Goal: Task Accomplishment & Management: Complete application form

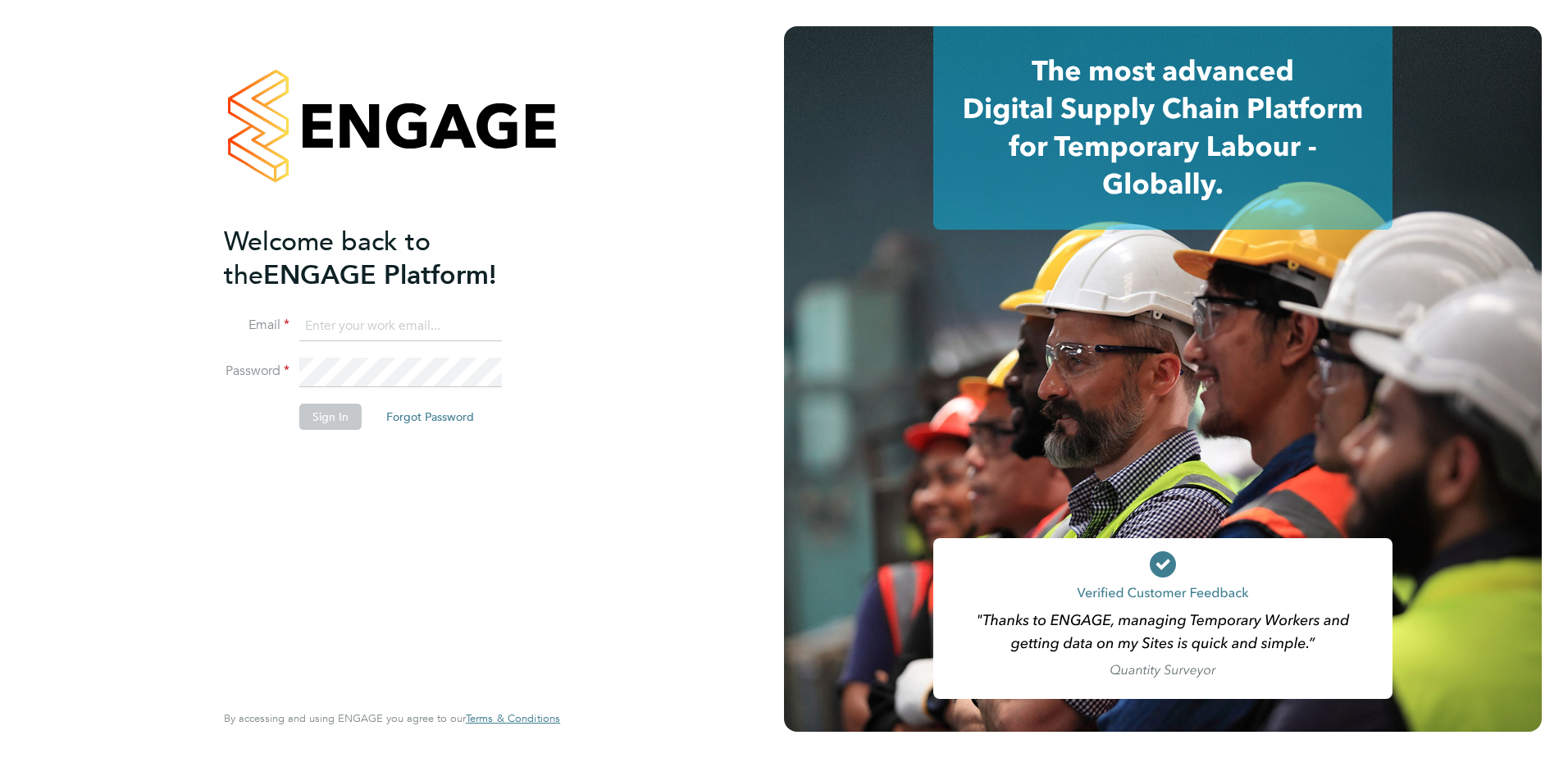
click at [382, 334] on input at bounding box center [400, 326] width 202 height 30
type input "ryan.cumner@vistry.co.uk"
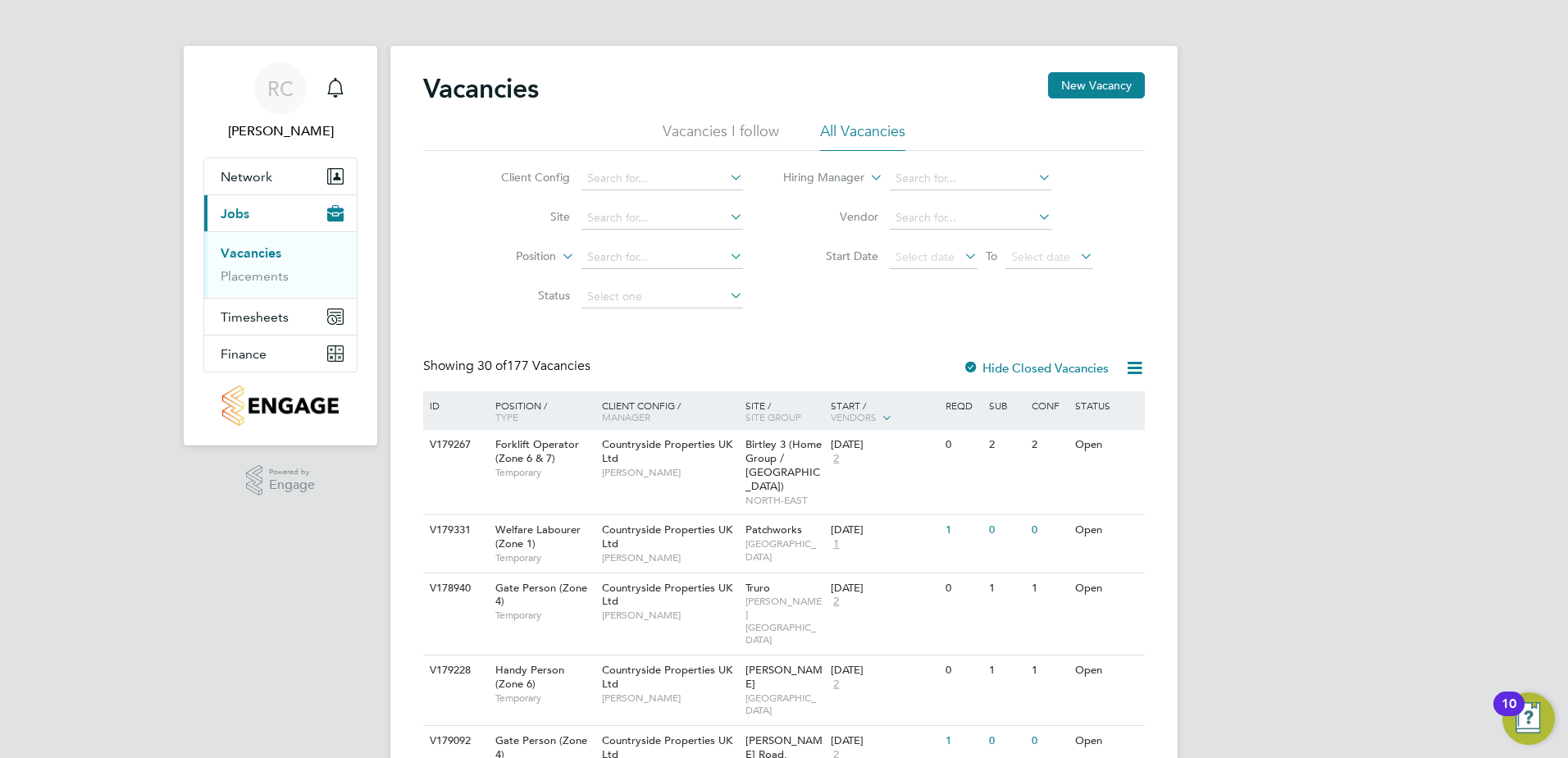
click at [740, 130] on li "Vacancies I follow" at bounding box center [720, 136] width 117 height 30
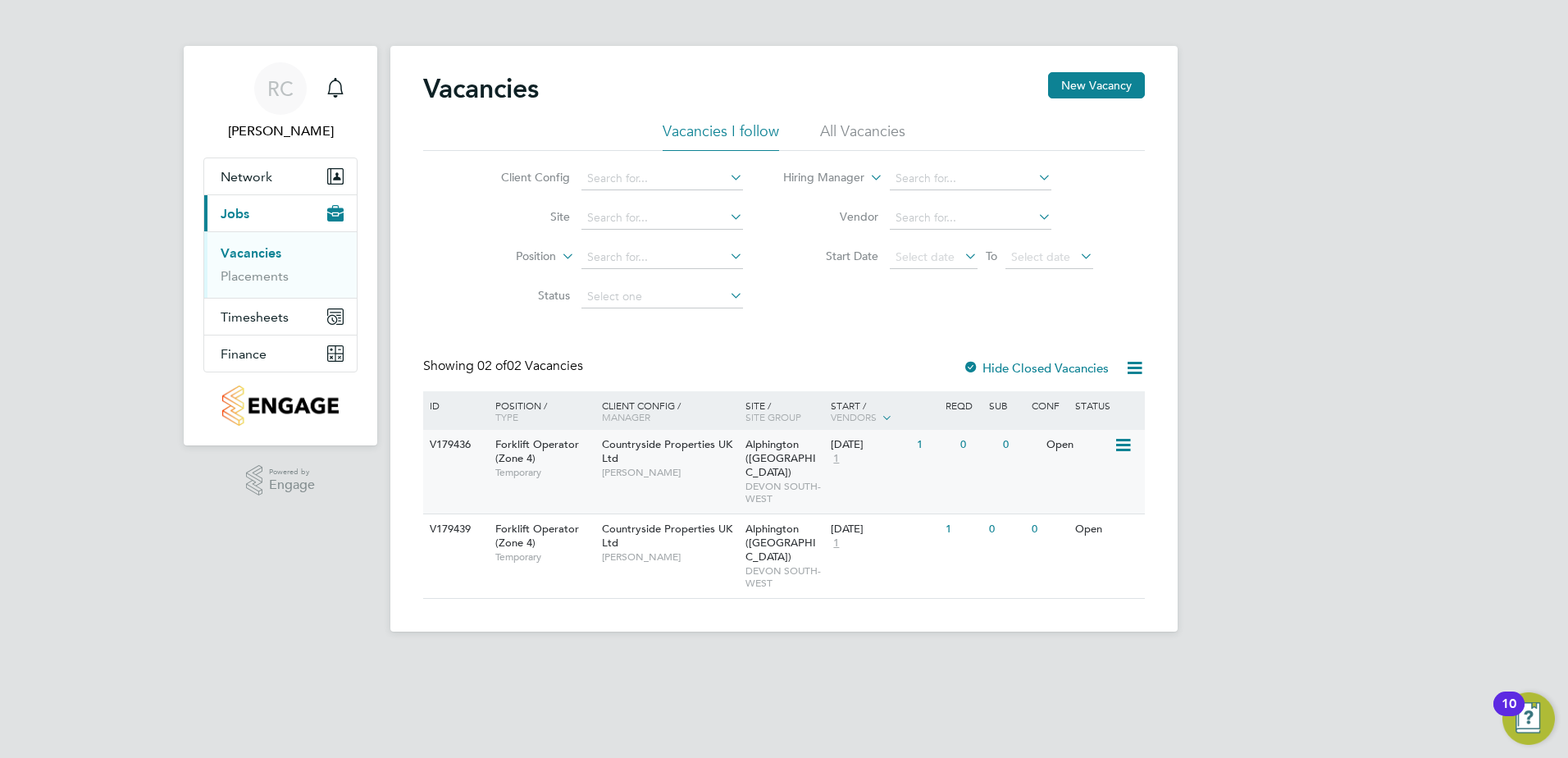
click at [559, 459] on div "Forklift Operator (Zone 4) Temporary" at bounding box center [540, 458] width 115 height 57
click at [1080, 86] on button "New Vacancy" at bounding box center [1096, 85] width 97 height 26
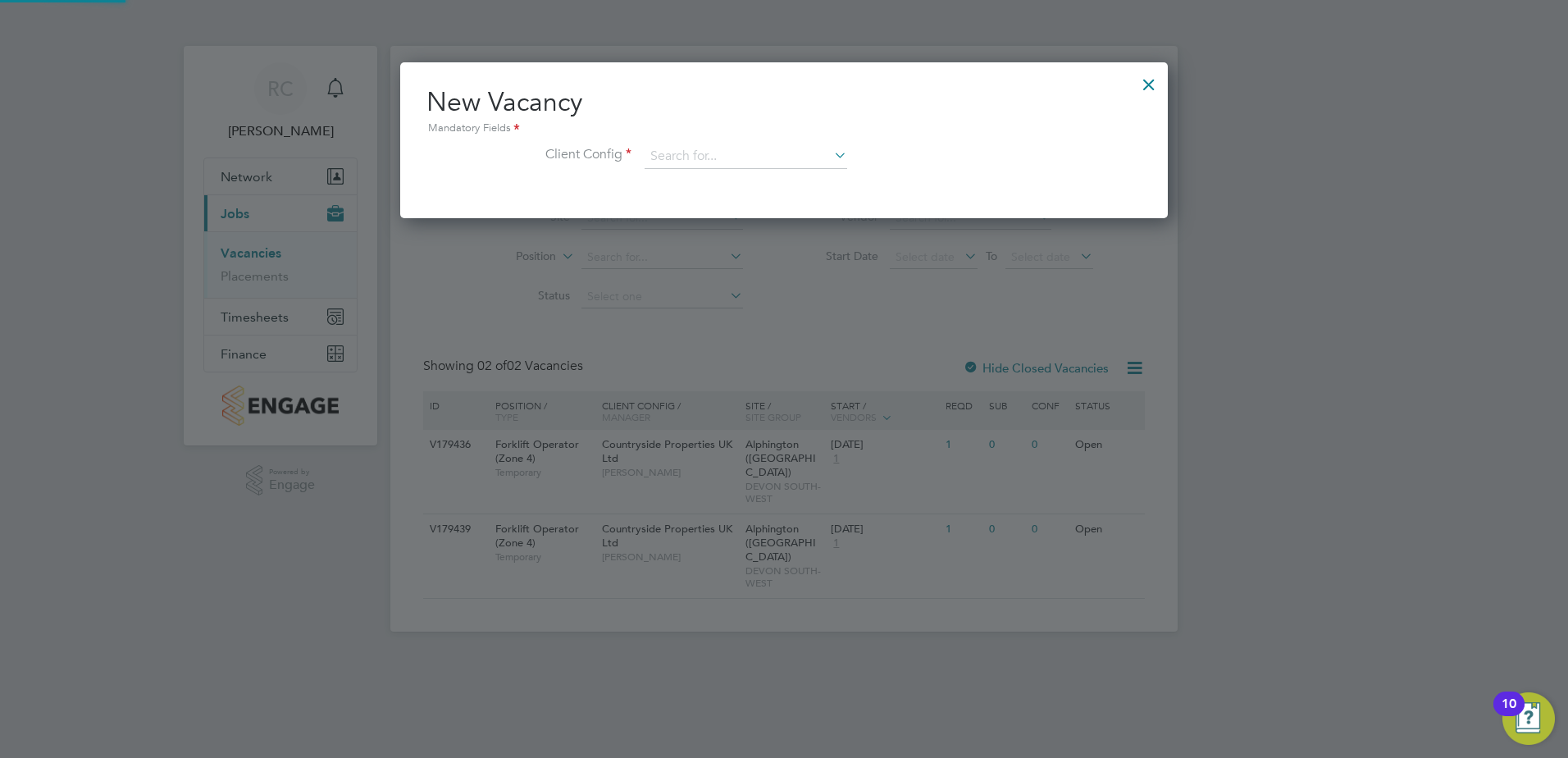
scroll to position [155, 768]
click at [1142, 82] on div at bounding box center [1149, 80] width 30 height 30
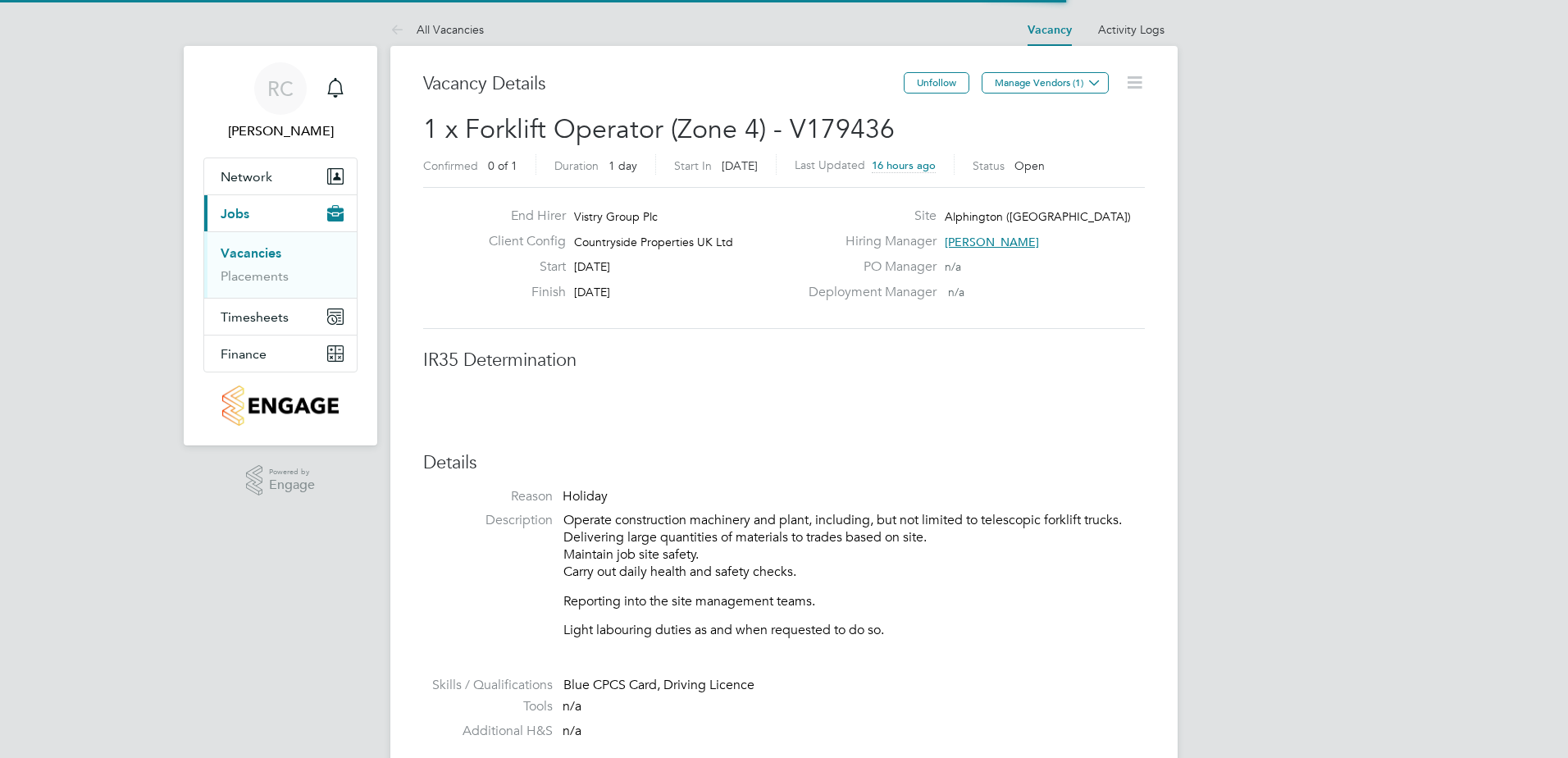
scroll to position [49, 115]
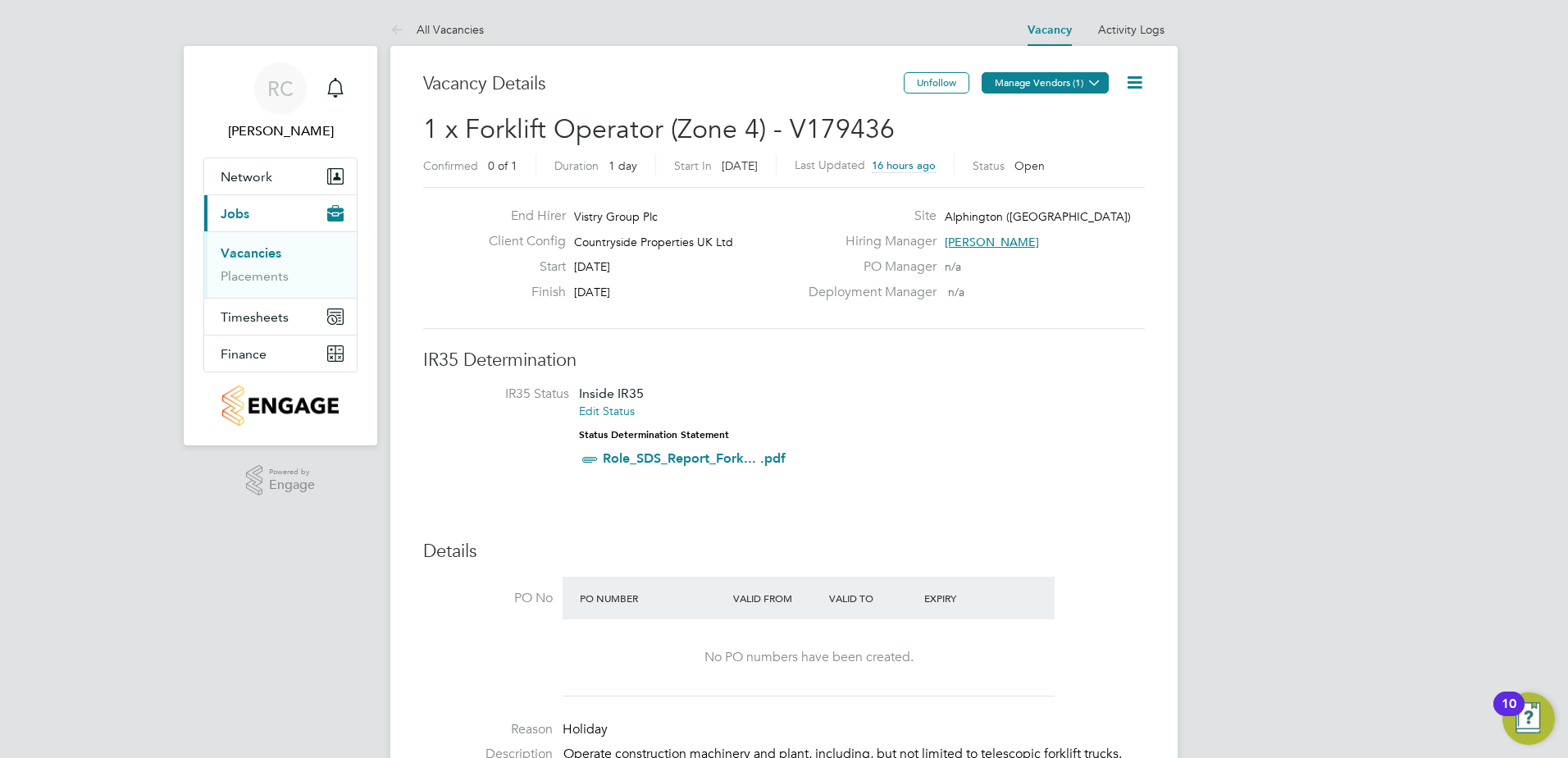
click at [1088, 82] on icon at bounding box center [1094, 82] width 13 height 13
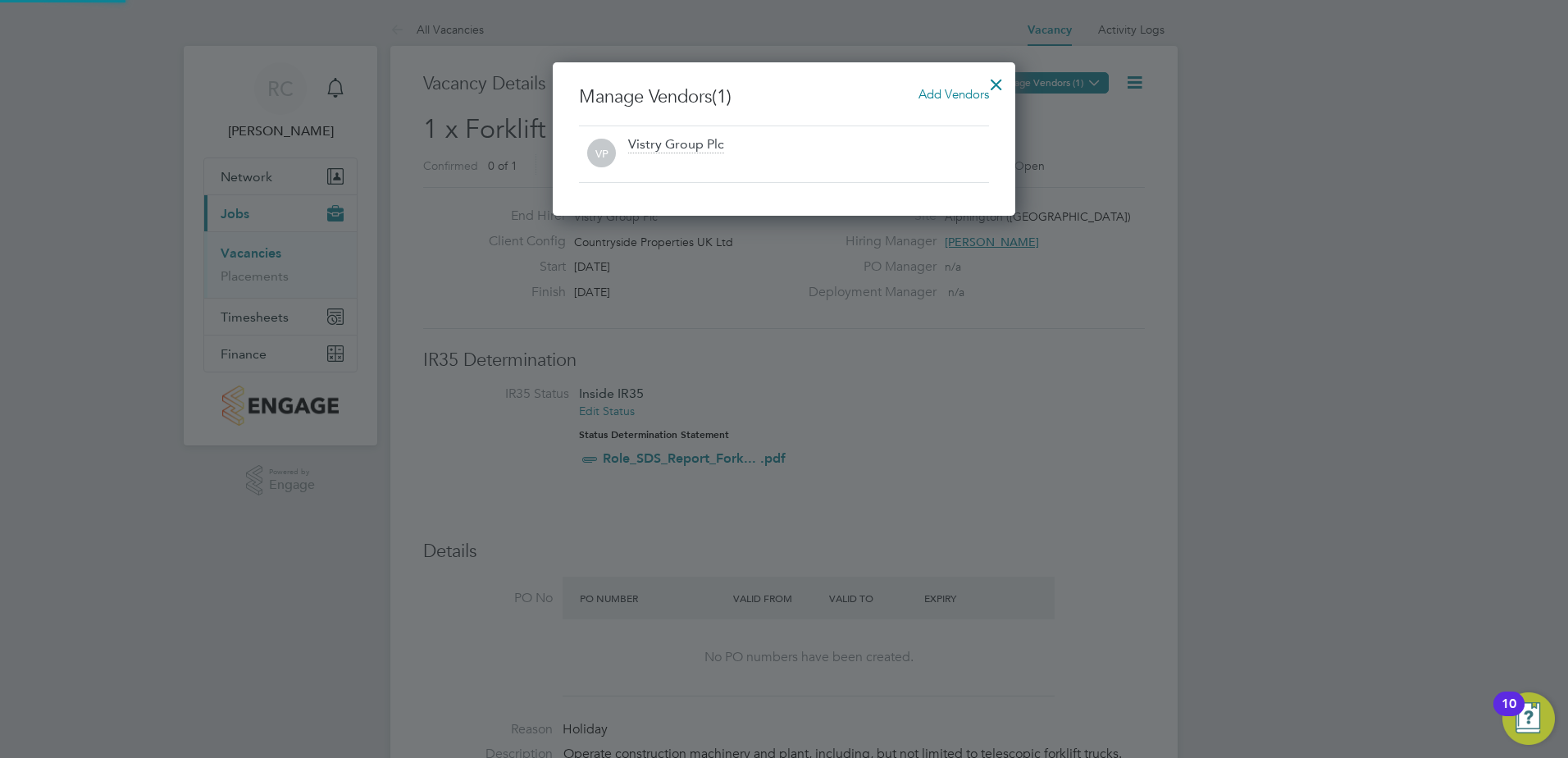
scroll to position [154, 464]
click at [1005, 81] on div at bounding box center [996, 80] width 30 height 30
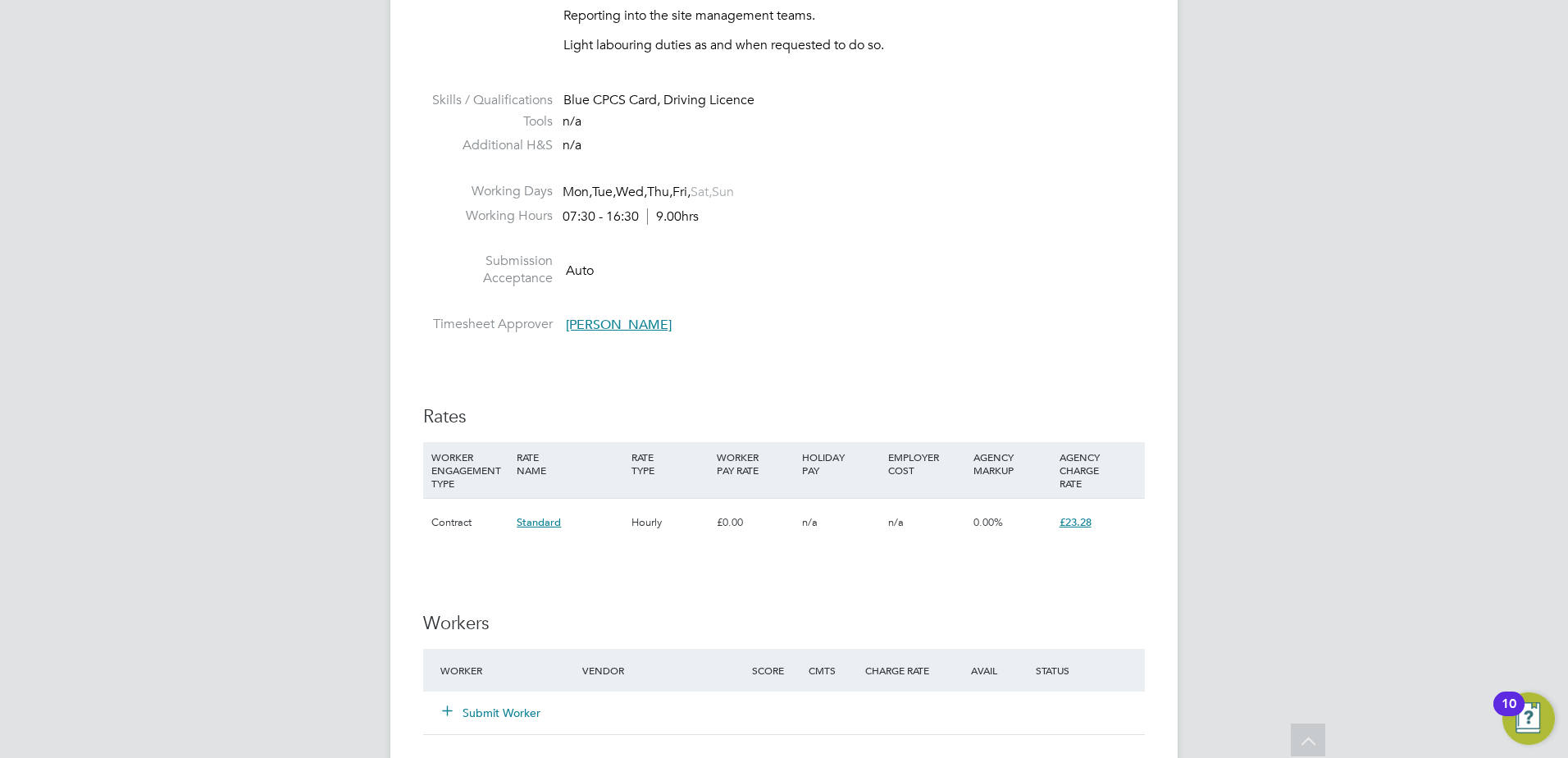
scroll to position [1066, 0]
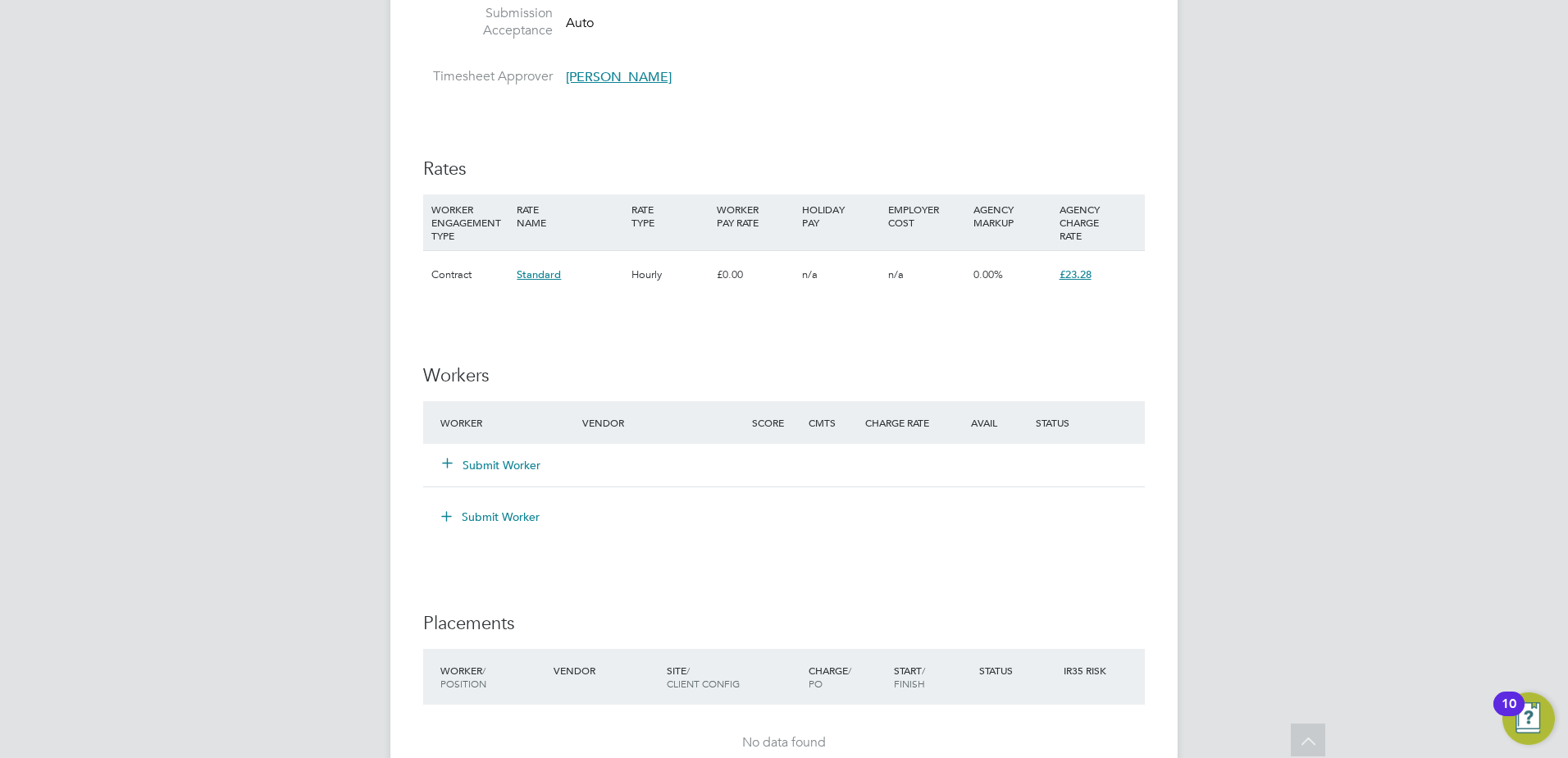
click at [493, 457] on button "Submit Worker" at bounding box center [492, 465] width 99 height 16
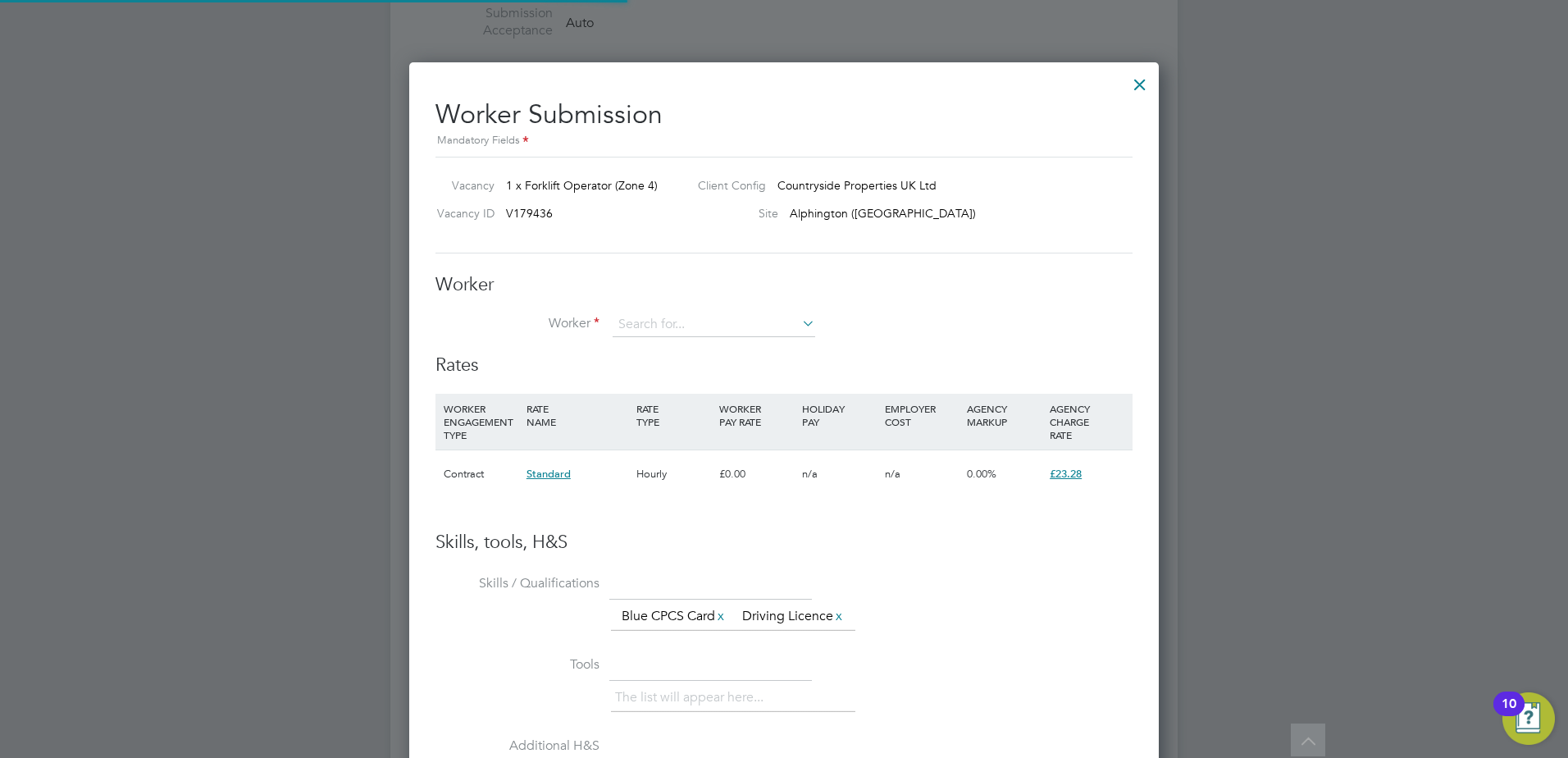
scroll to position [1022, 751]
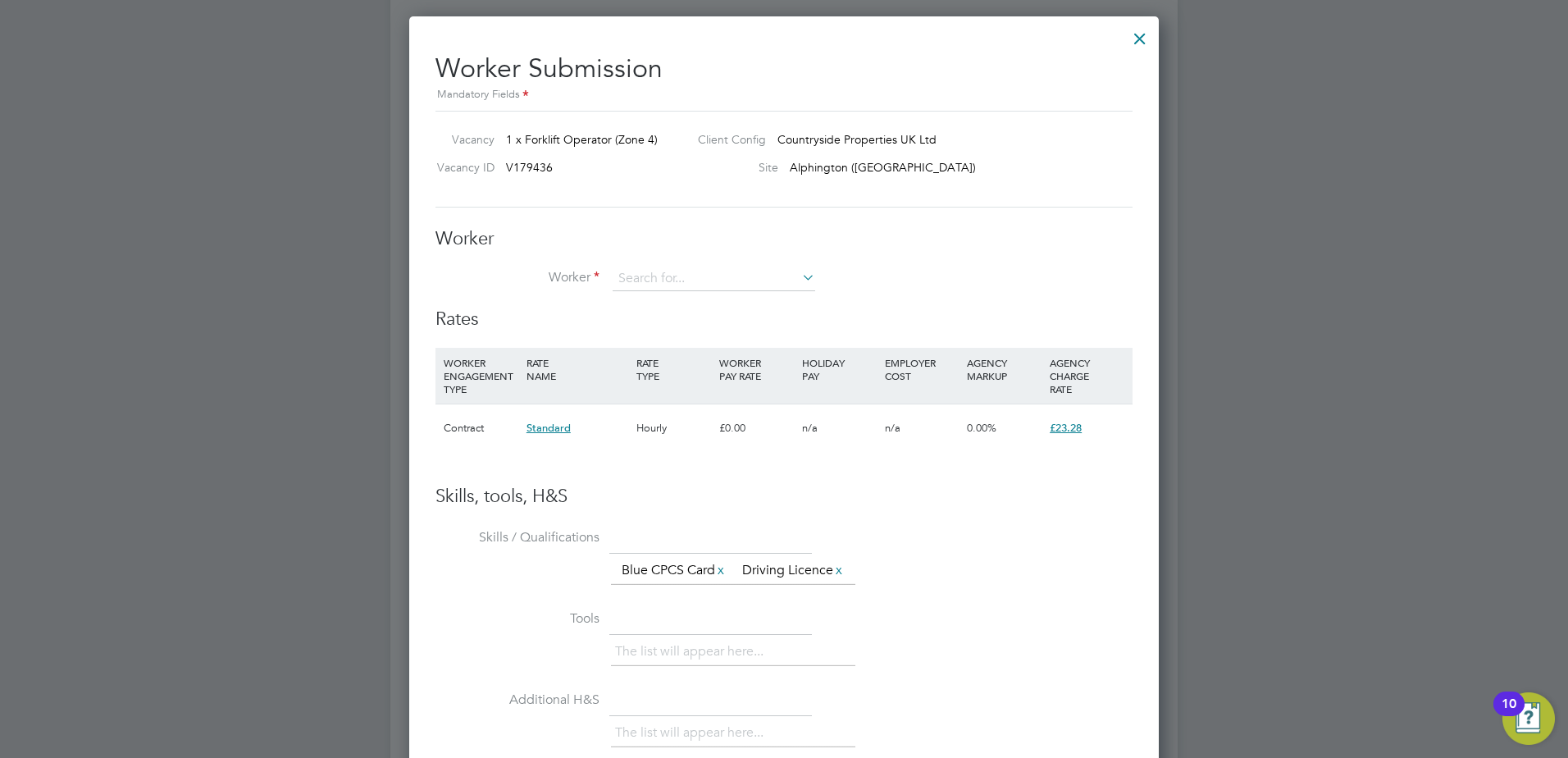
click at [1142, 45] on div at bounding box center [1140, 34] width 30 height 30
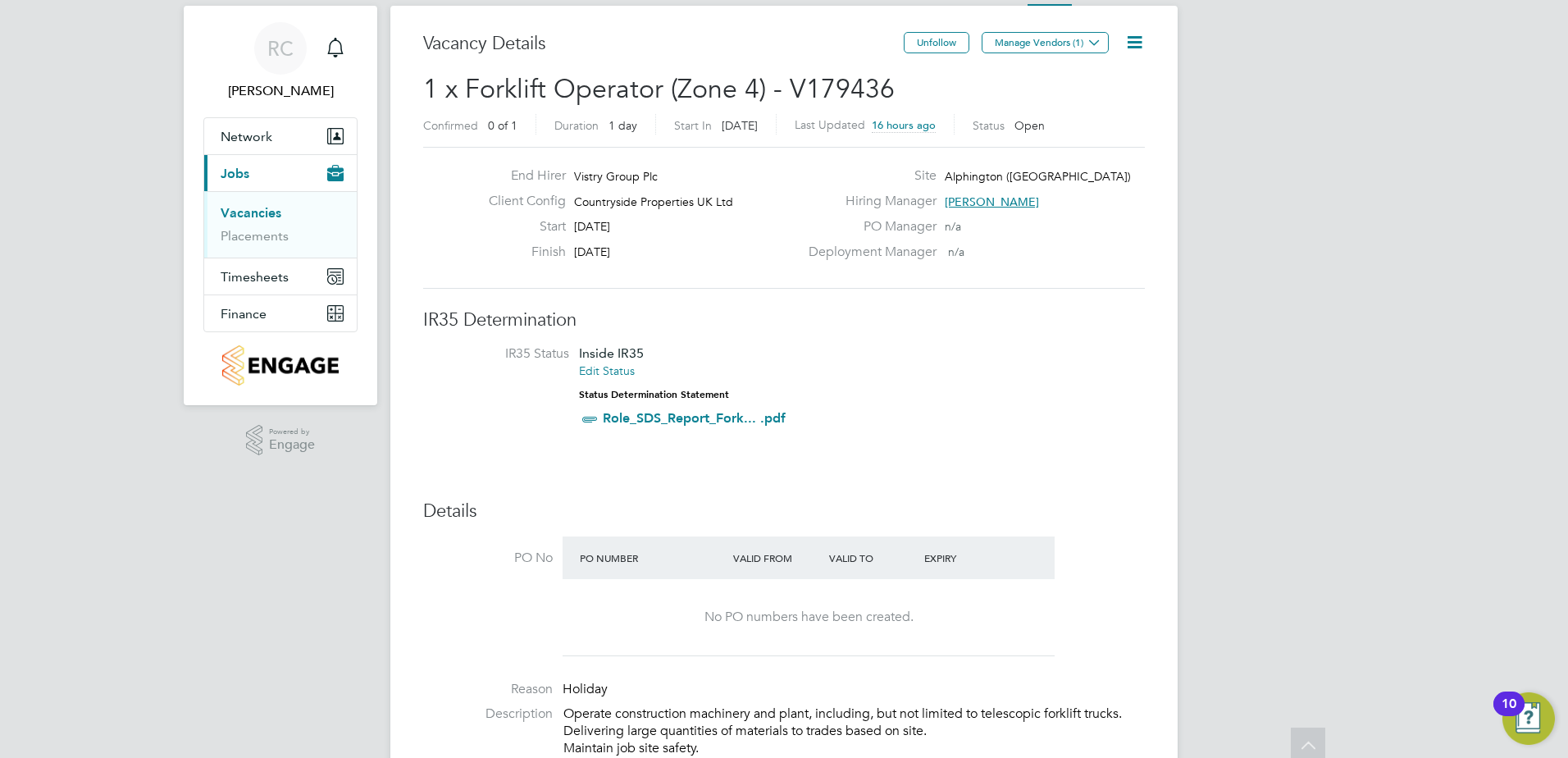
scroll to position [0, 0]
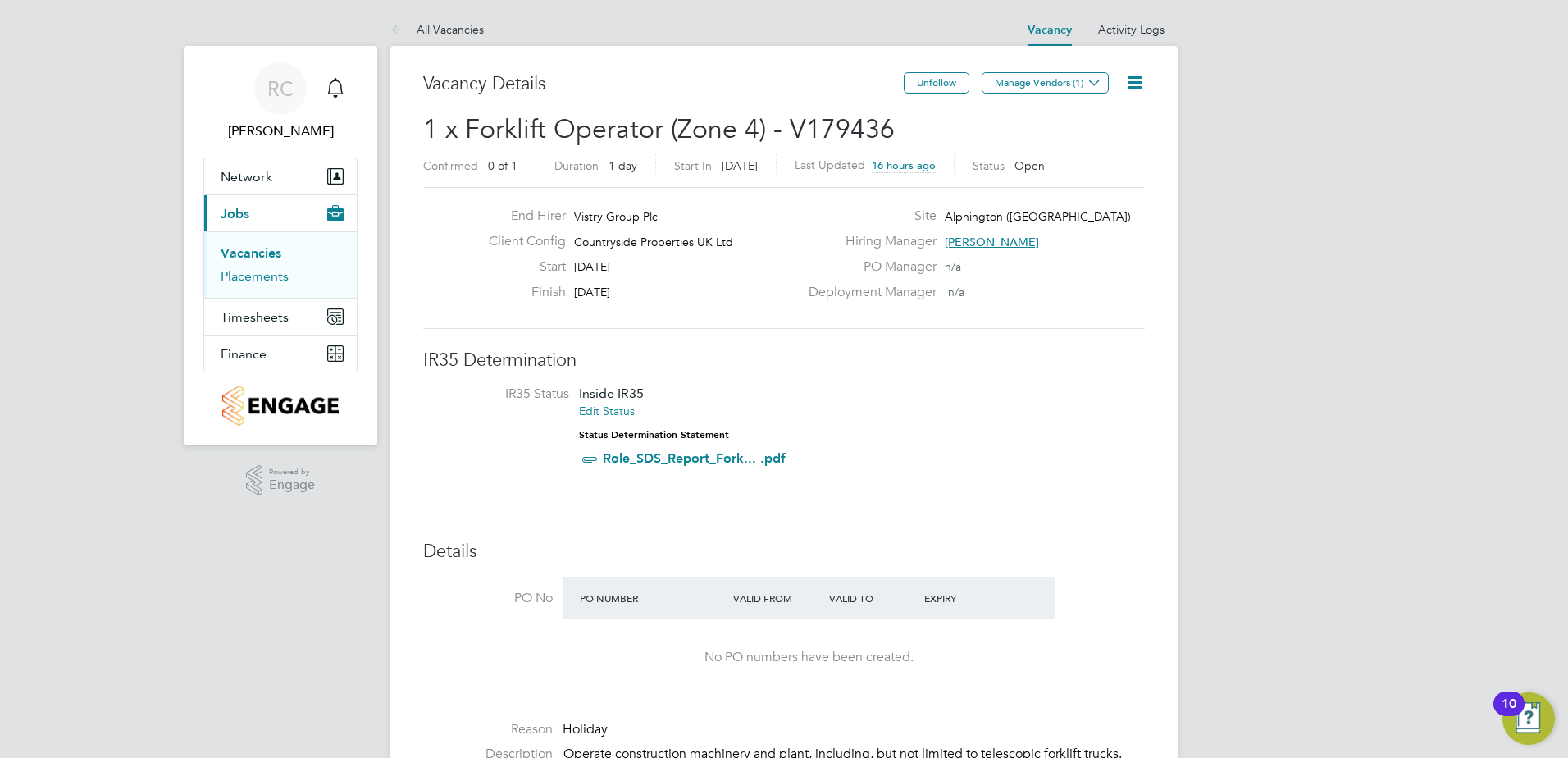
click at [252, 276] on link "Placements" at bounding box center [254, 276] width 68 height 15
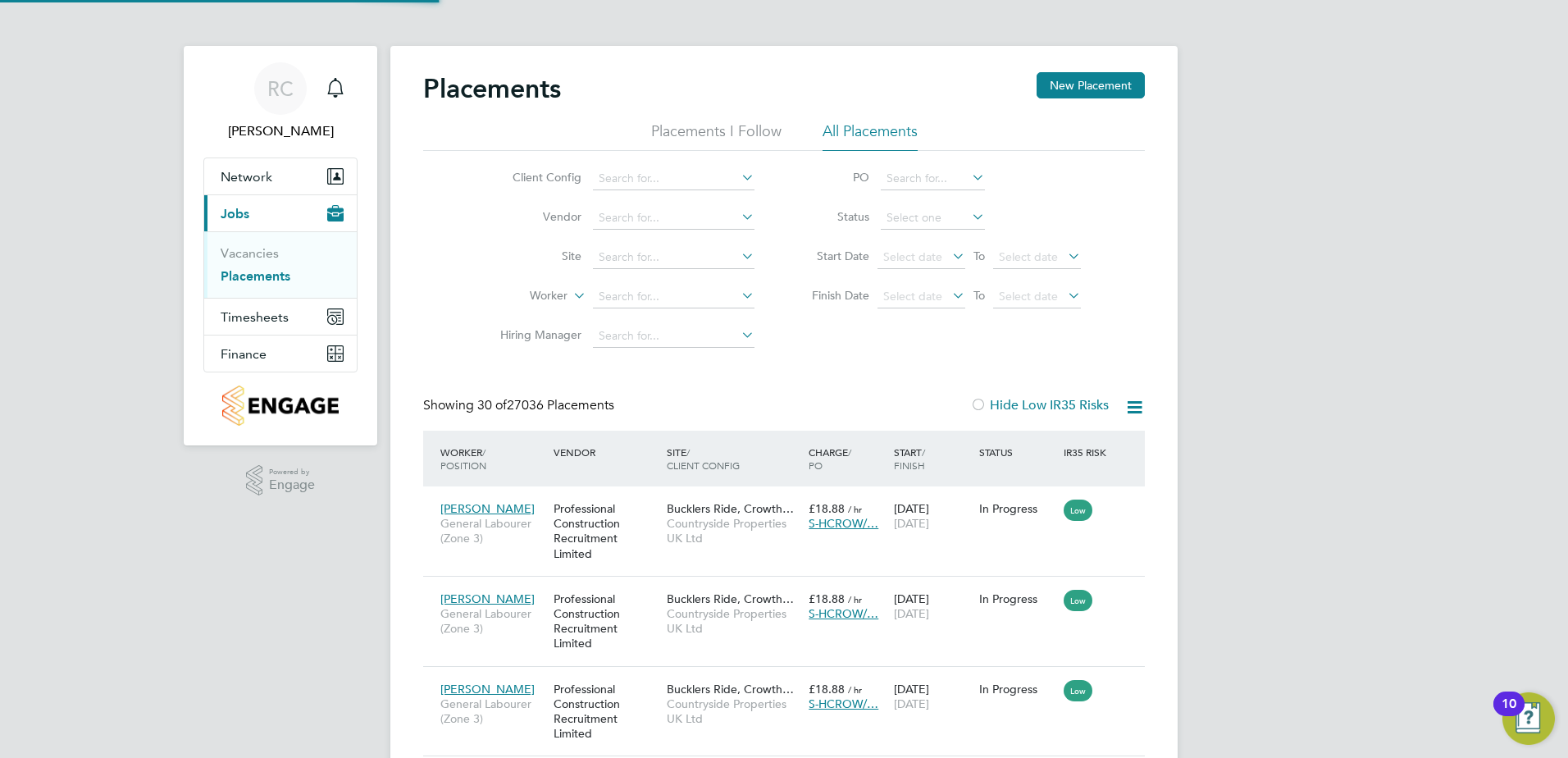
click at [706, 142] on li "Placements I Follow" at bounding box center [717, 136] width 130 height 30
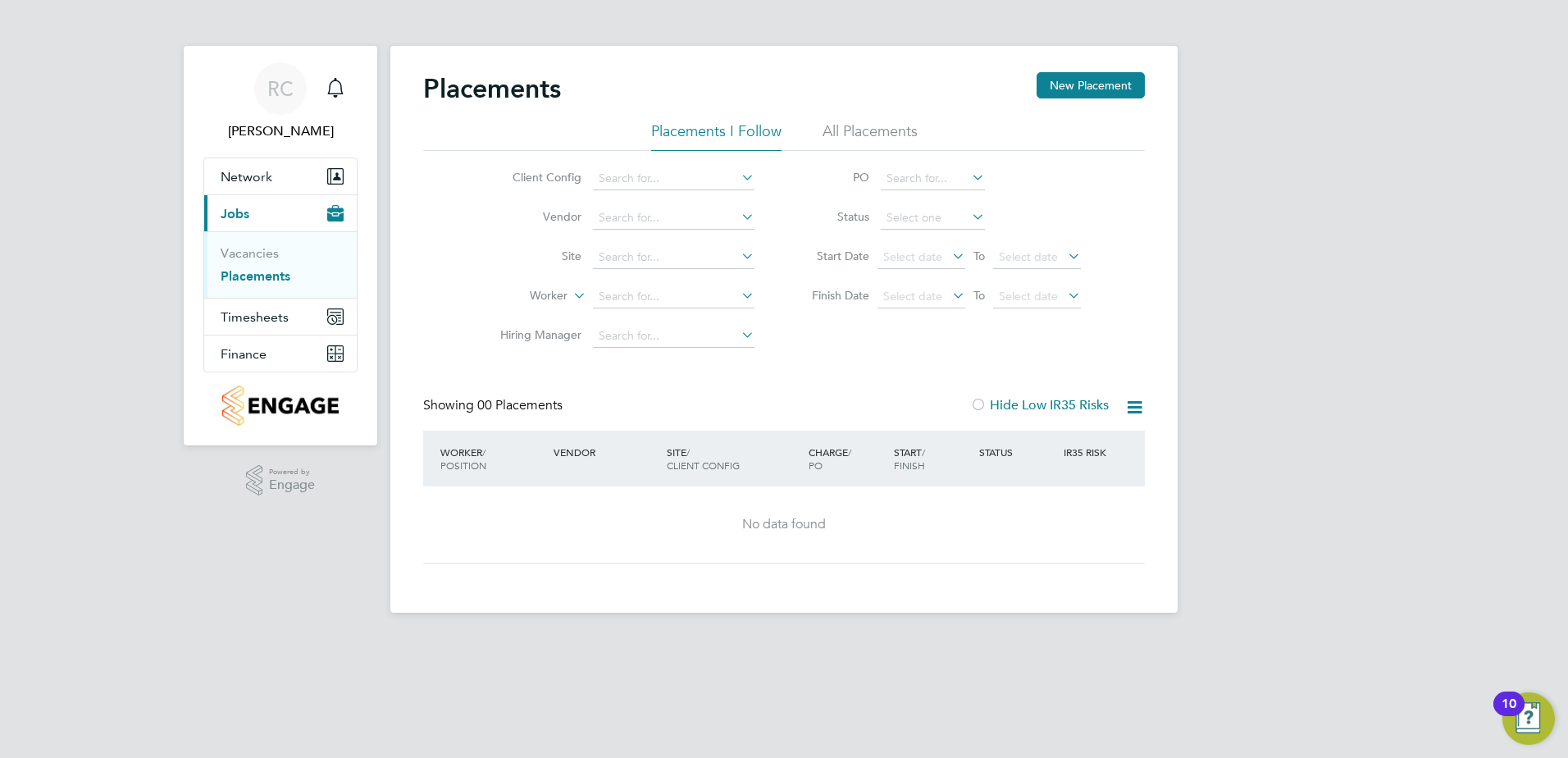
click at [844, 132] on li "All Placements" at bounding box center [869, 136] width 95 height 30
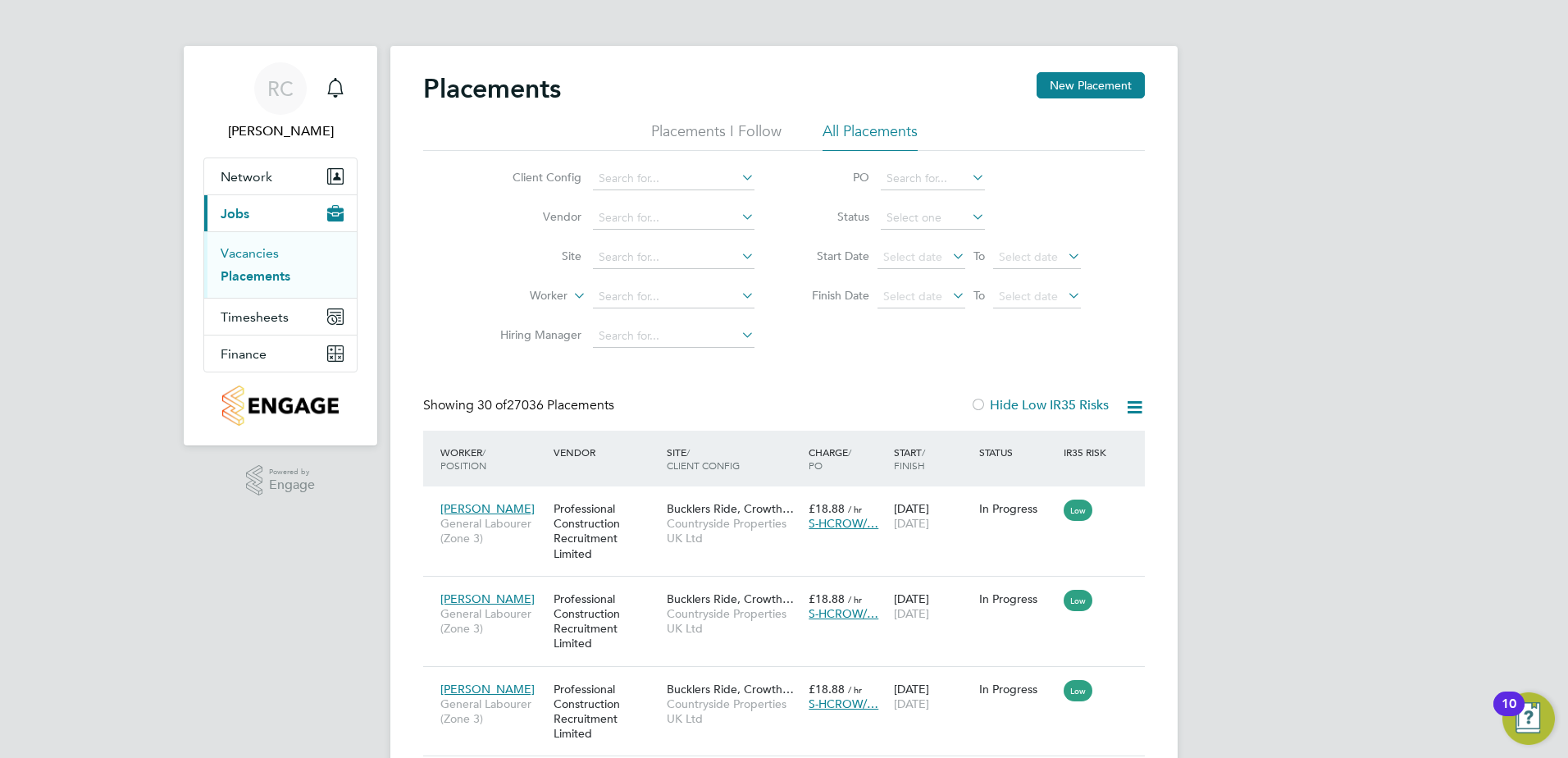
click at [250, 252] on link "Vacancies" at bounding box center [249, 252] width 58 height 15
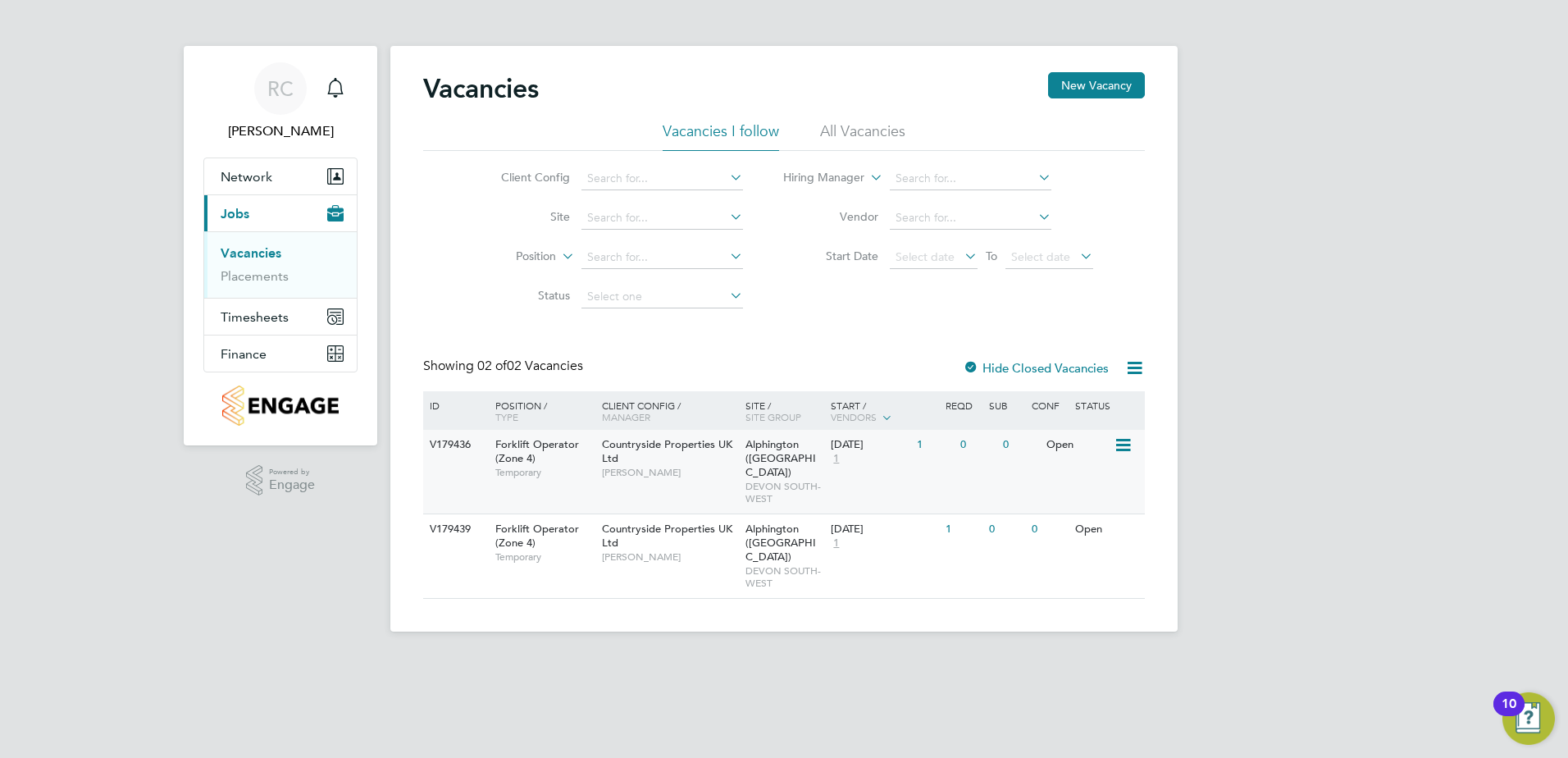
click at [1122, 445] on icon at bounding box center [1122, 445] width 16 height 20
click at [1079, 478] on li "View Details" at bounding box center [1082, 482] width 95 height 23
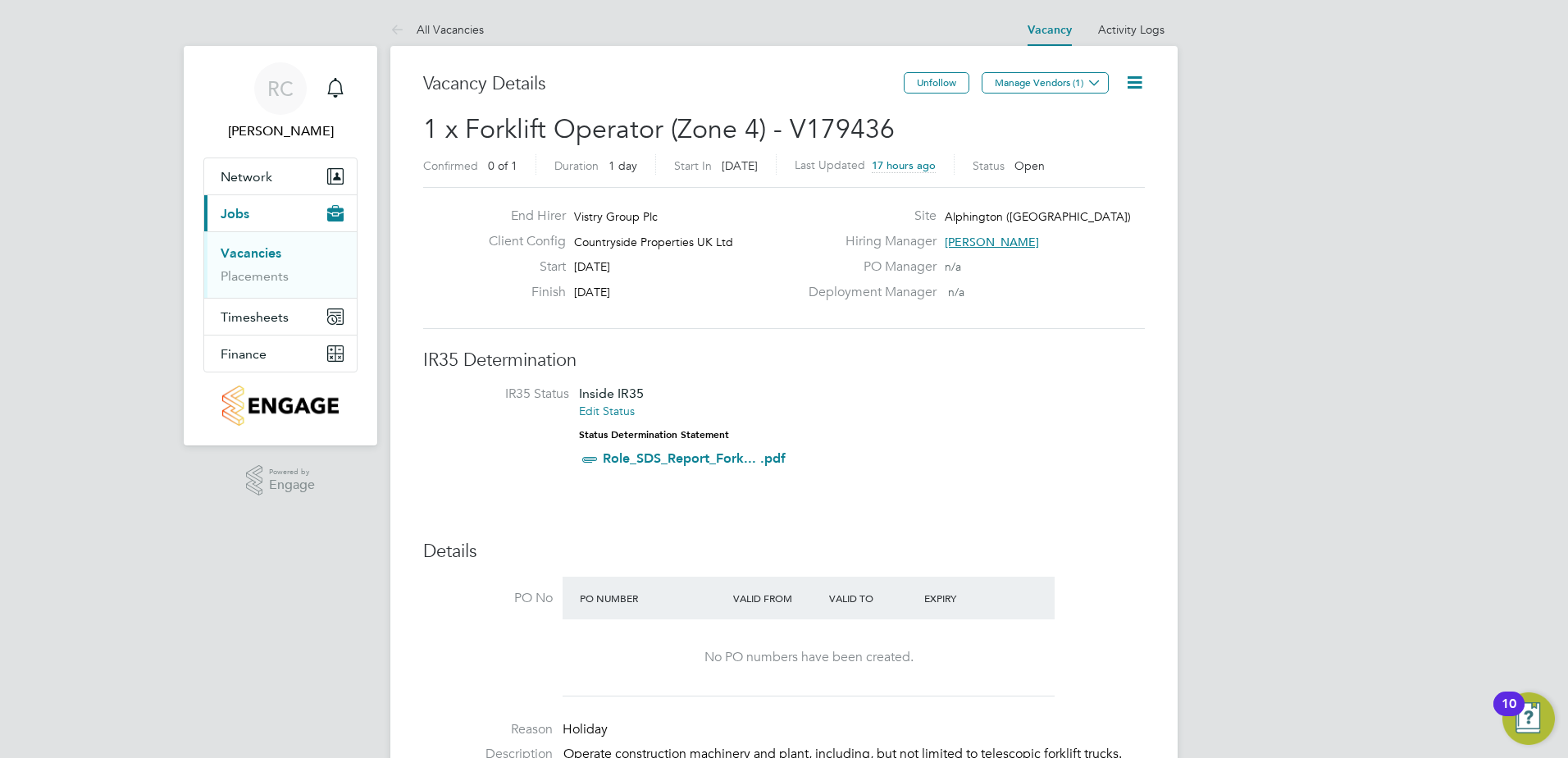
click at [1128, 85] on icon at bounding box center [1134, 82] width 21 height 21
click at [1096, 144] on li "Update Status" at bounding box center [1094, 144] width 95 height 23
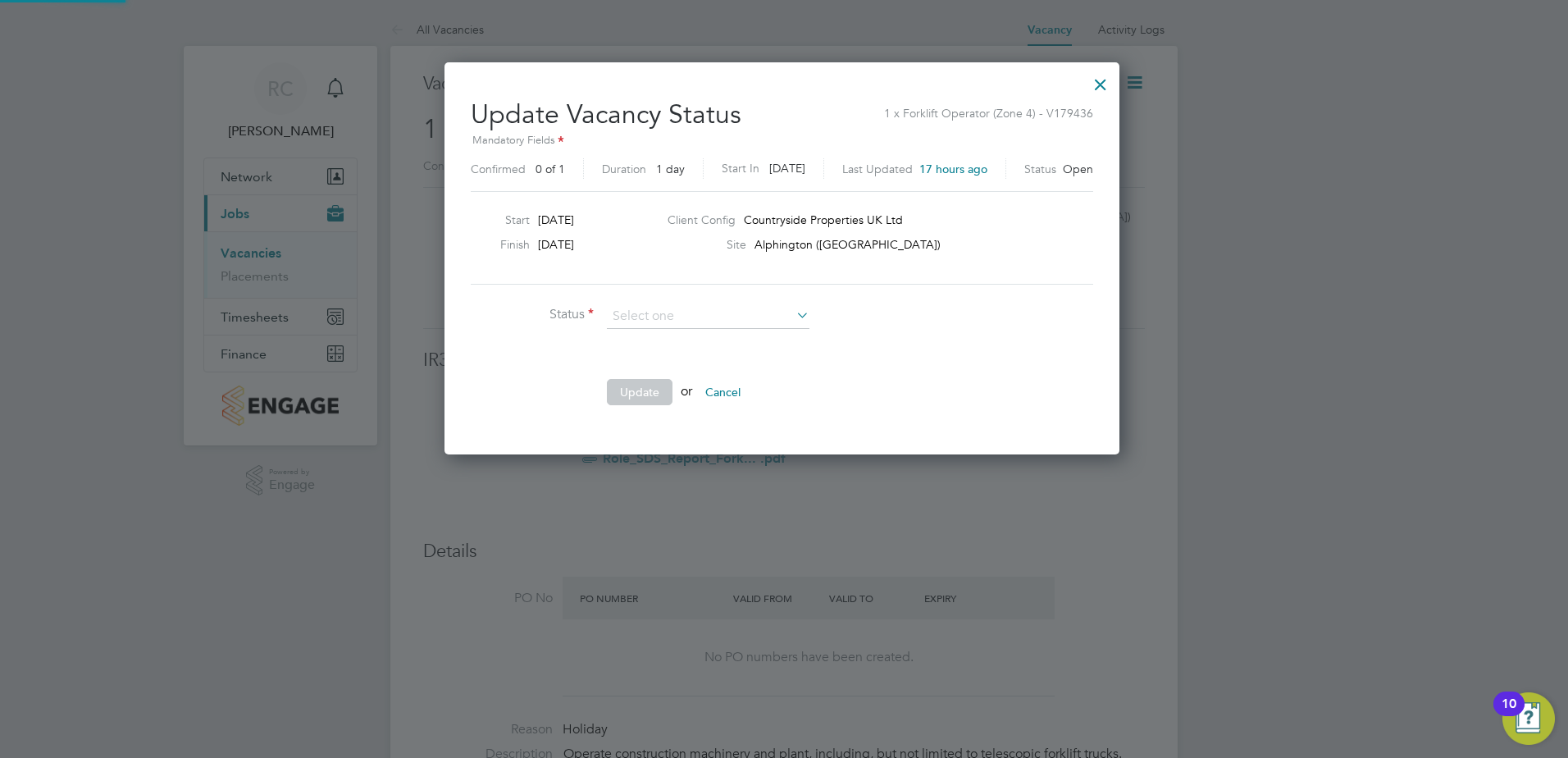
scroll to position [391, 679]
click at [1103, 84] on div at bounding box center [1101, 80] width 30 height 30
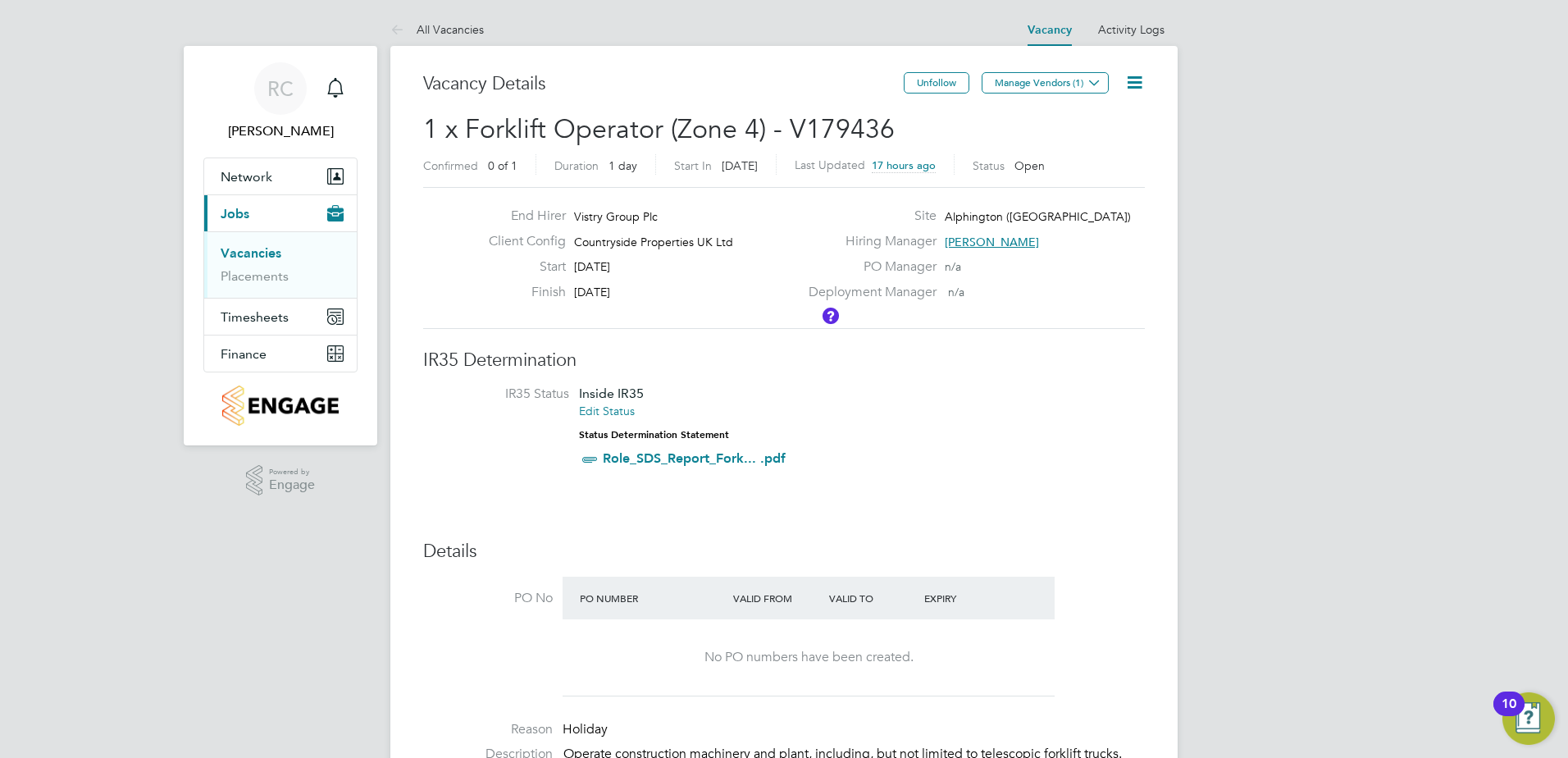
click at [1136, 80] on icon at bounding box center [1134, 82] width 21 height 21
click at [1073, 179] on li "Followers" at bounding box center [1094, 175] width 95 height 23
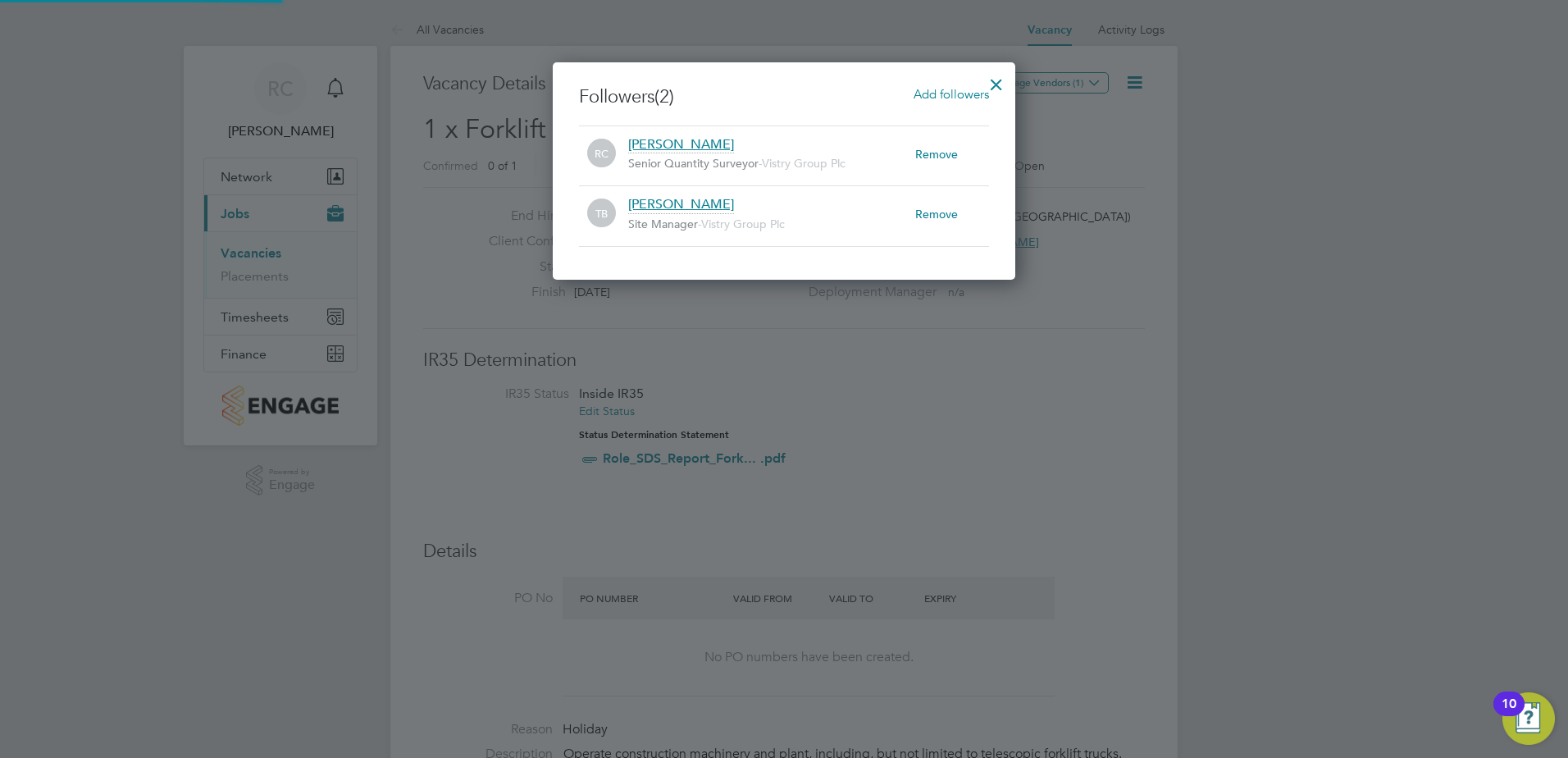
scroll to position [17, 288]
click at [1000, 86] on div at bounding box center [996, 80] width 30 height 30
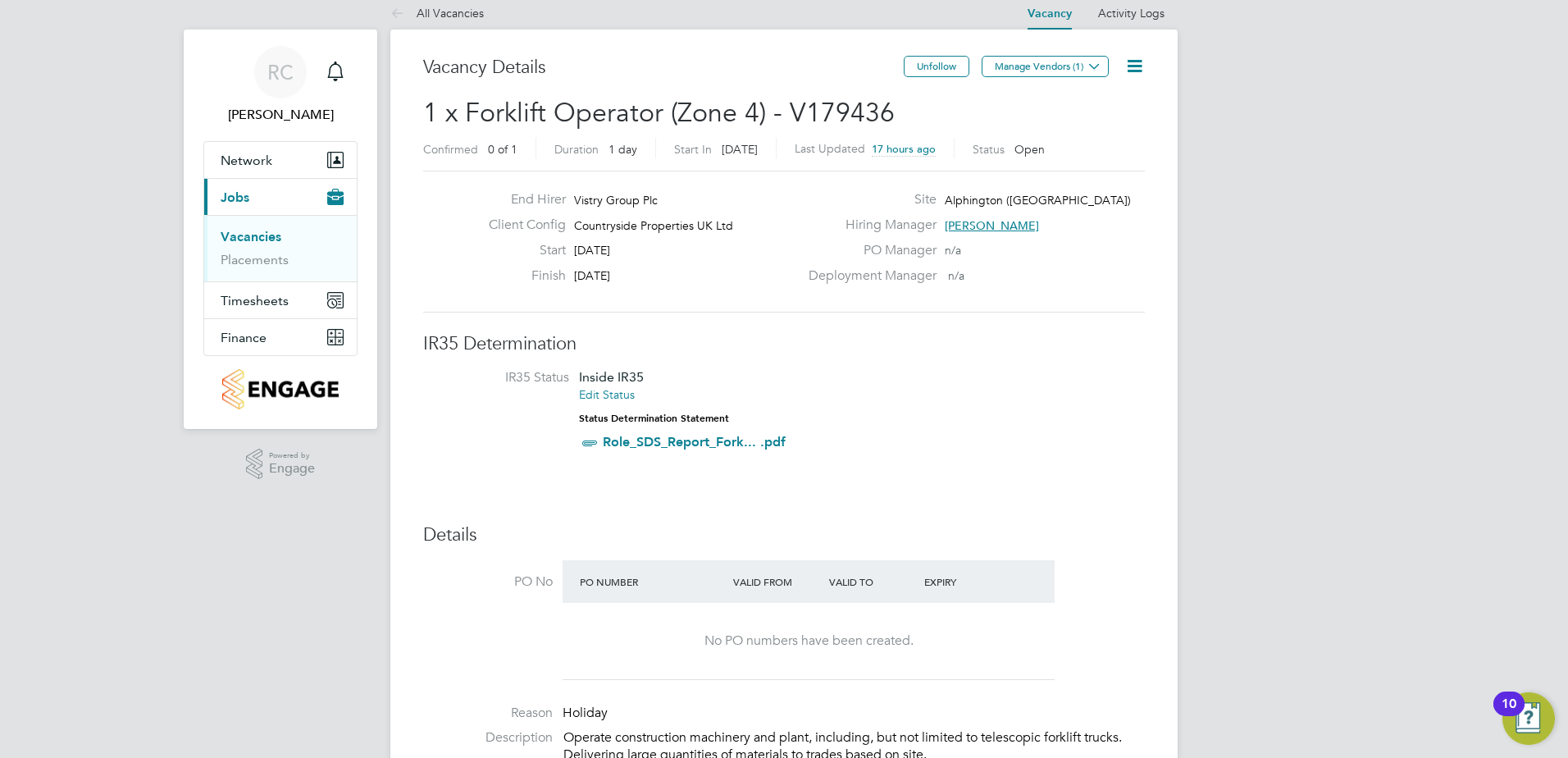
scroll to position [0, 0]
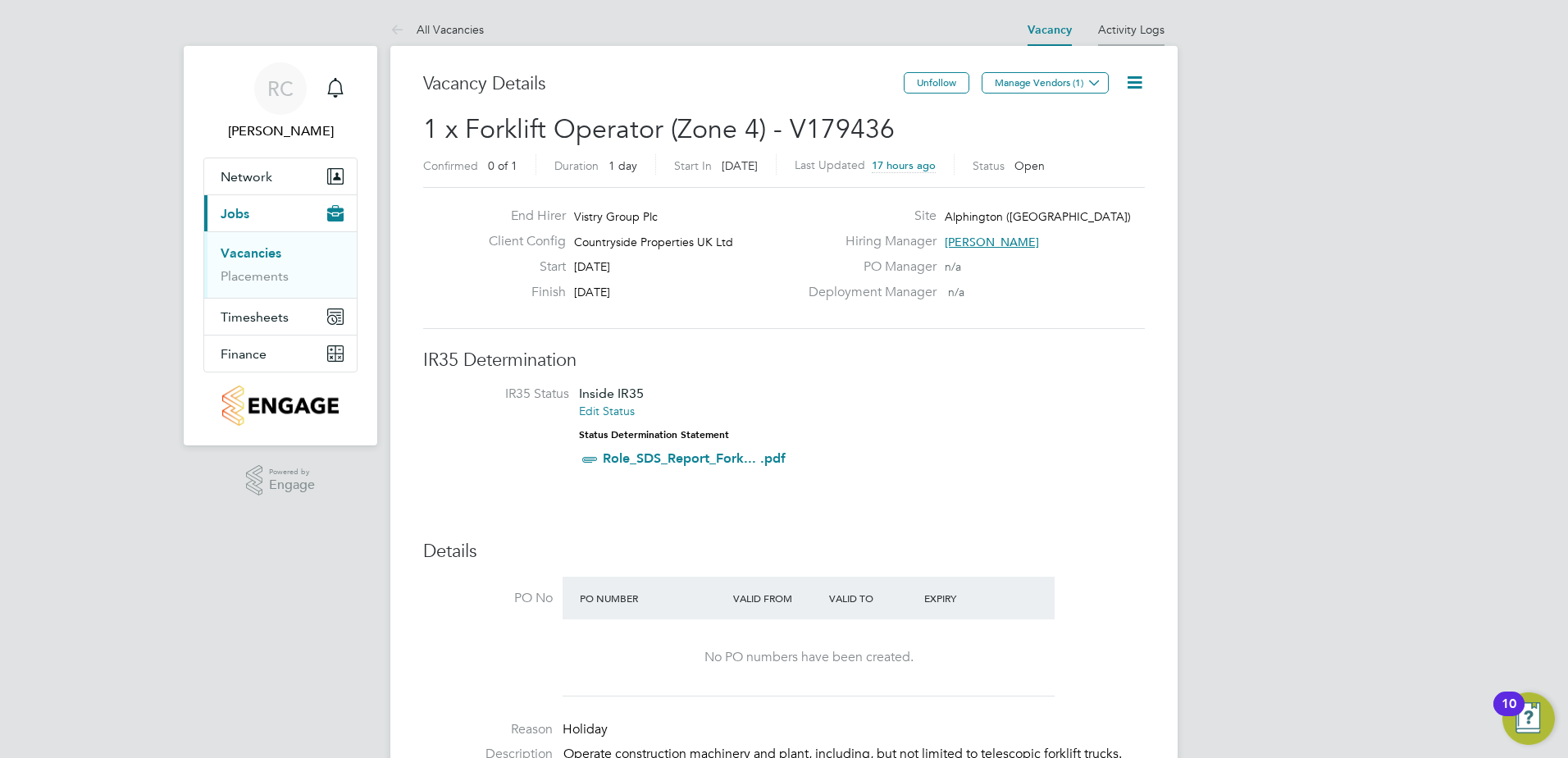
click at [1118, 27] on link "Activity Logs" at bounding box center [1131, 30] width 67 height 14
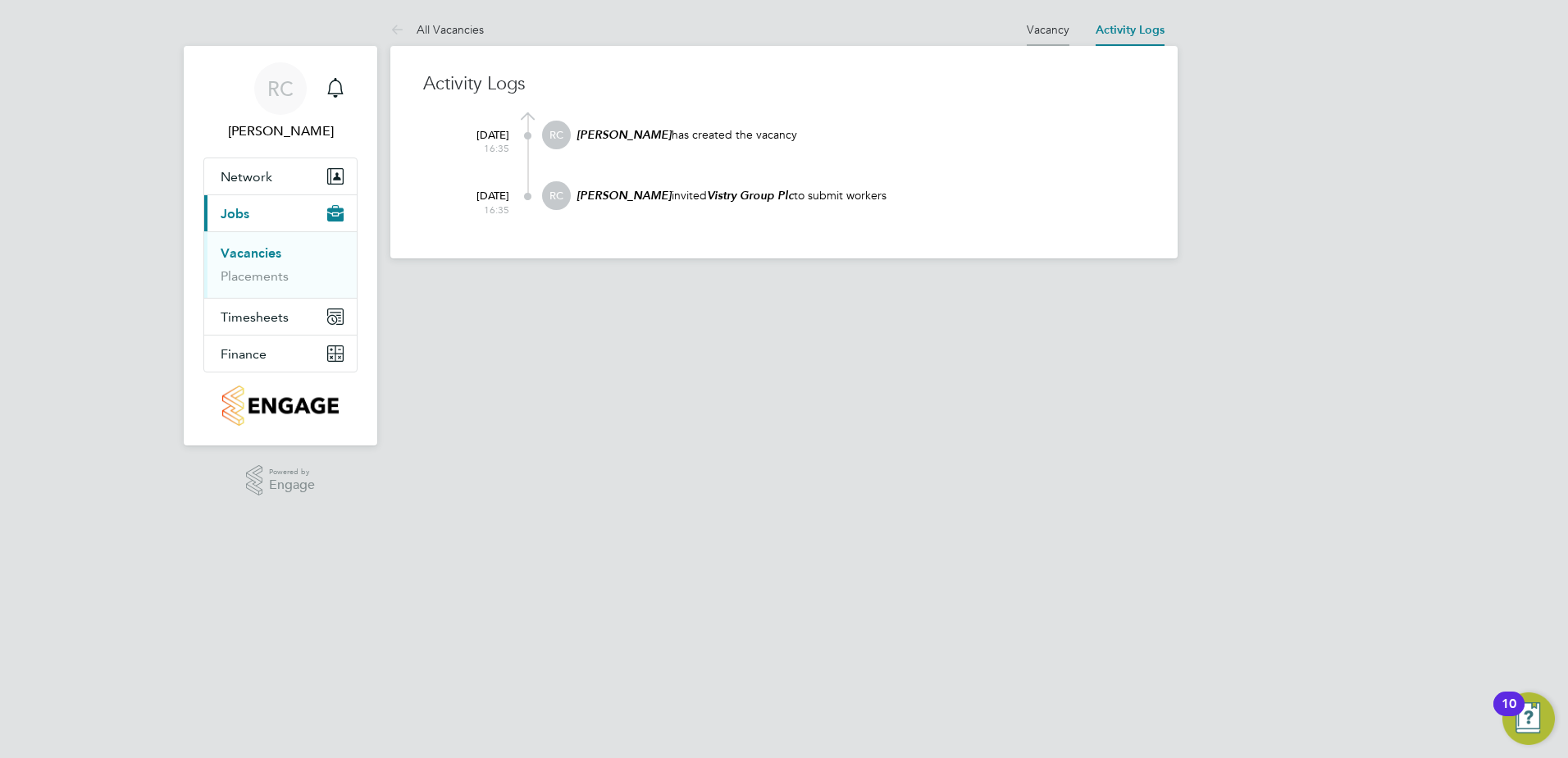
click at [1049, 30] on link "Vacancy" at bounding box center [1047, 30] width 42 height 14
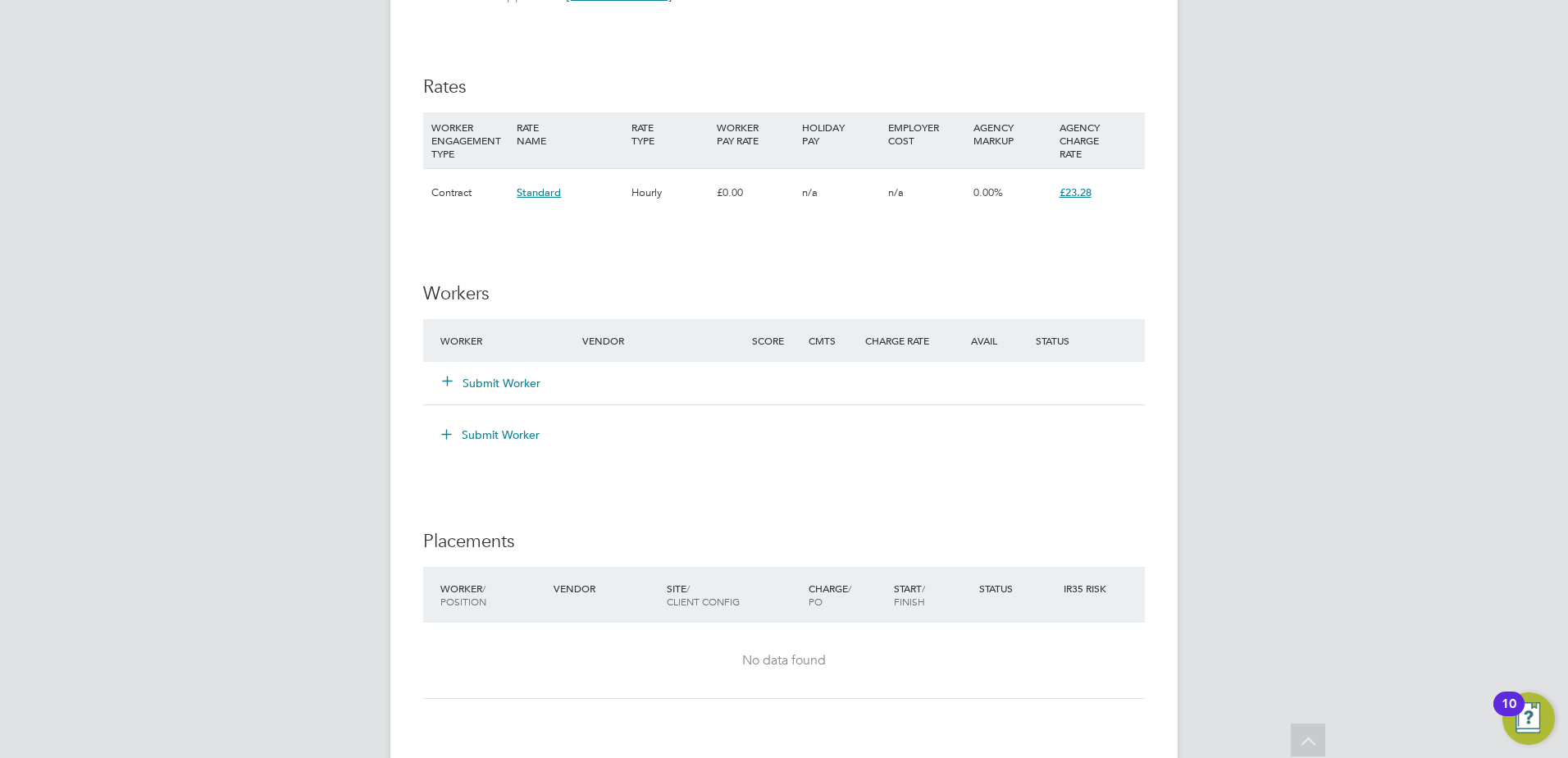
scroll to position [1230, 0]
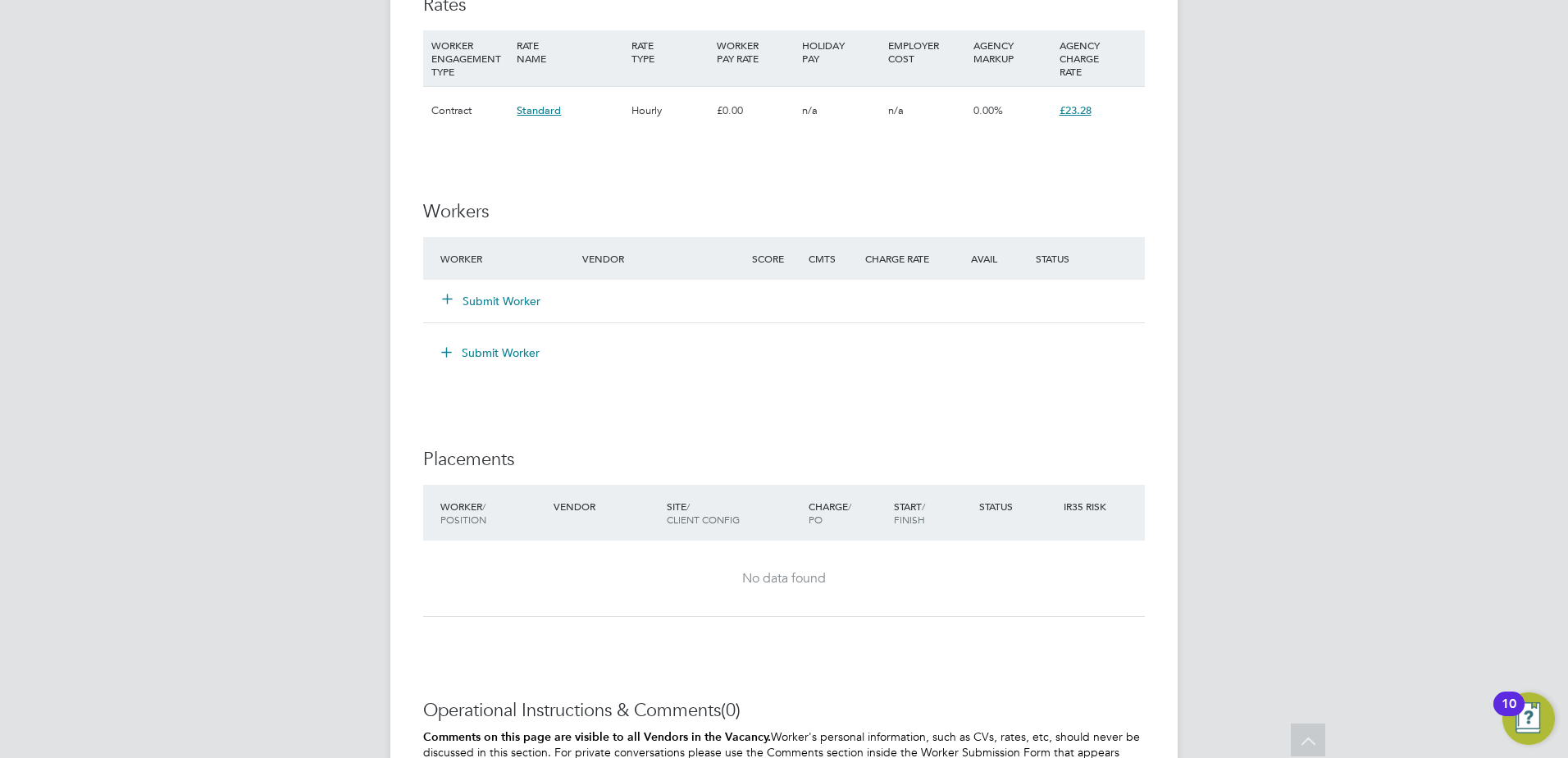
click at [482, 297] on button "Submit Worker" at bounding box center [492, 301] width 99 height 16
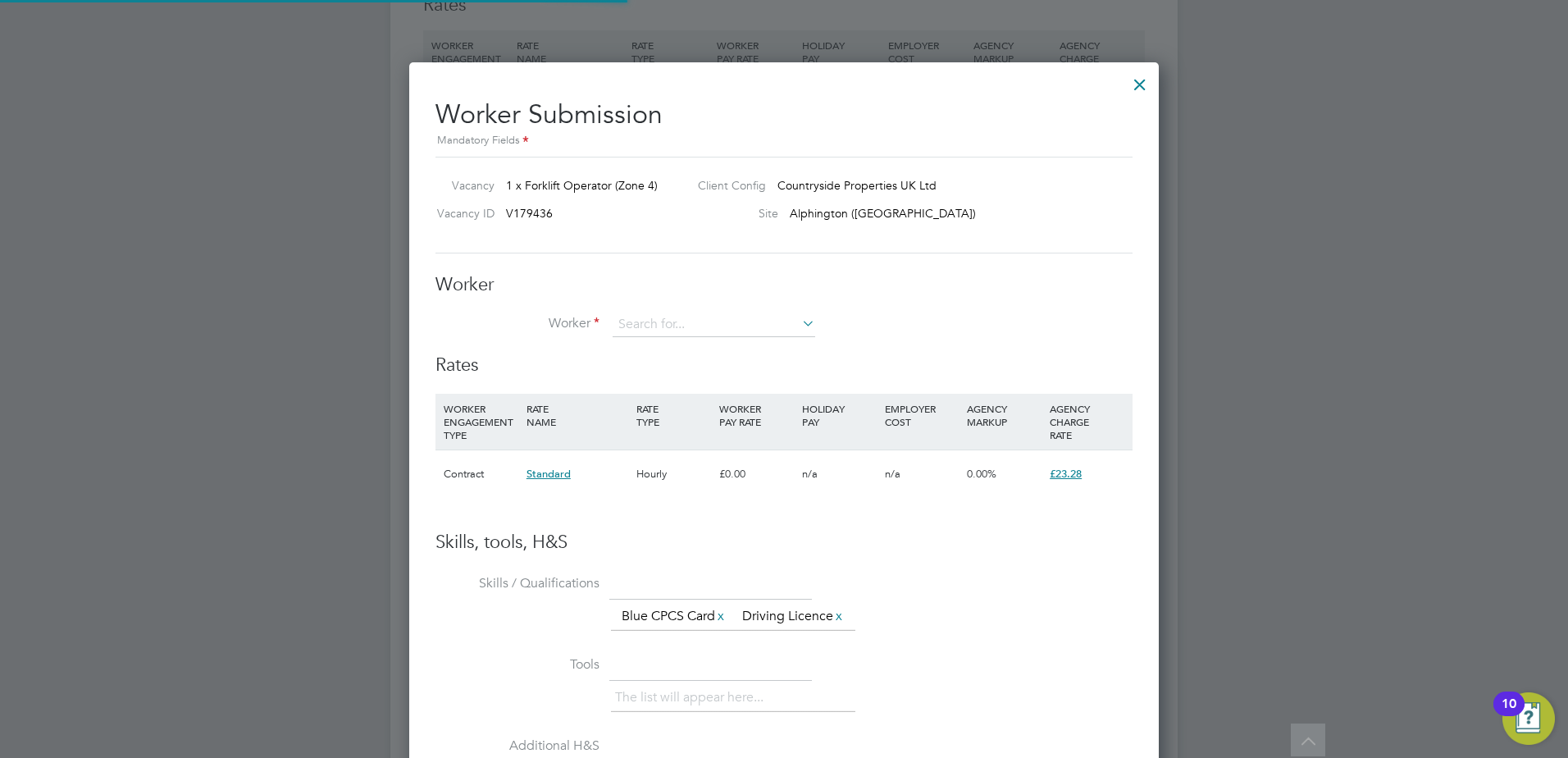
scroll to position [1022, 751]
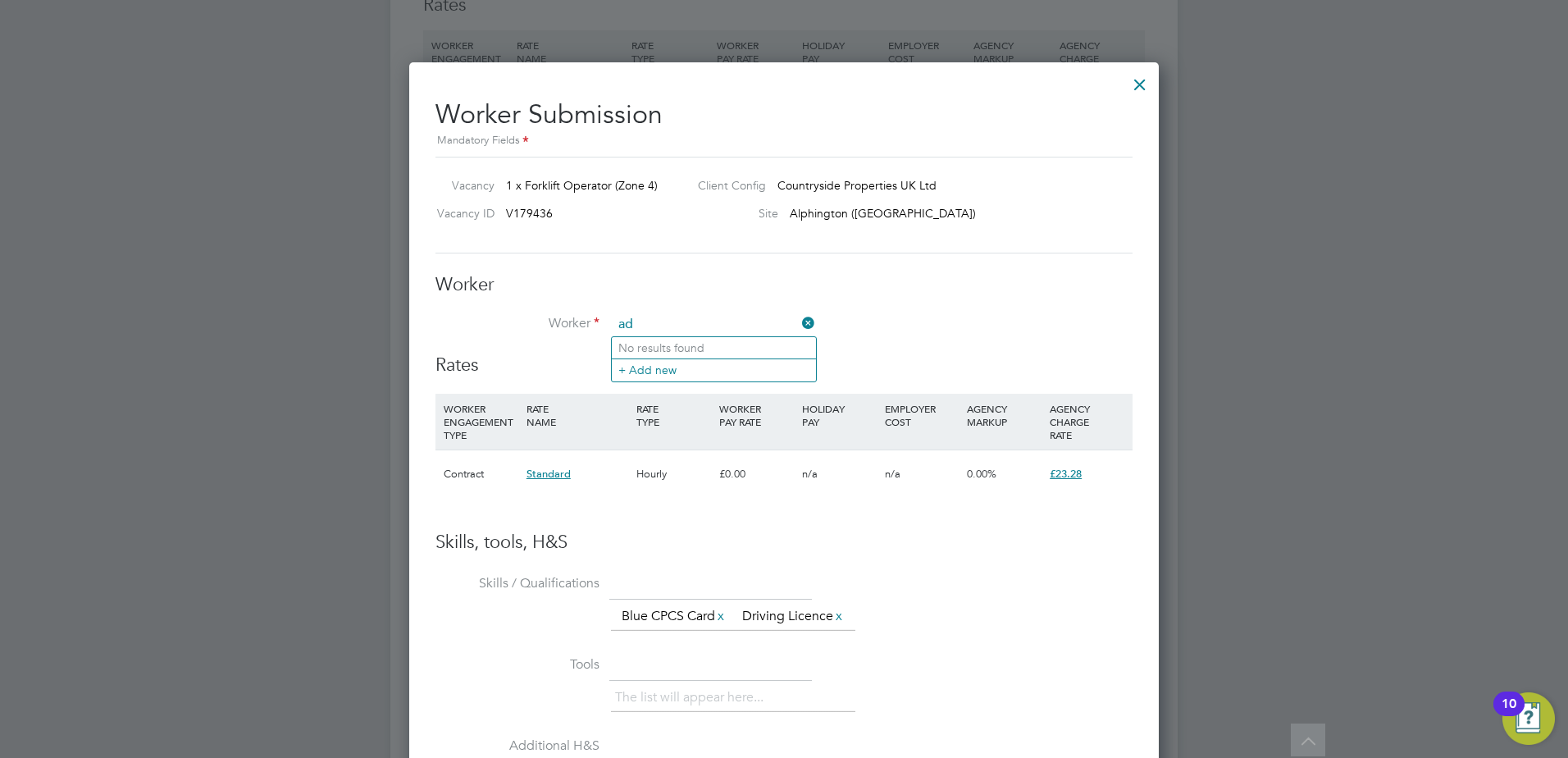
type input "a"
click at [1141, 85] on div at bounding box center [1140, 80] width 30 height 30
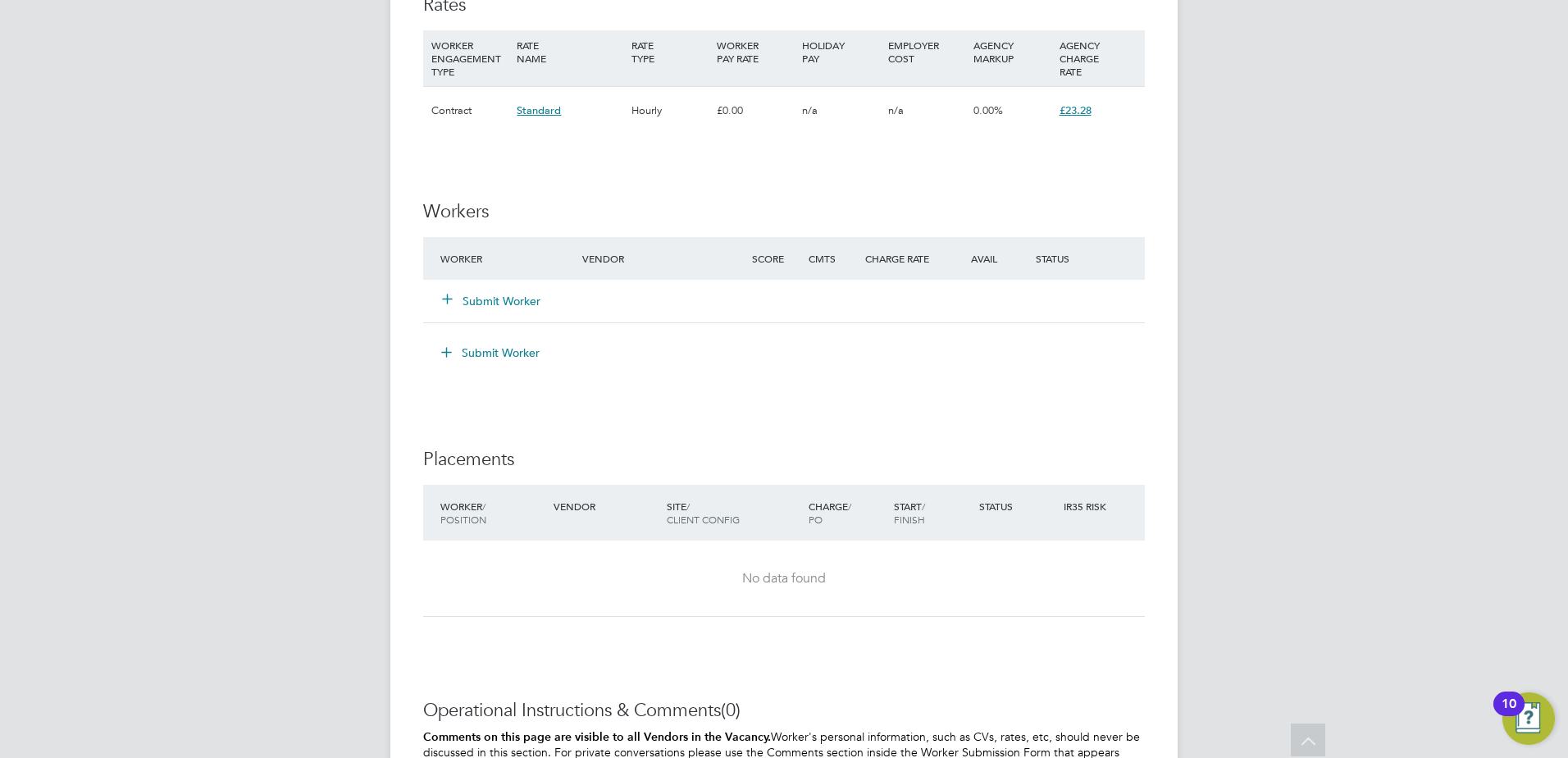
click at [814, 399] on div "IR35 Determination IR35 Status Inside IR35 Edit Status Status Determination Sta…" at bounding box center [784, 54] width 722 height 1873
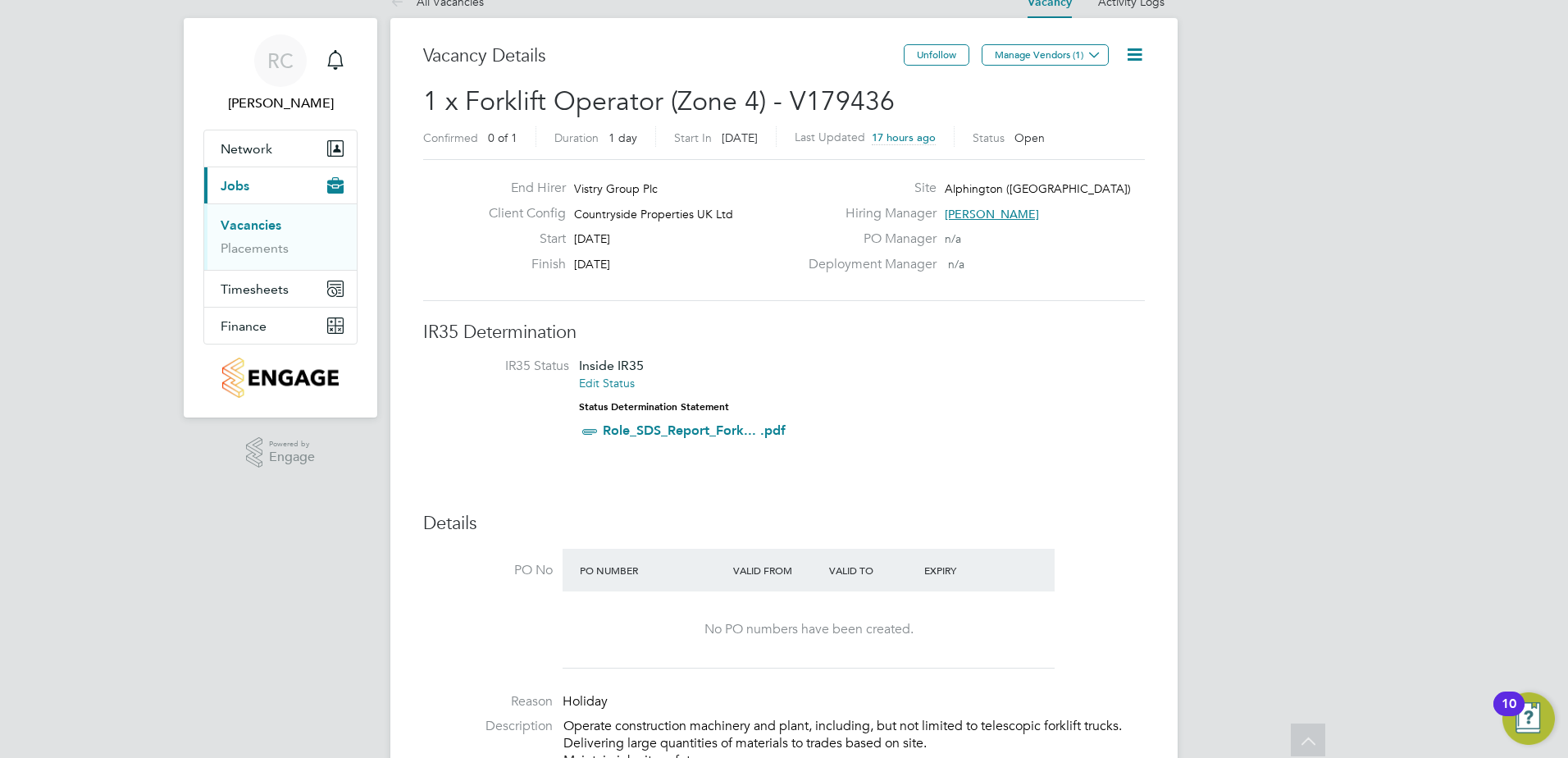
scroll to position [0, 0]
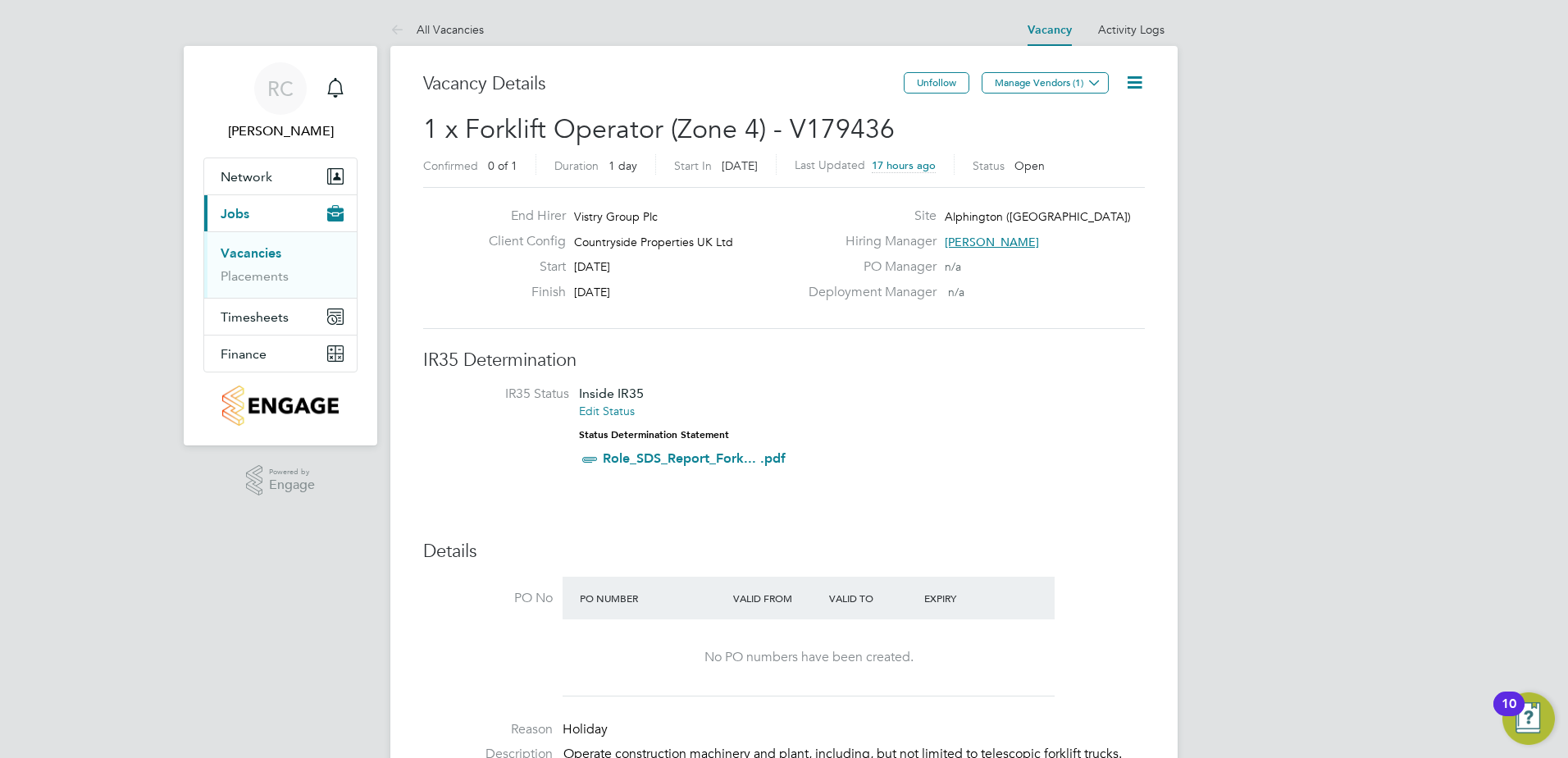
click at [1135, 80] on icon at bounding box center [1134, 82] width 21 height 21
click at [1093, 143] on li "Update Status" at bounding box center [1094, 144] width 95 height 23
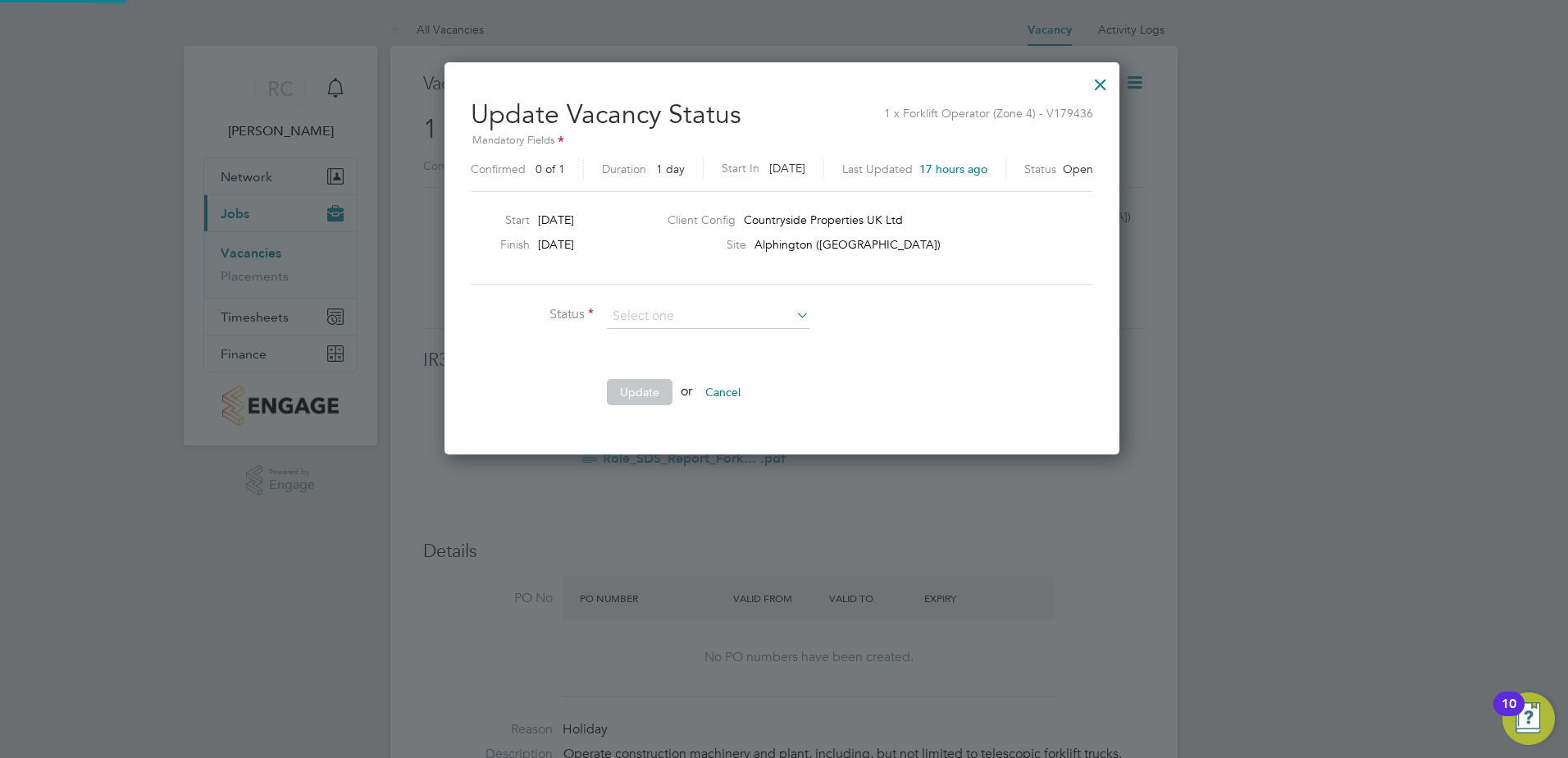
scroll to position [391, 679]
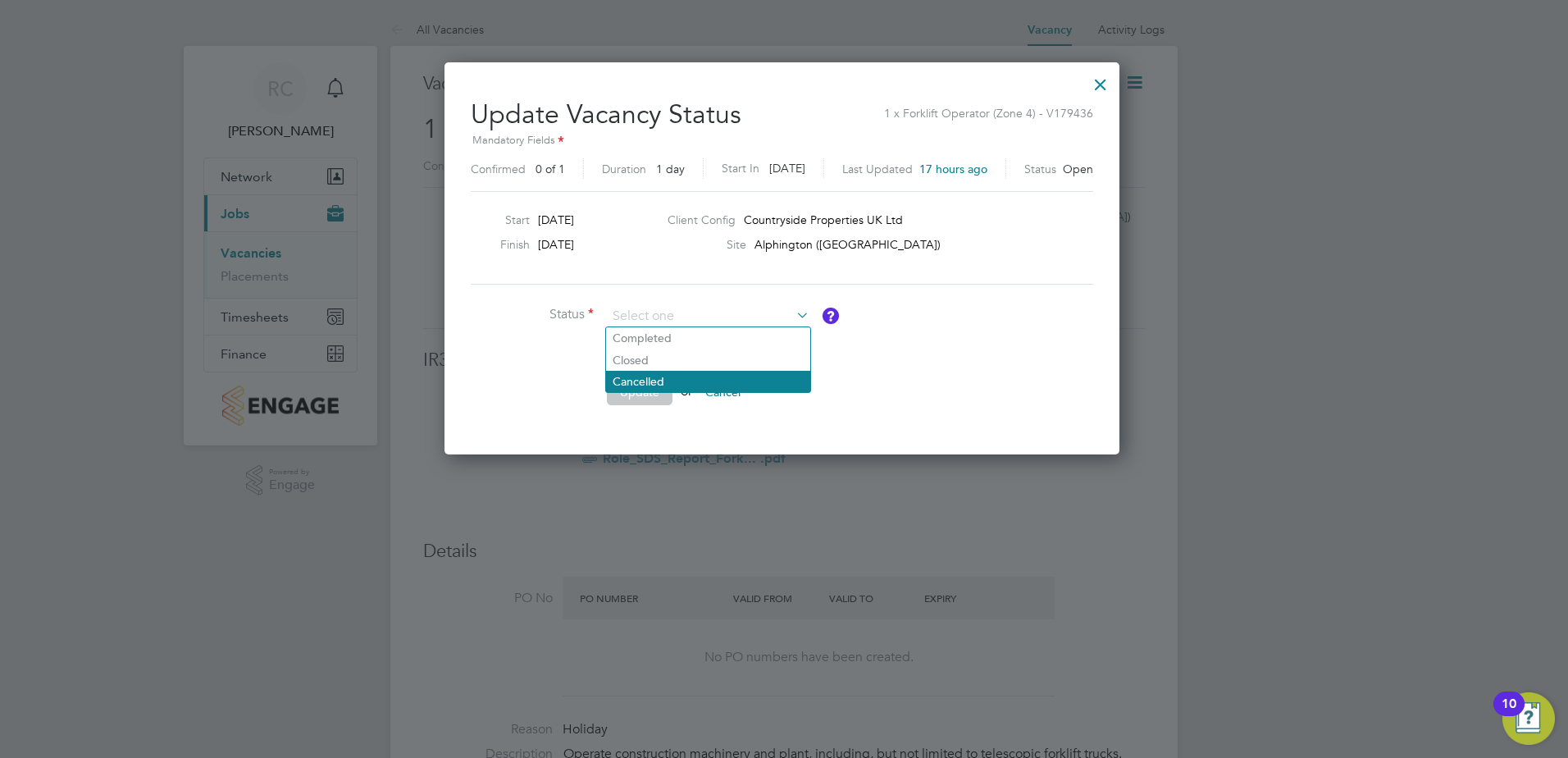
click at [646, 374] on li "Cancelled" at bounding box center [709, 381] width 204 height 22
type input "Cancelled"
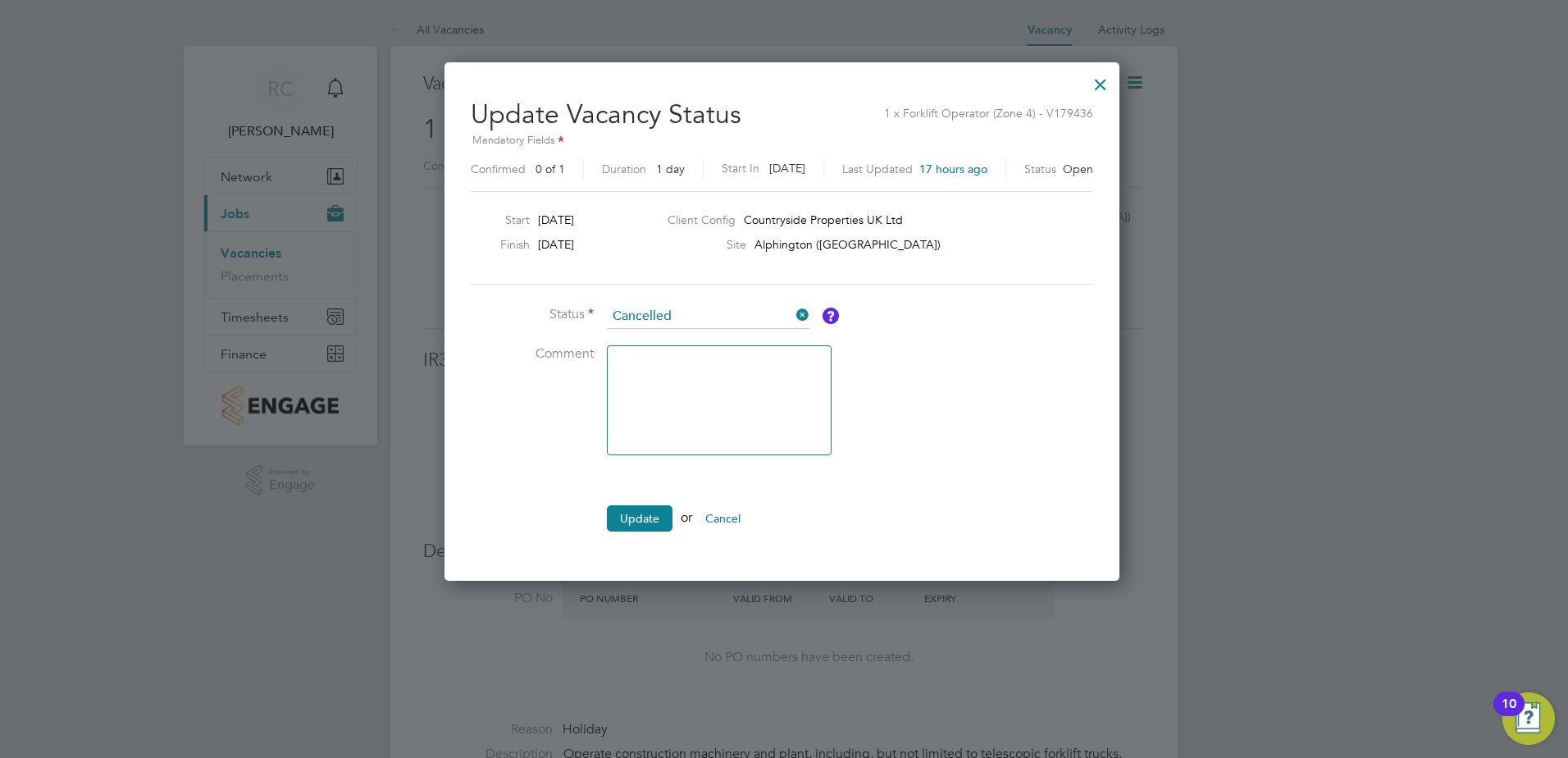
scroll to position [518, 679]
click at [634, 376] on textarea at bounding box center [719, 400] width 225 height 110
type textarea "n"
type textarea "A"
type textarea "S"
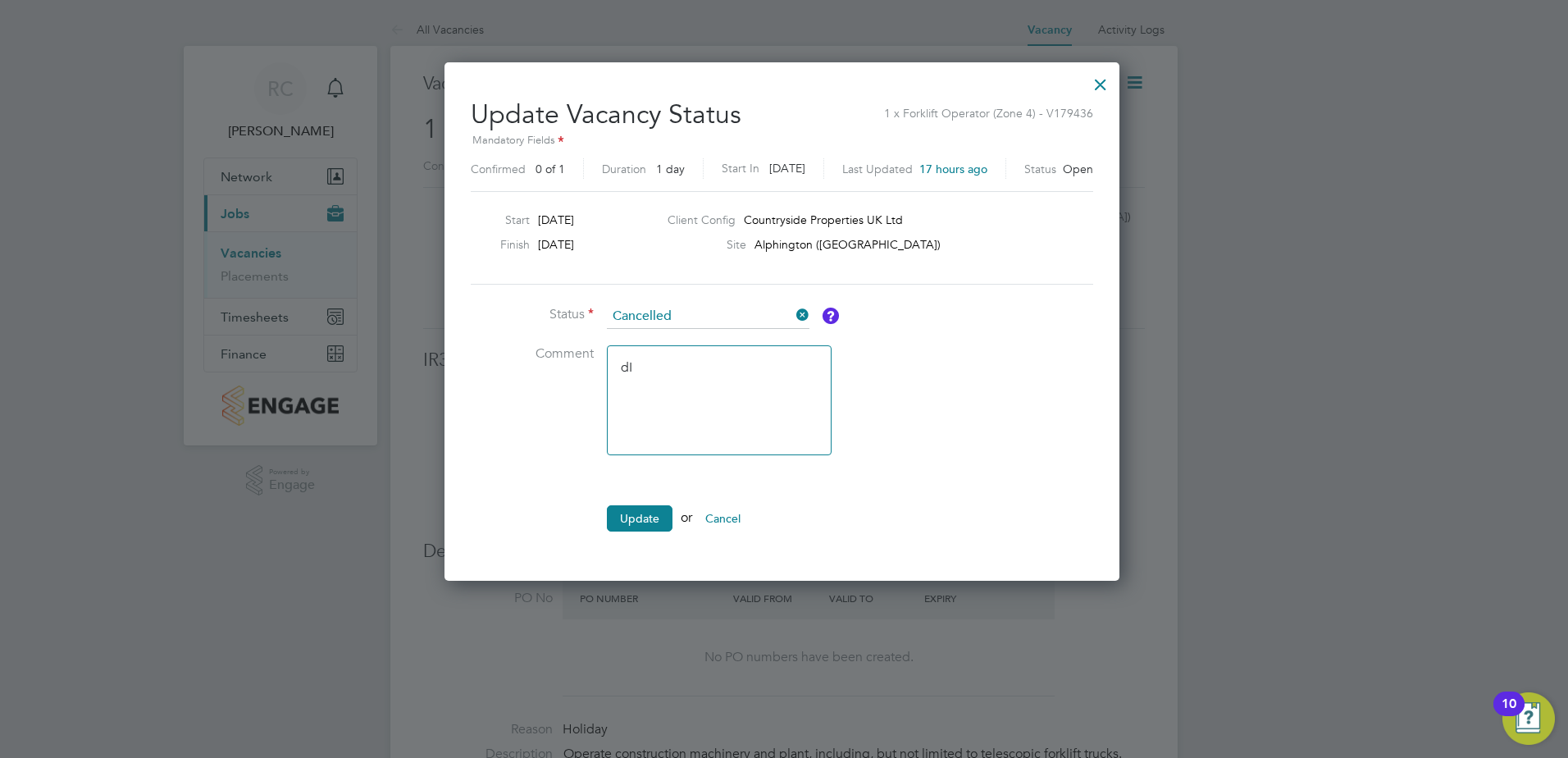
type textarea "d"
type textarea "S"
type textarea "Different supplier"
click at [634, 517] on button "Update" at bounding box center [640, 518] width 66 height 26
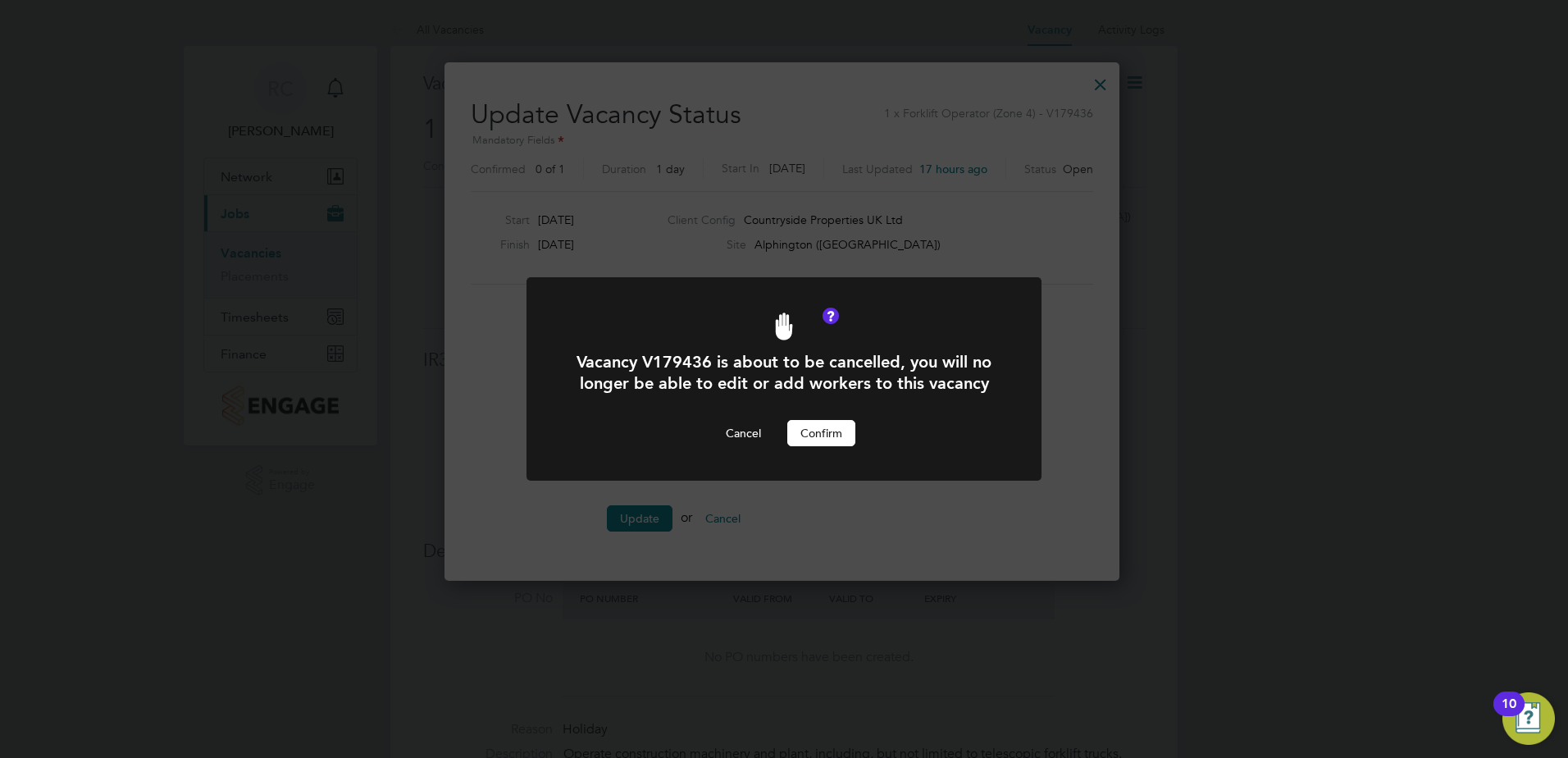
click at [810, 438] on button "Confirm" at bounding box center [821, 433] width 68 height 26
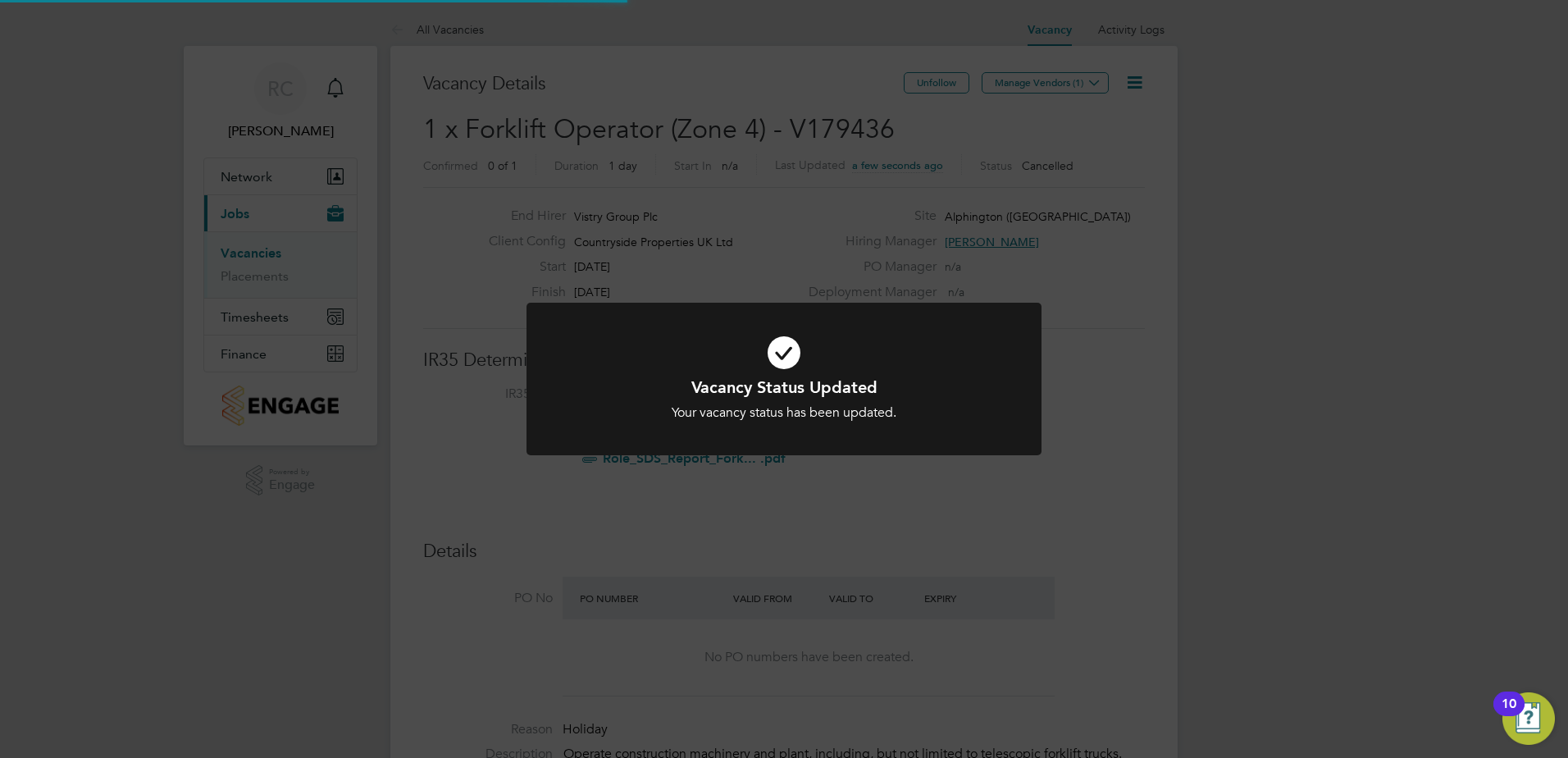
scroll to position [49, 115]
click at [1150, 262] on div "Vacancy Status Updated Your vacancy status has been updated. Cancel Okay" at bounding box center [784, 379] width 1568 height 758
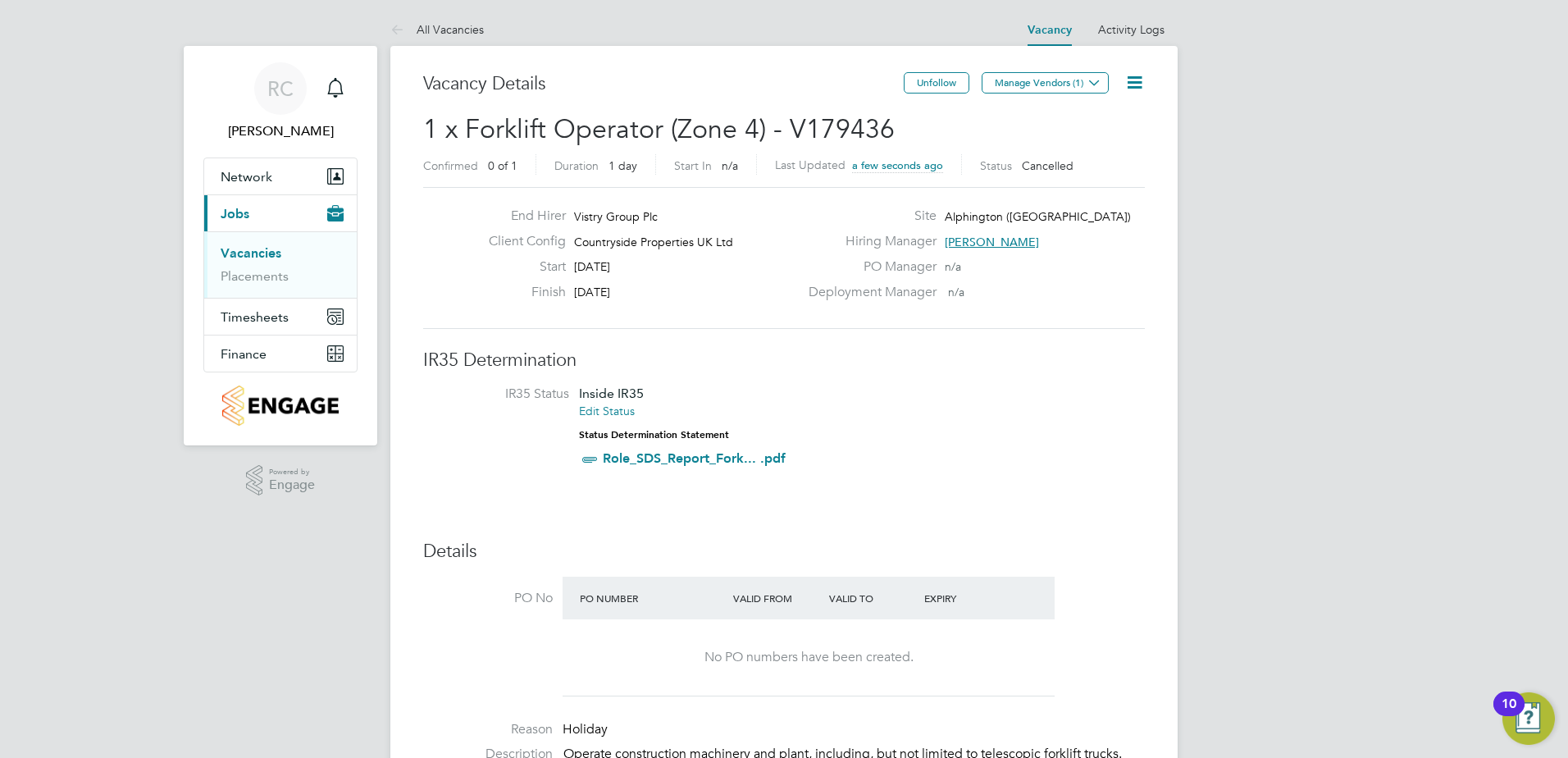
click at [259, 252] on link "Vacancies" at bounding box center [250, 252] width 61 height 15
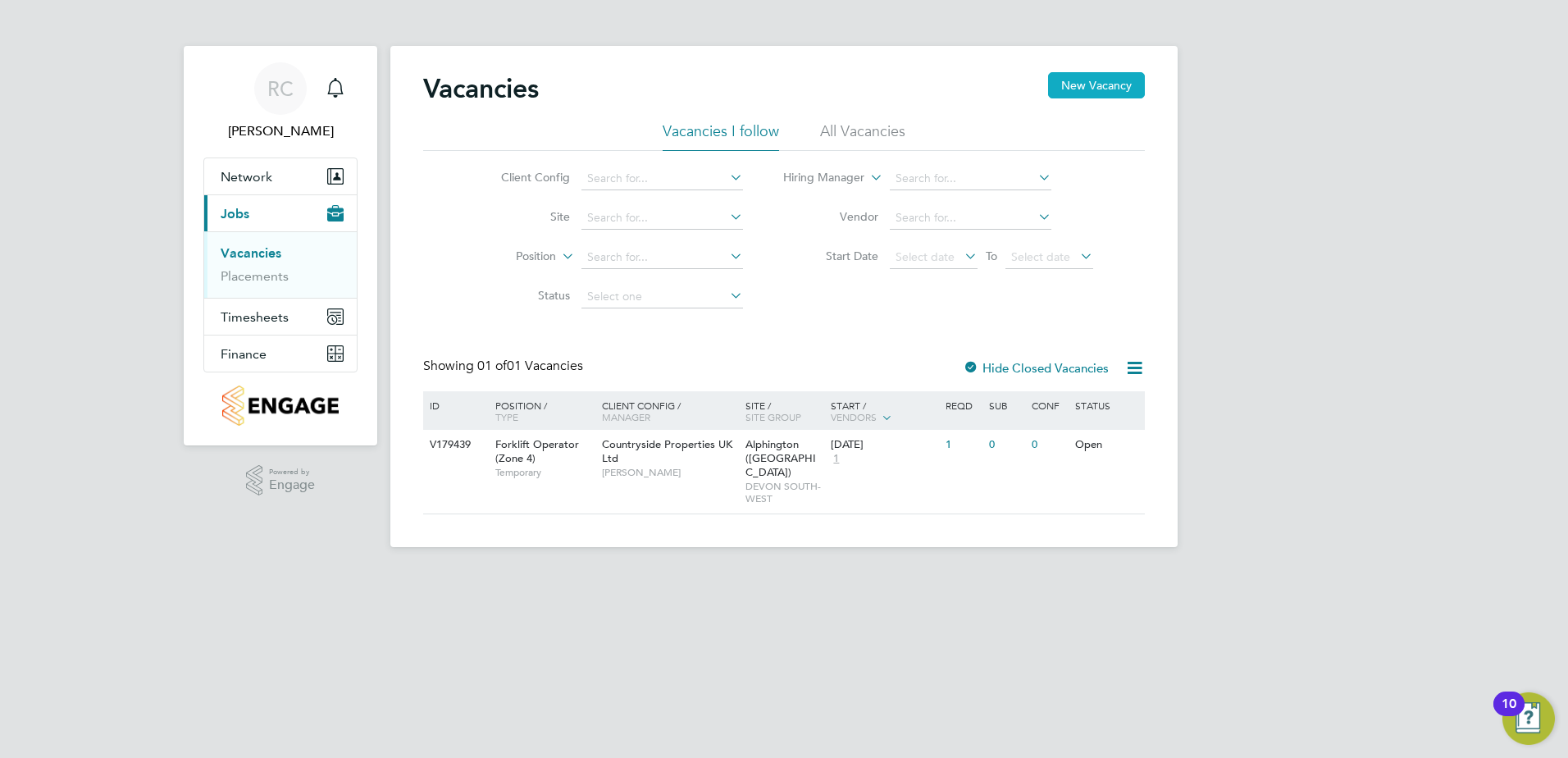
click at [1081, 84] on button "New Vacancy" at bounding box center [1096, 85] width 97 height 26
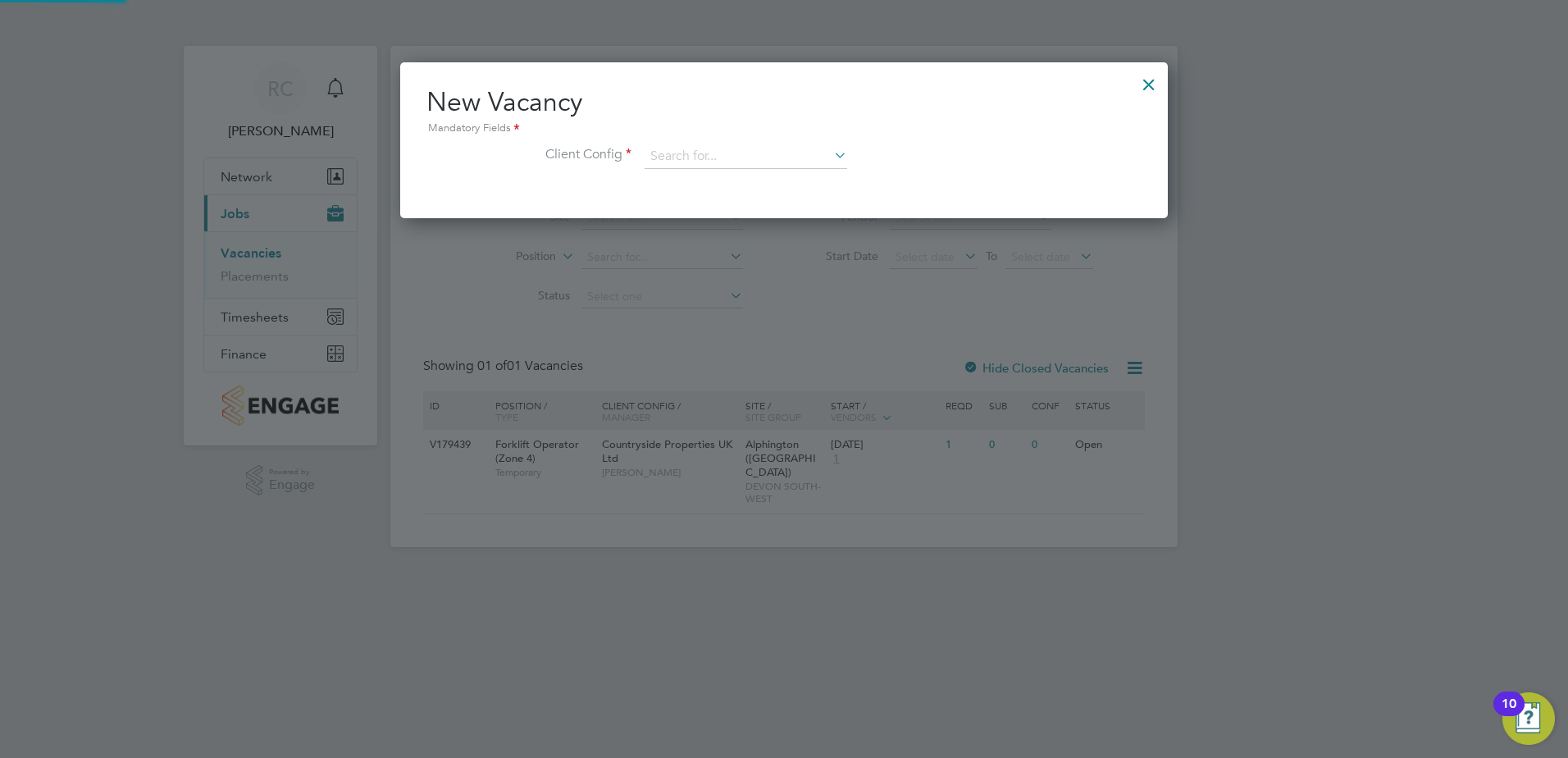
scroll to position [155, 768]
click at [831, 159] on icon at bounding box center [831, 154] width 0 height 23
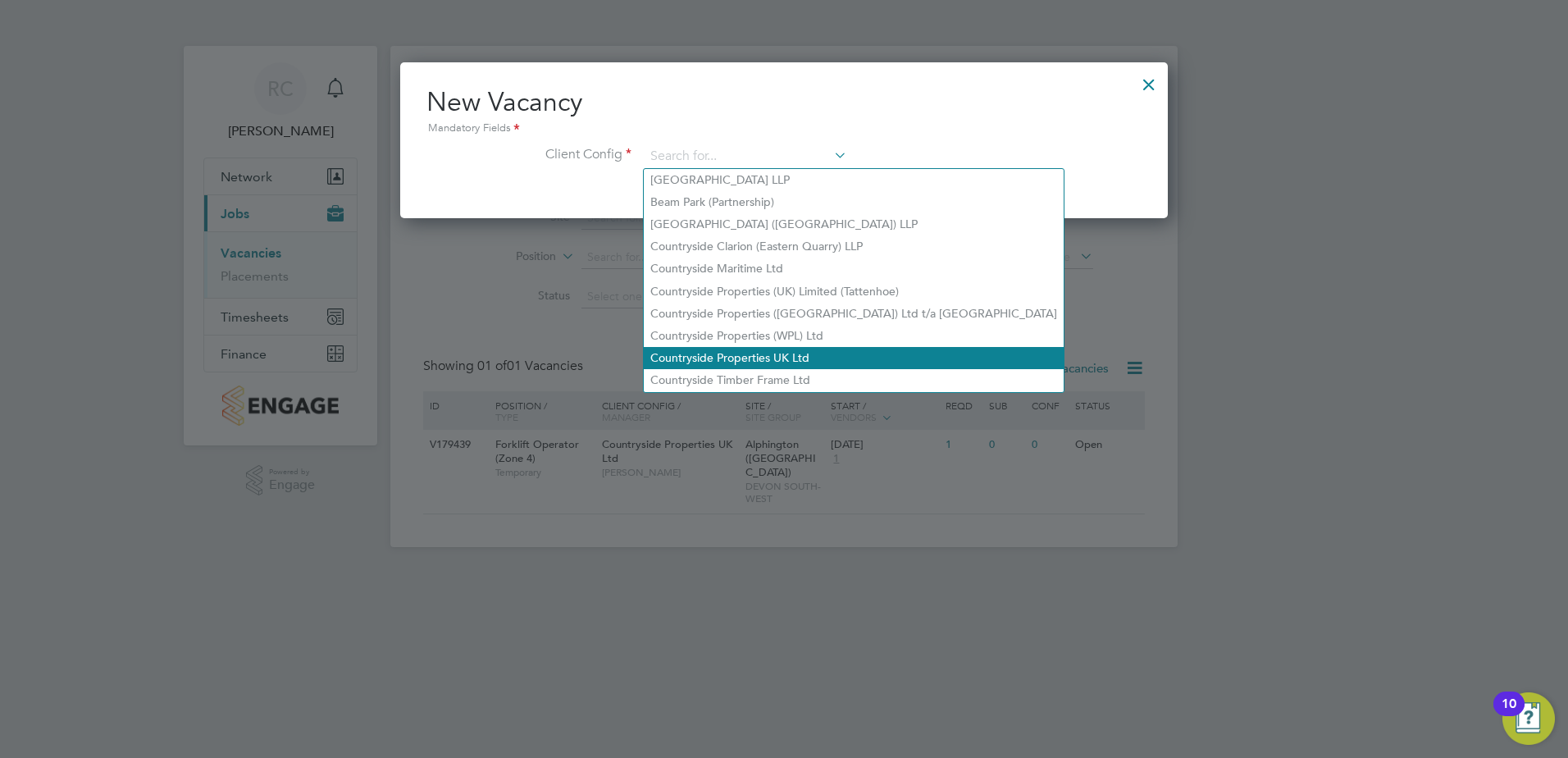
click at [793, 347] on li "Countryside Properties UK Ltd" at bounding box center [854, 358] width 420 height 23
type input "Countryside Properties UK Ltd"
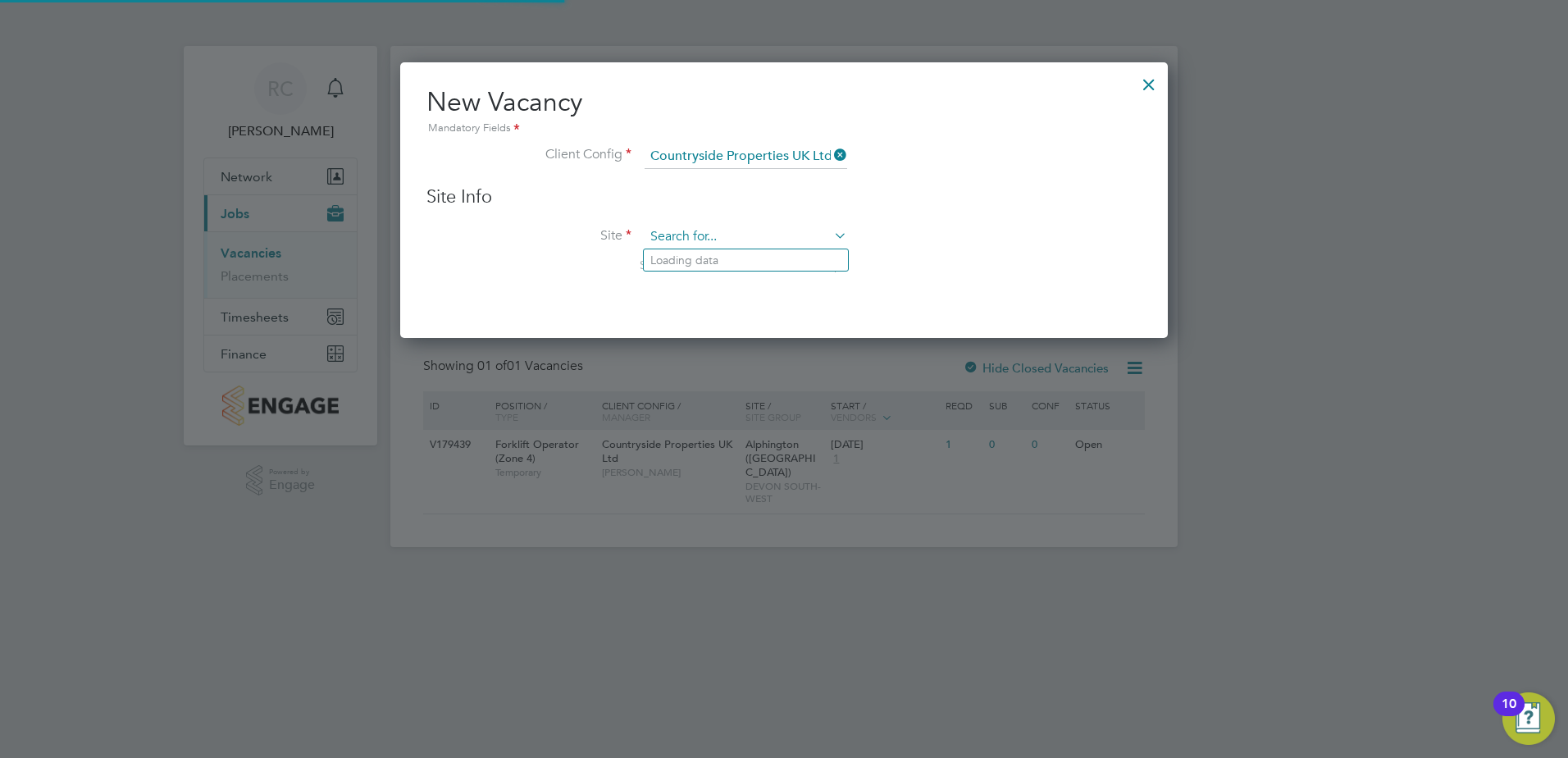
click at [810, 239] on input at bounding box center [746, 237] width 202 height 24
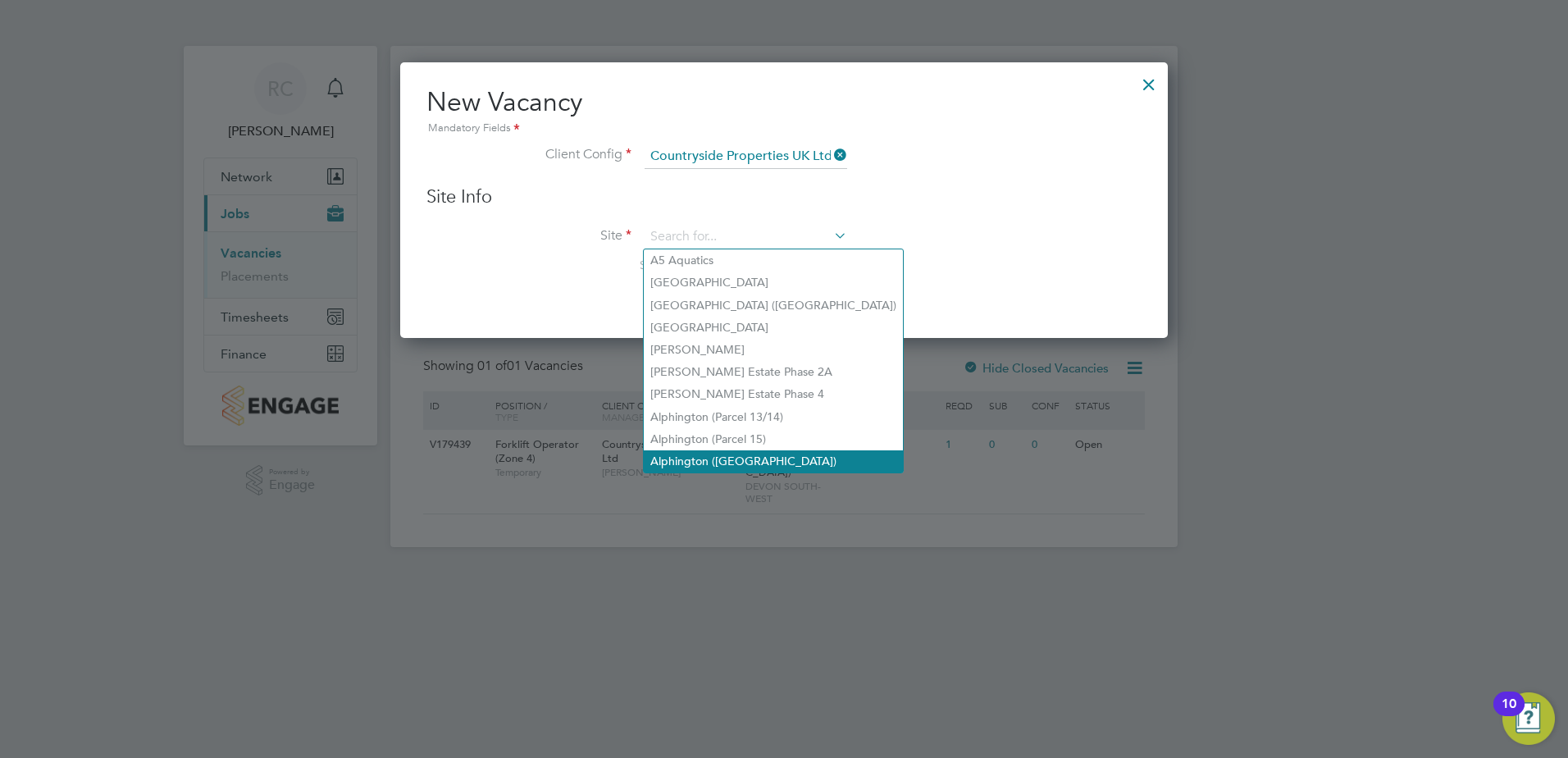
click at [770, 450] on li "Alphington ([GEOGRAPHIC_DATA])" at bounding box center [774, 461] width 259 height 23
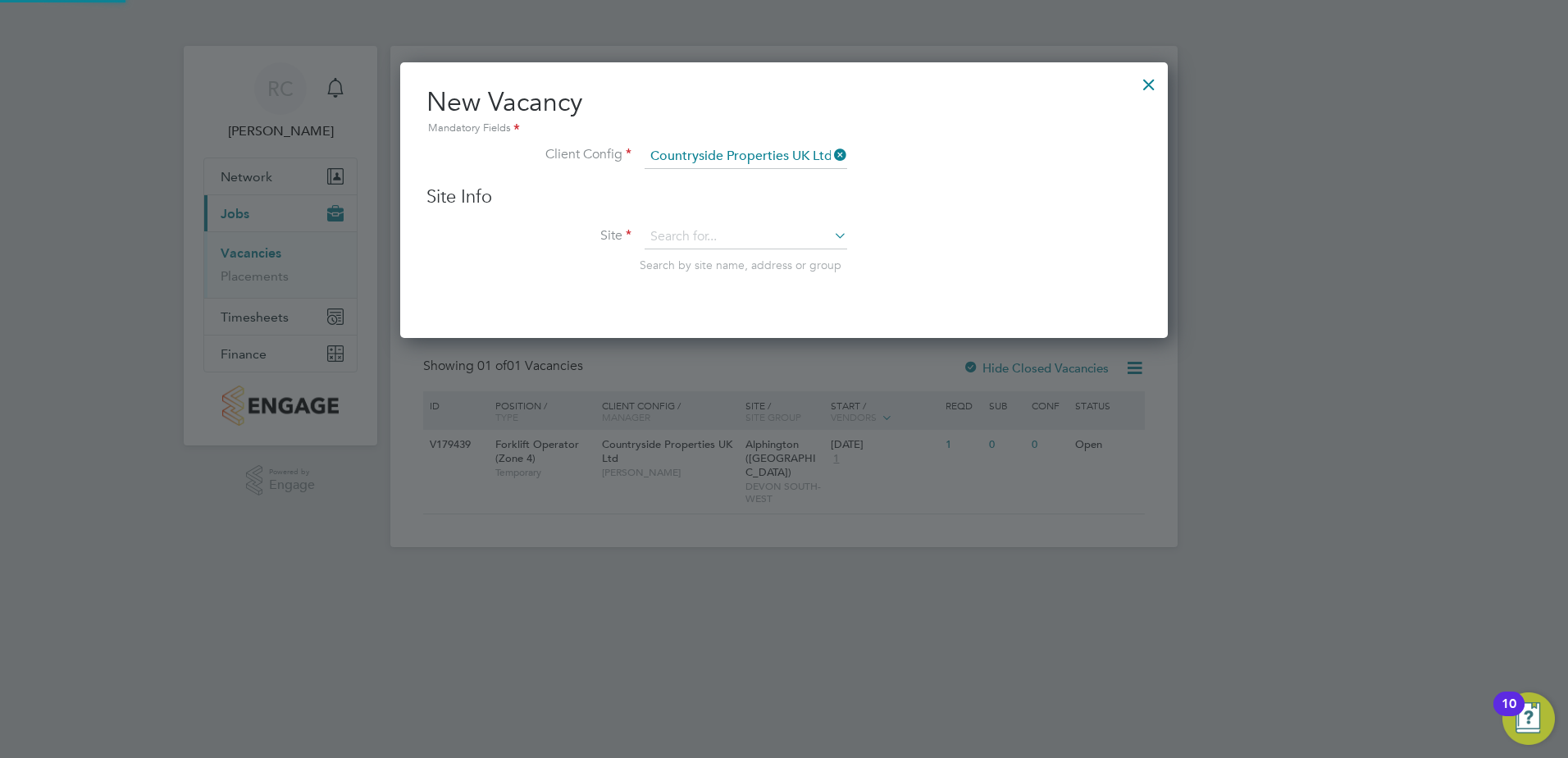
type input "Alphington ([GEOGRAPHIC_DATA])"
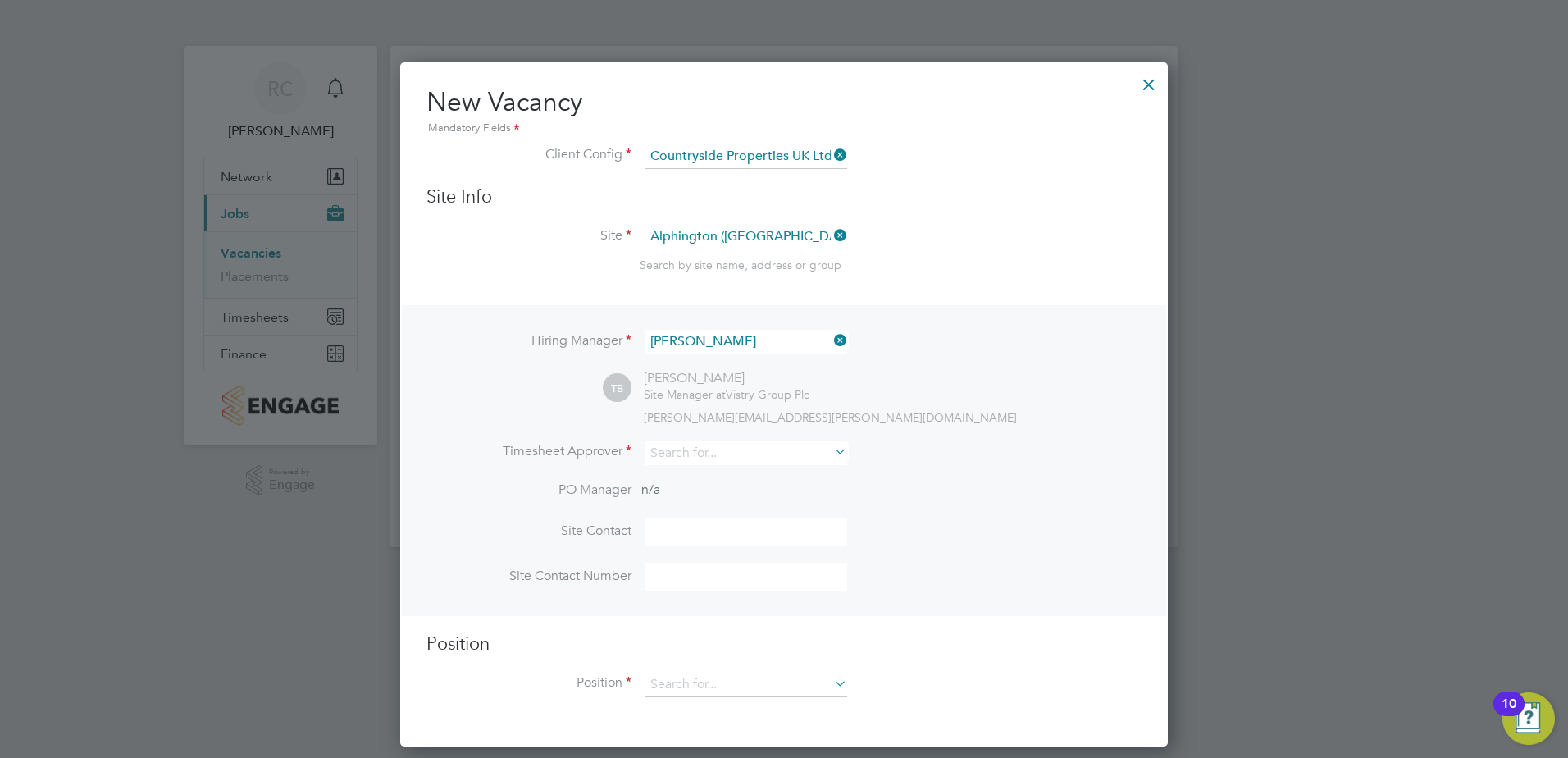
click at [831, 453] on icon at bounding box center [831, 451] width 0 height 23
click at [698, 476] on li "Tom B arnett" at bounding box center [751, 477] width 213 height 23
type input "[PERSON_NAME]"
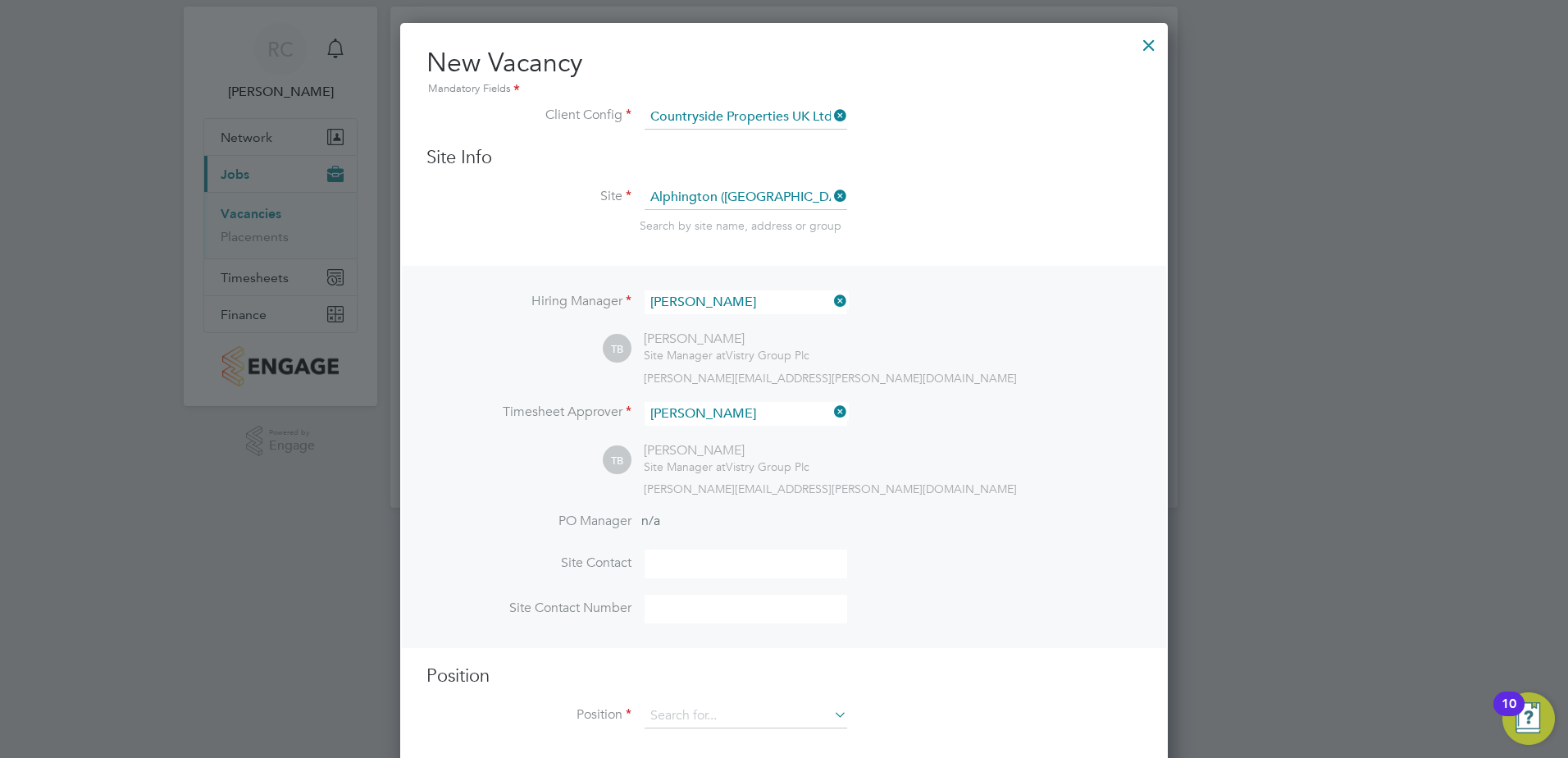
scroll to position [61, 0]
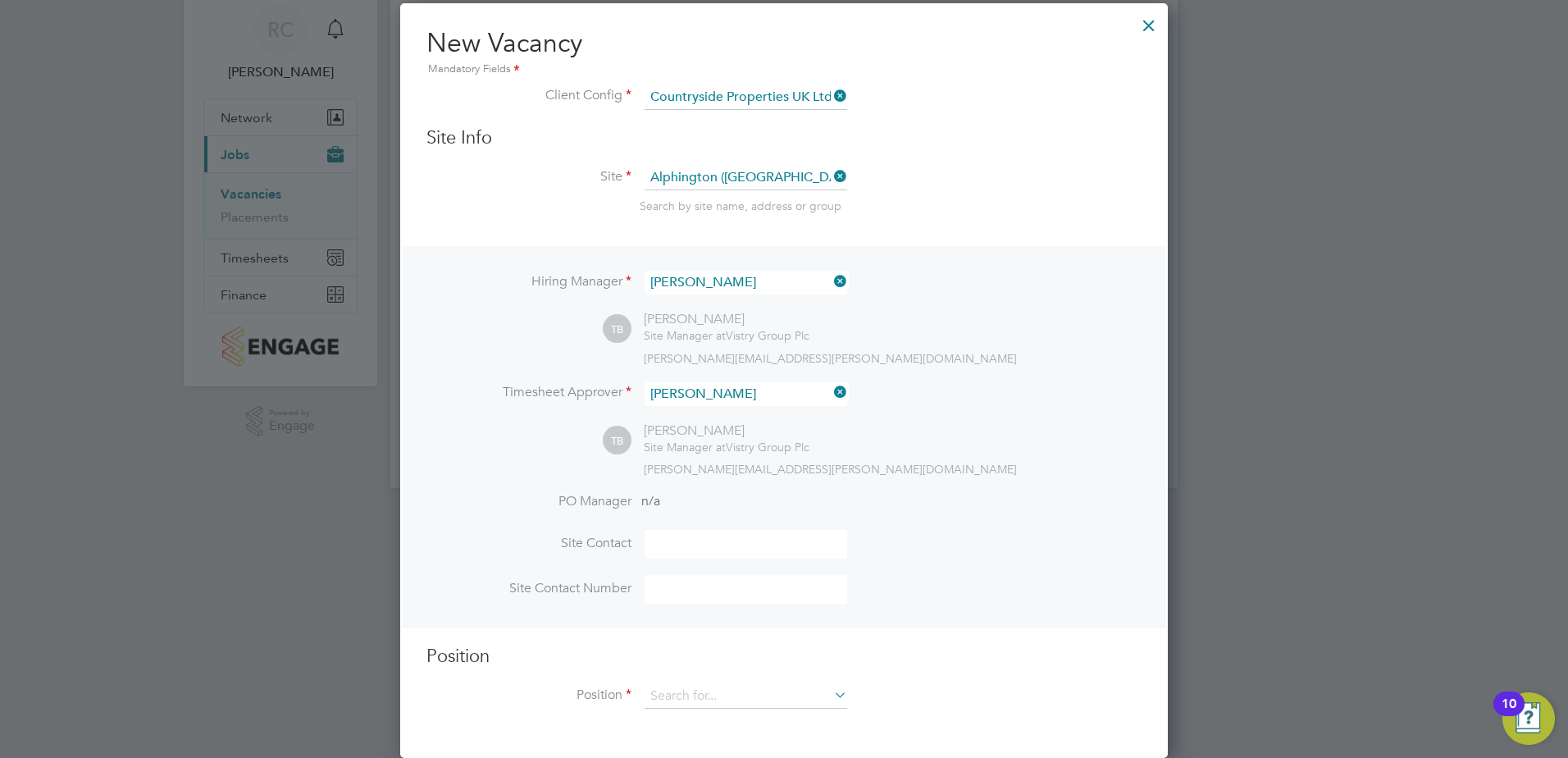
click at [754, 548] on input at bounding box center [746, 544] width 202 height 29
type input "[PERSON_NAME]"
type input "07513723934"
type input "fo"
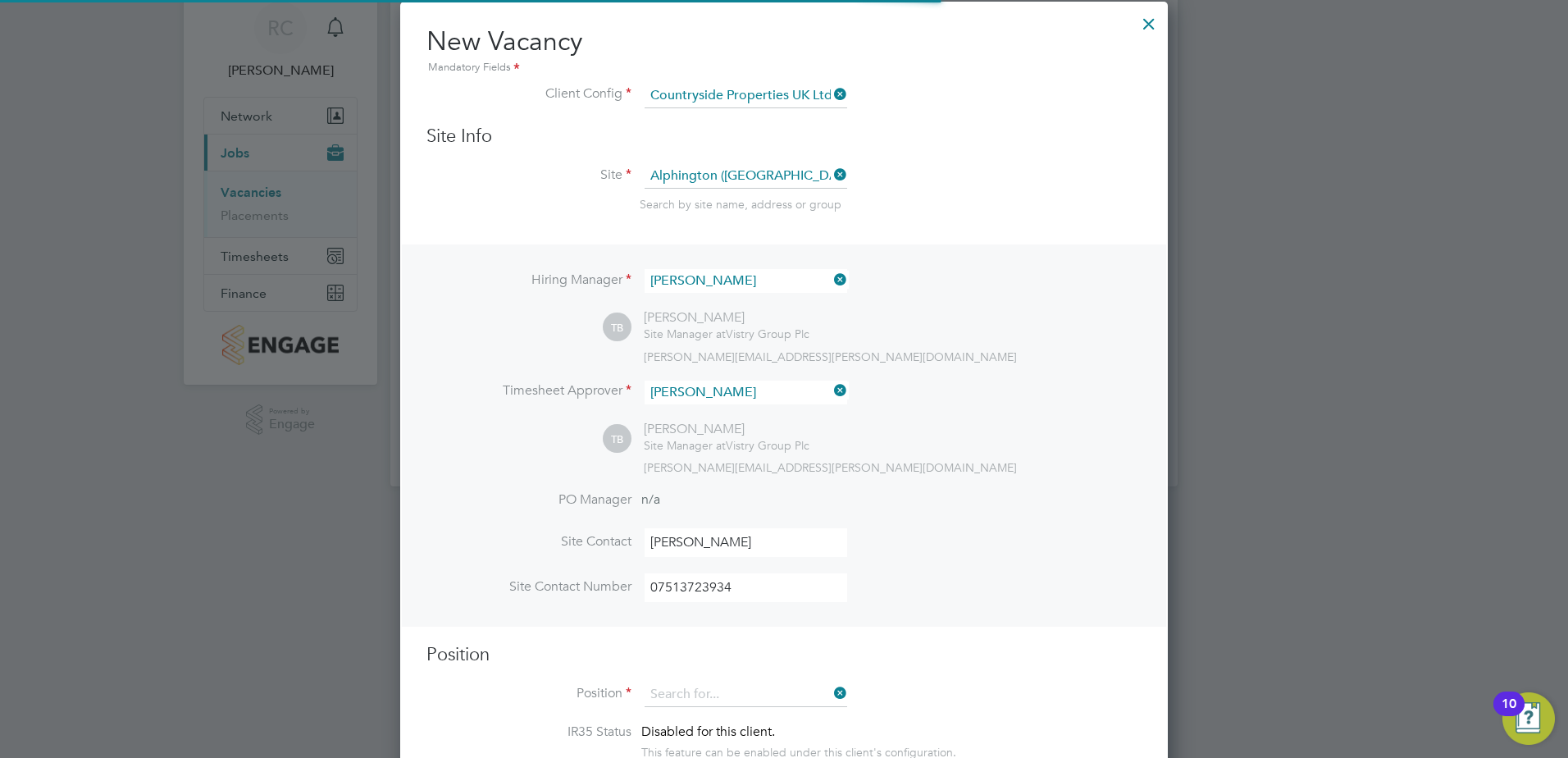
scroll to position [757, 768]
click at [962, 435] on div "TB Tom Barnett Site Manager at Vistry Group Plc tom.barnett@vistry.co.uk" at bounding box center [872, 449] width 539 height 54
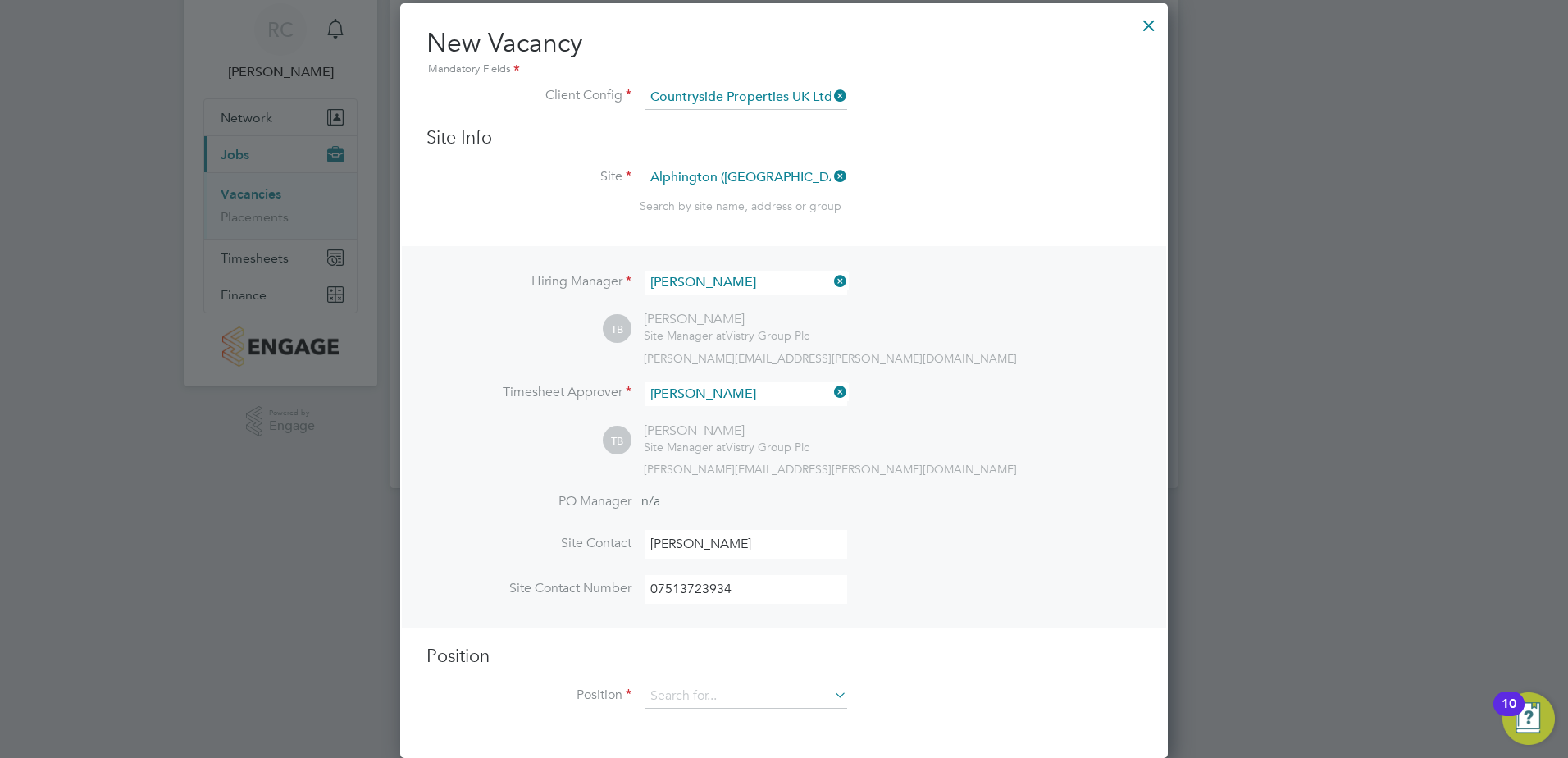
click at [831, 700] on icon at bounding box center [831, 694] width 0 height 23
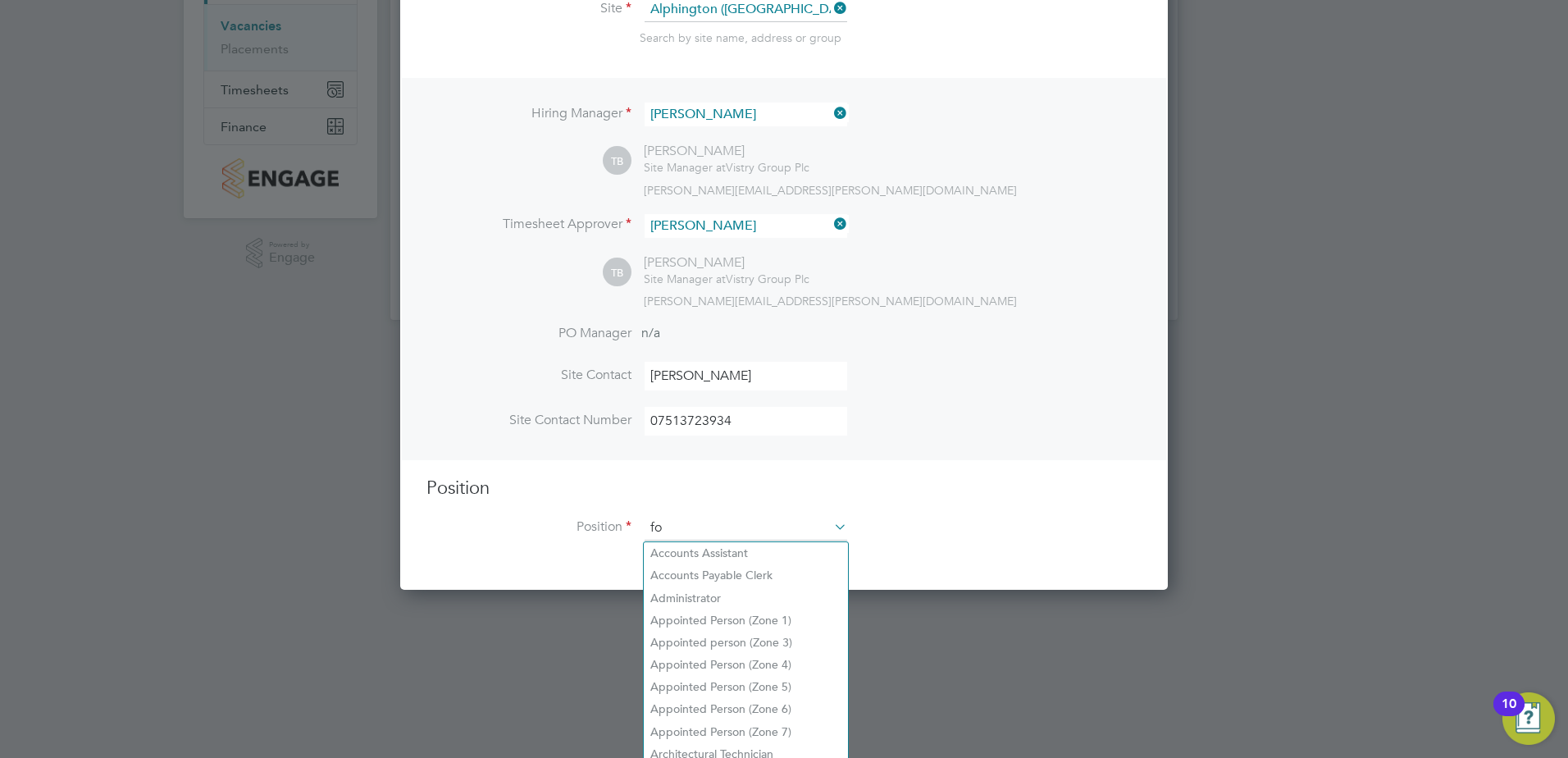
scroll to position [2364, 768]
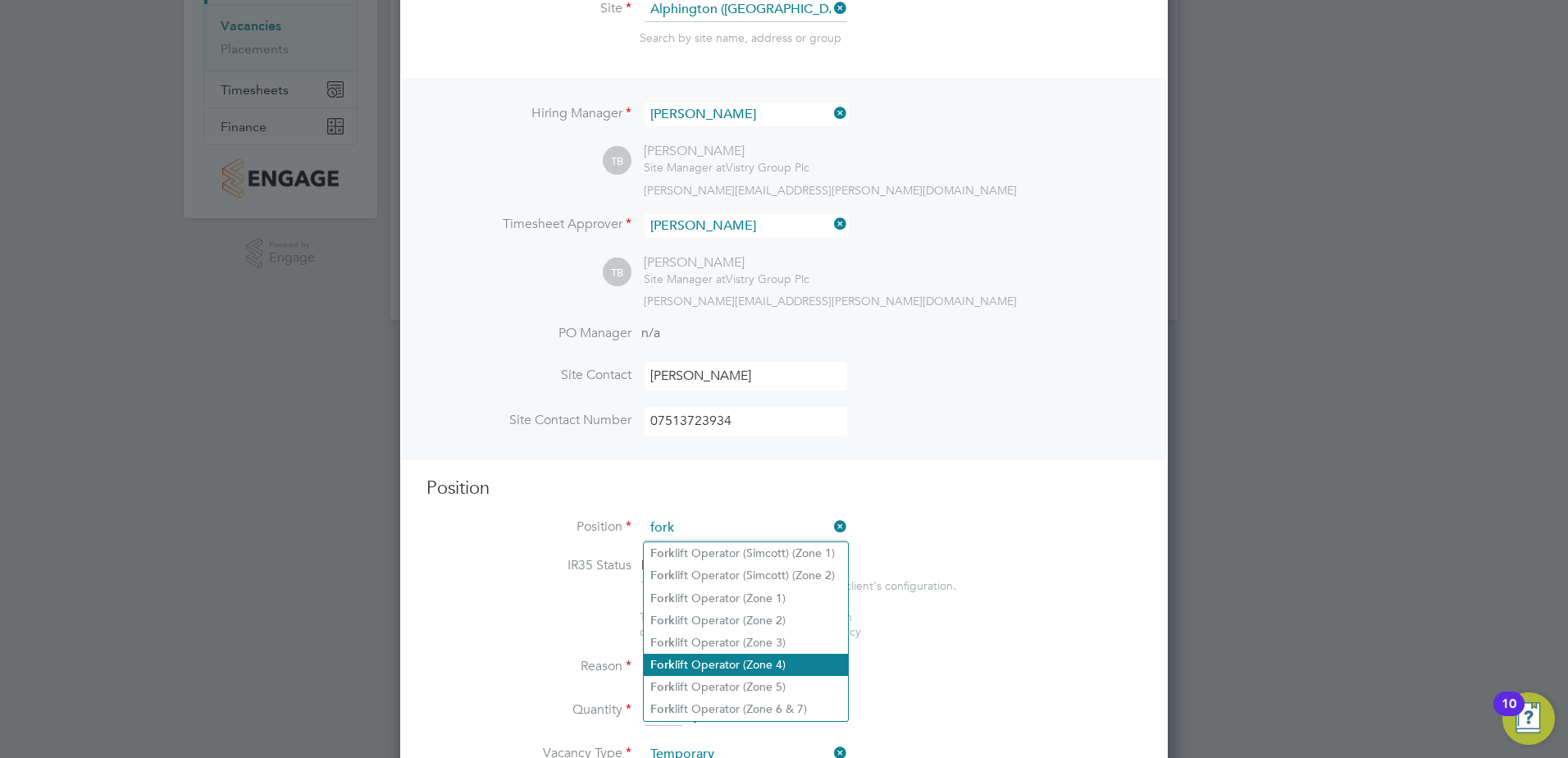
click at [775, 660] on li "Fork lift Operator (Zone 4)" at bounding box center [746, 664] width 204 height 23
type input "Forklift Operator (Zone 4)"
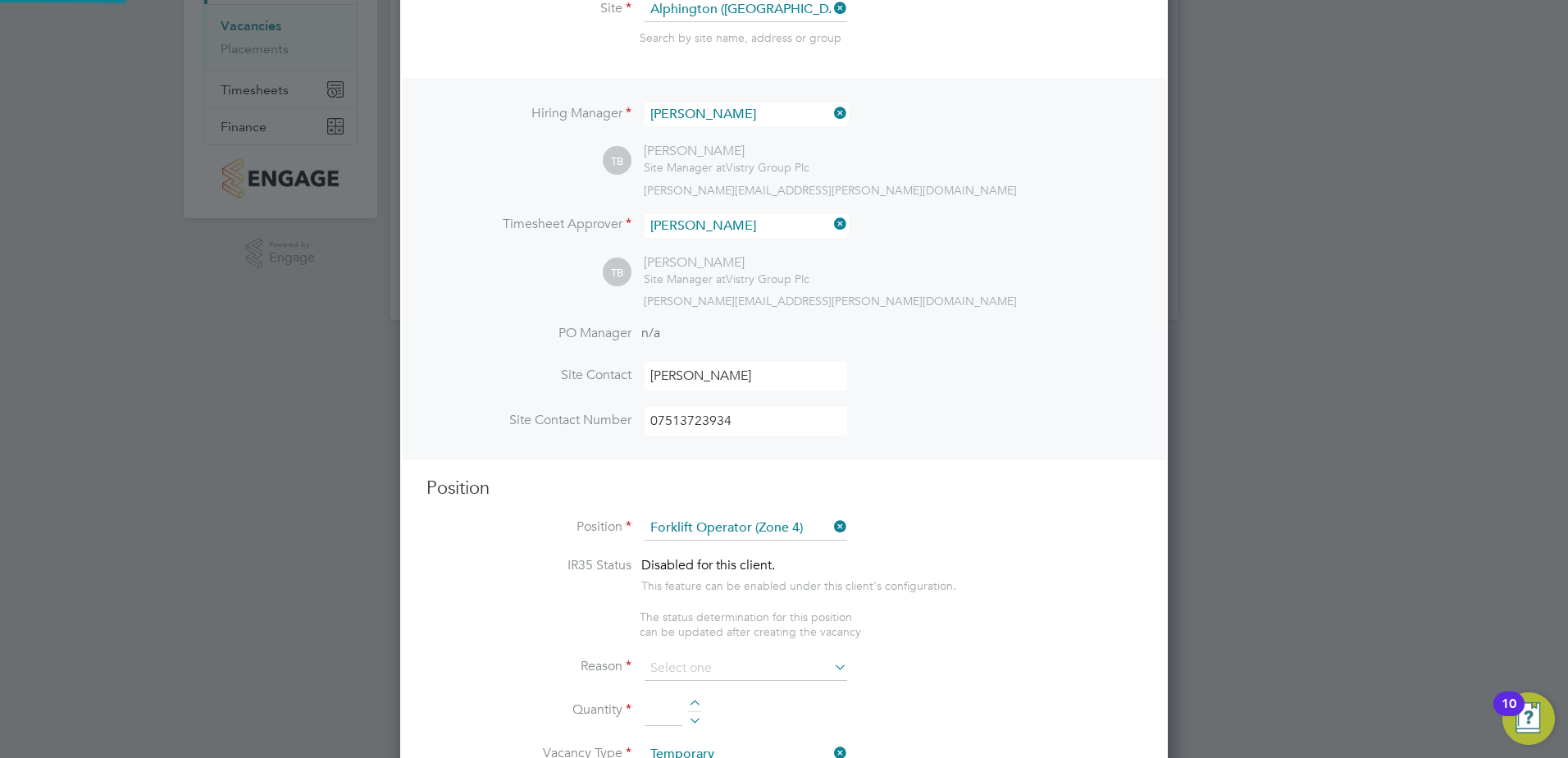
type textarea "Operate construction machinery and plant, including, but not limited to telesco…"
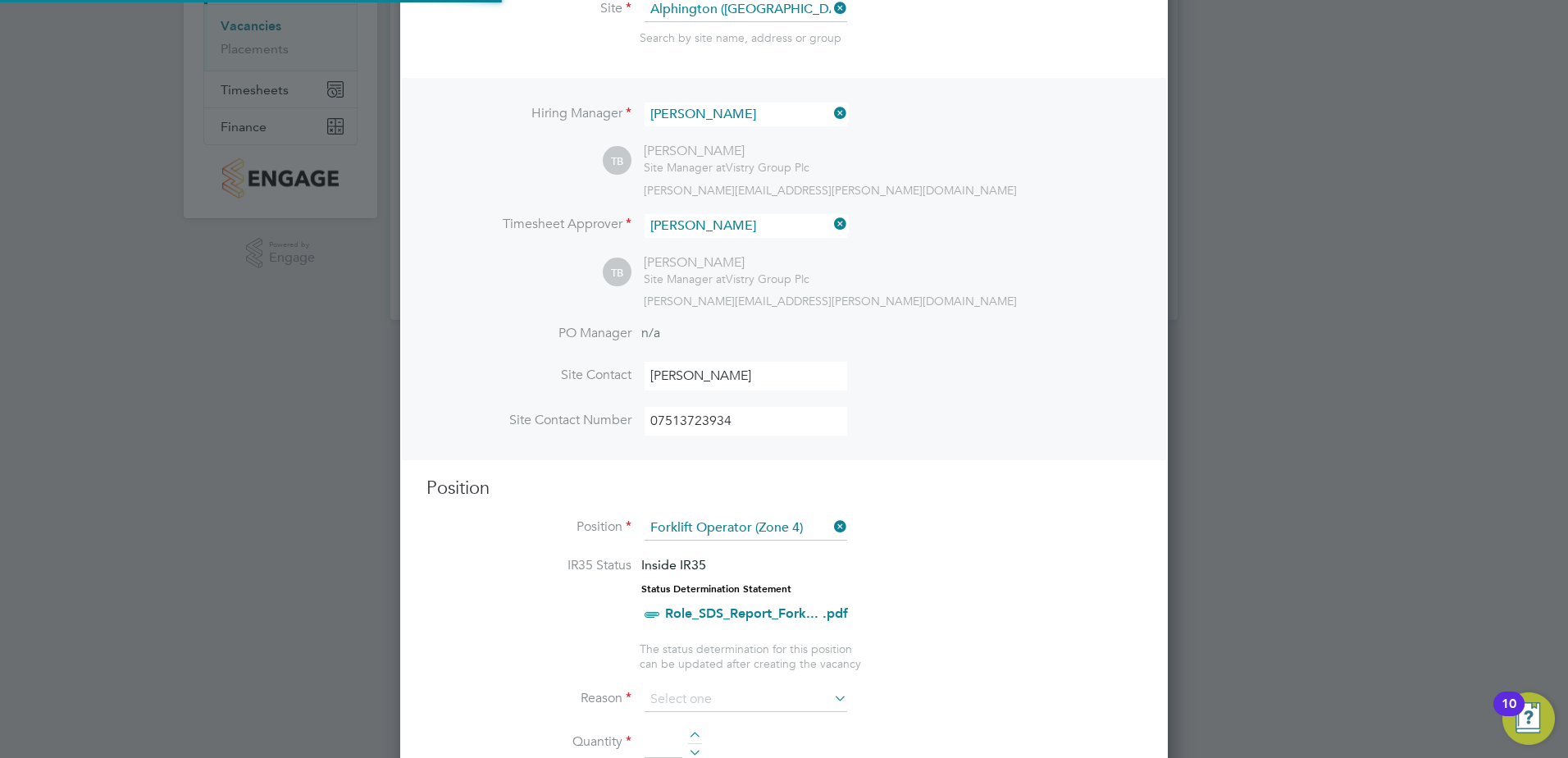
scroll to position [2392, 768]
click at [963, 428] on li "Site Contact Number 07513723934" at bounding box center [784, 429] width 715 height 45
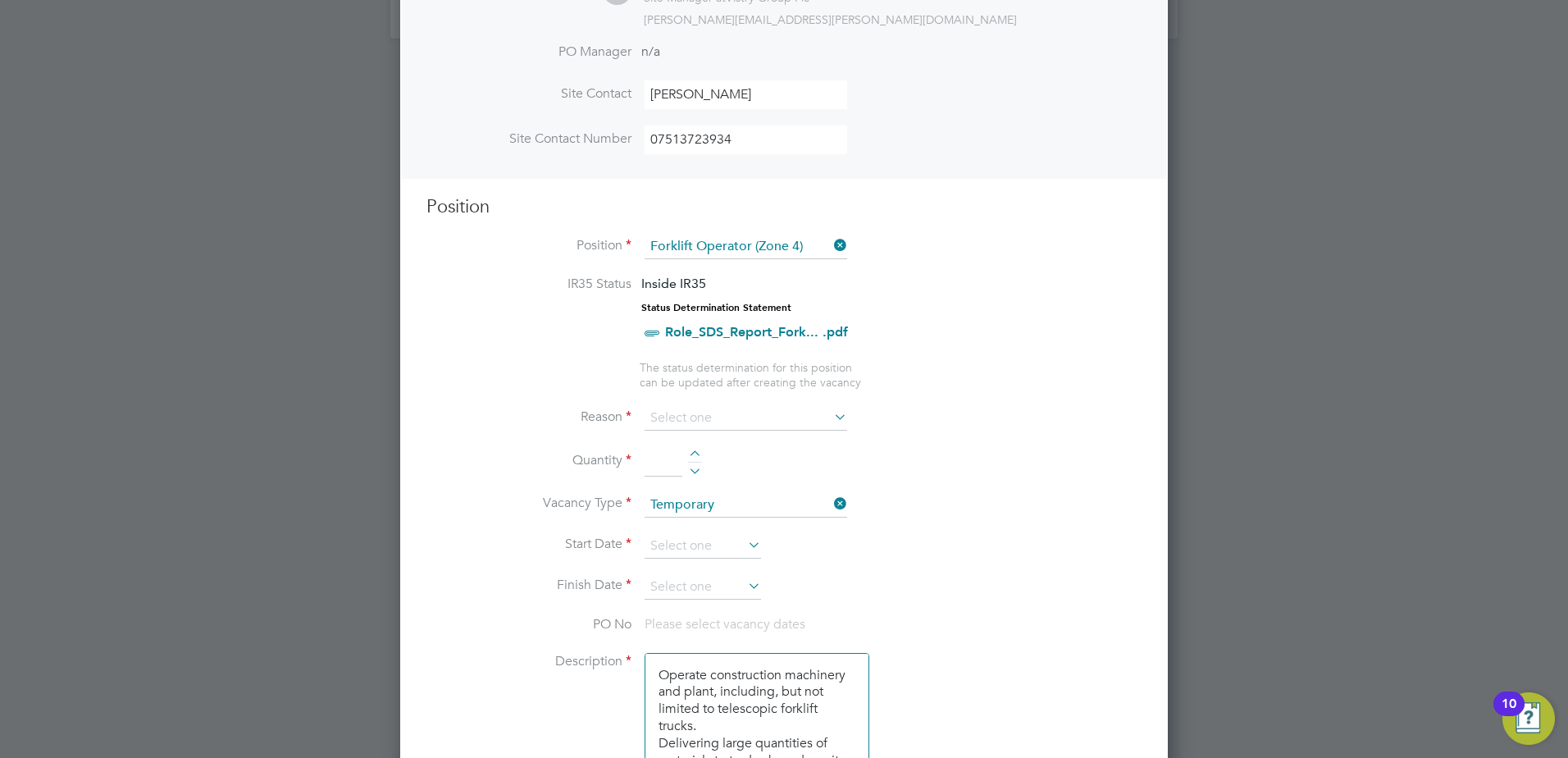
scroll to position [555, 0]
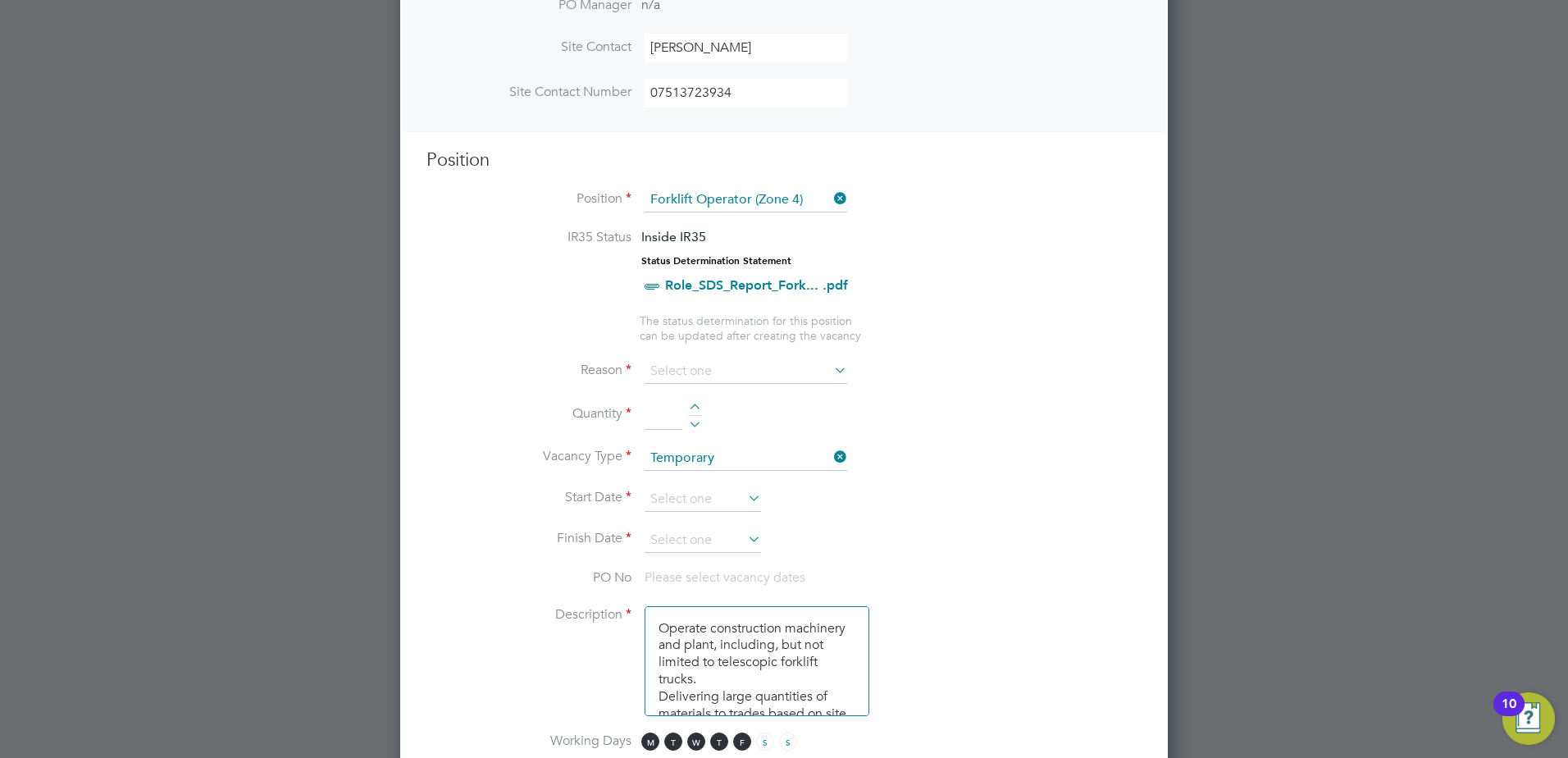
click at [831, 368] on icon at bounding box center [831, 370] width 0 height 23
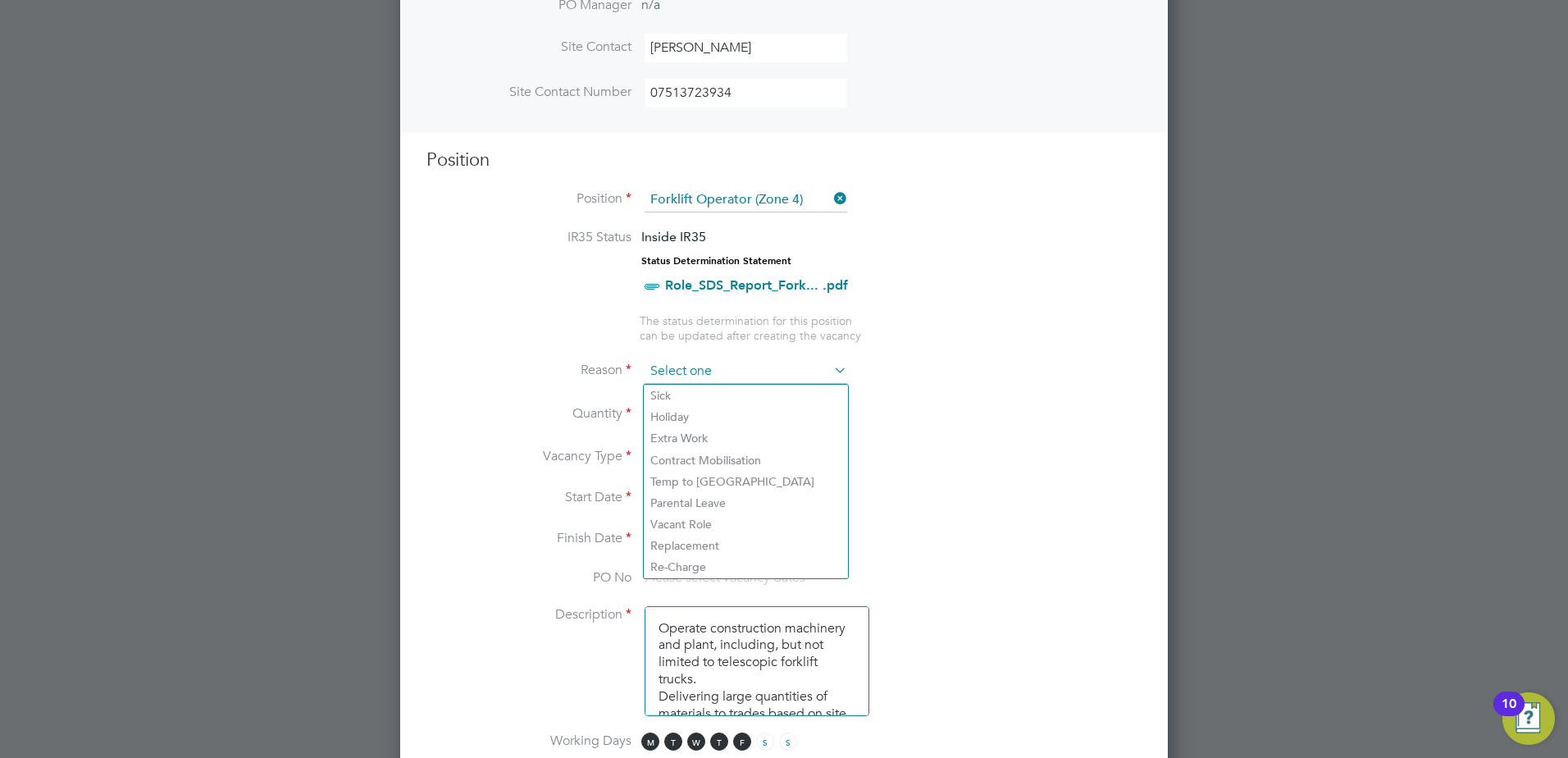
click at [785, 369] on input at bounding box center [746, 371] width 202 height 24
click at [687, 413] on li "Holiday" at bounding box center [746, 416] width 204 height 22
type input "Holiday"
click at [695, 406] on div at bounding box center [695, 409] width 14 height 12
type input "1"
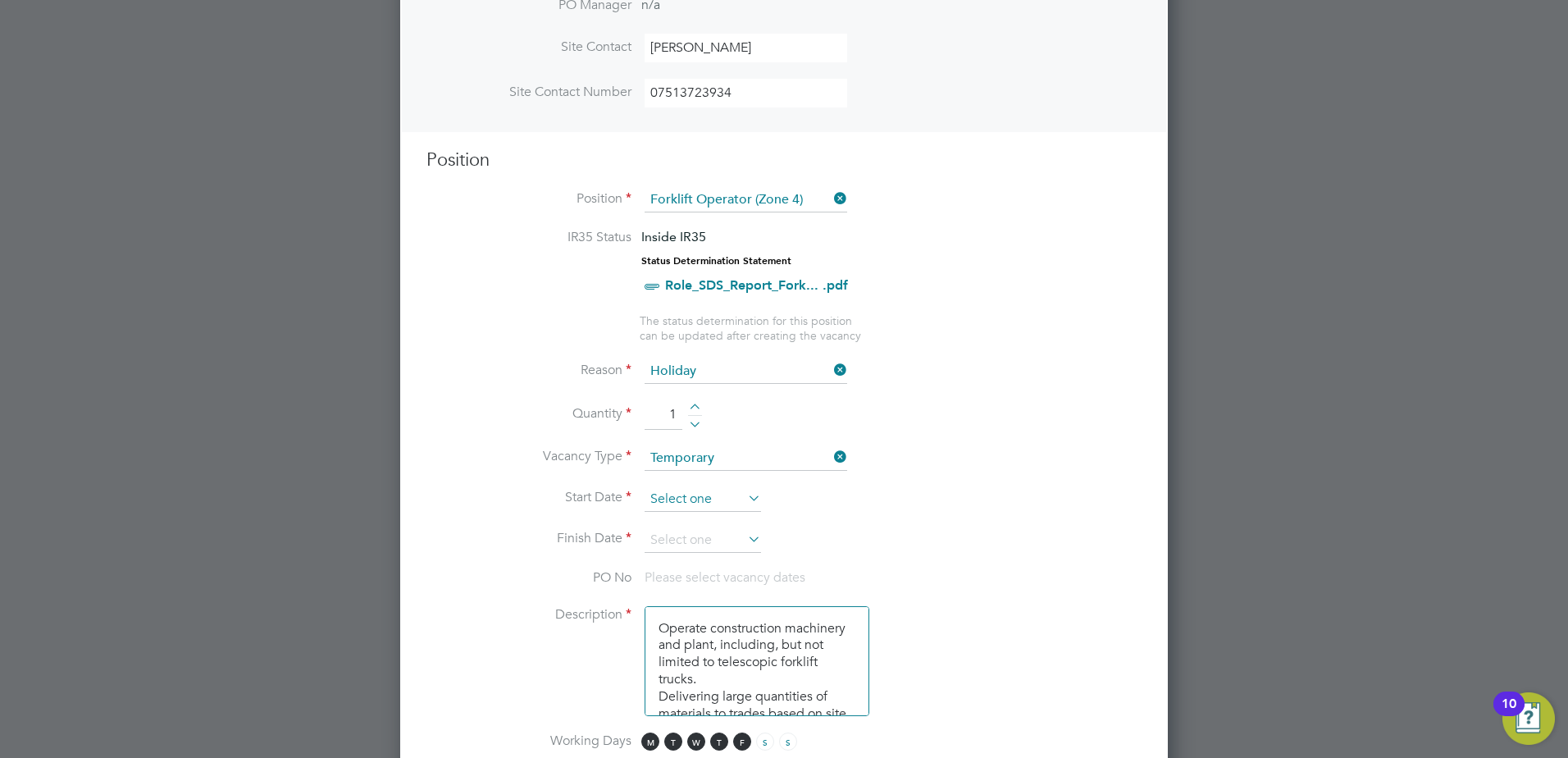
click at [734, 497] on input at bounding box center [702, 499] width 117 height 24
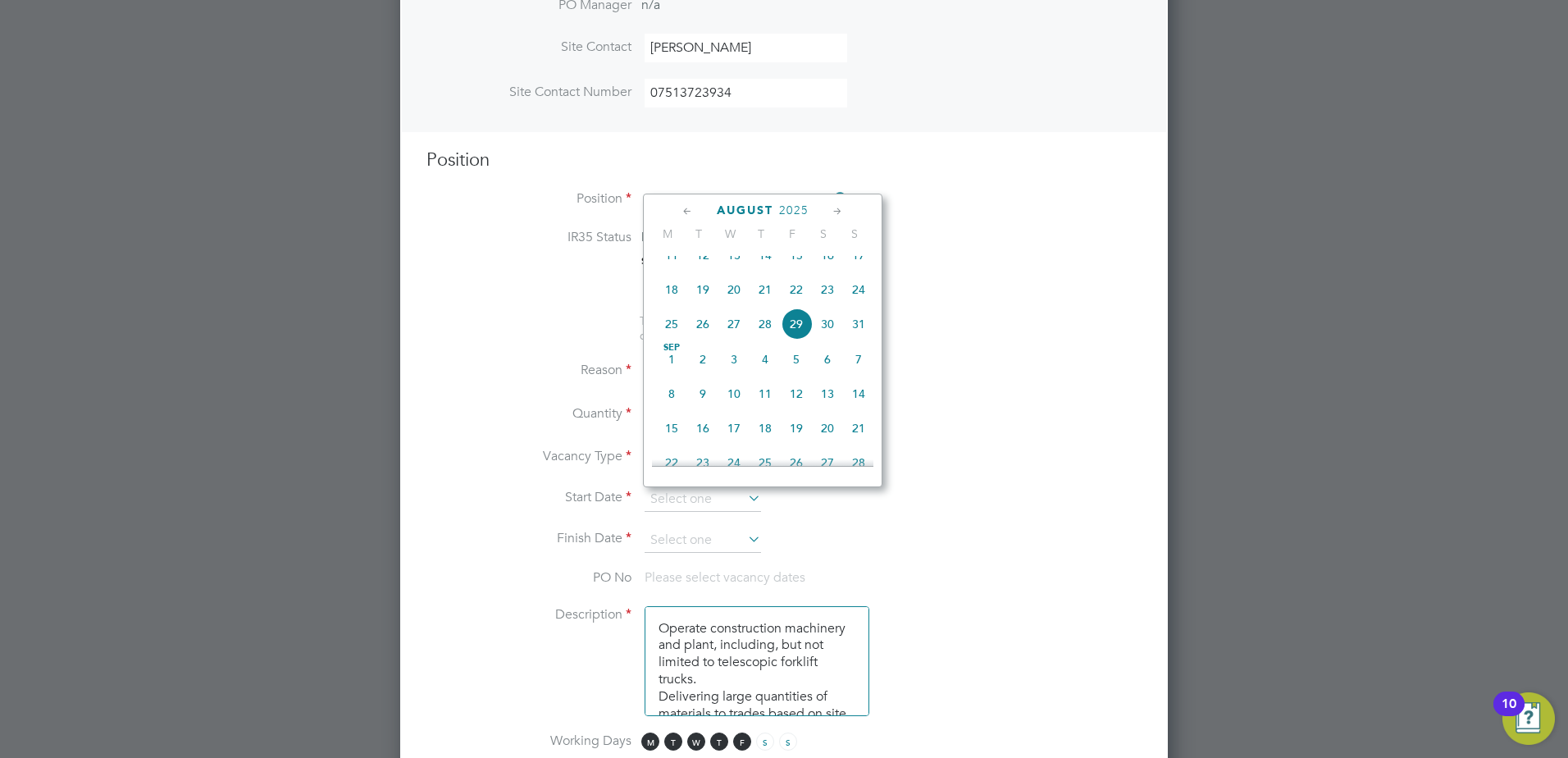
click at [697, 374] on span "2" at bounding box center [703, 359] width 31 height 31
type input "02 Sep 2025"
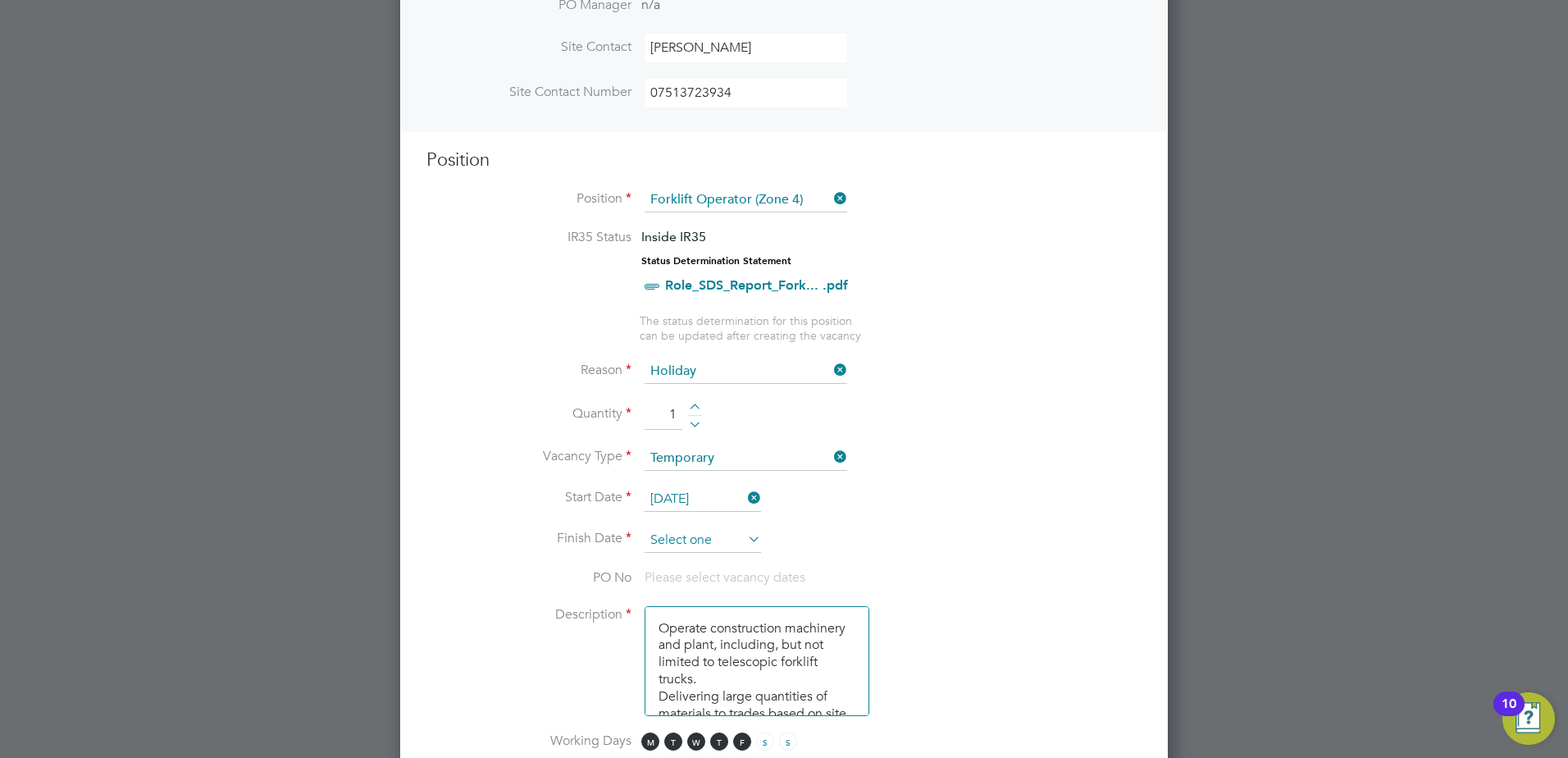
click at [697, 540] on input at bounding box center [702, 540] width 117 height 24
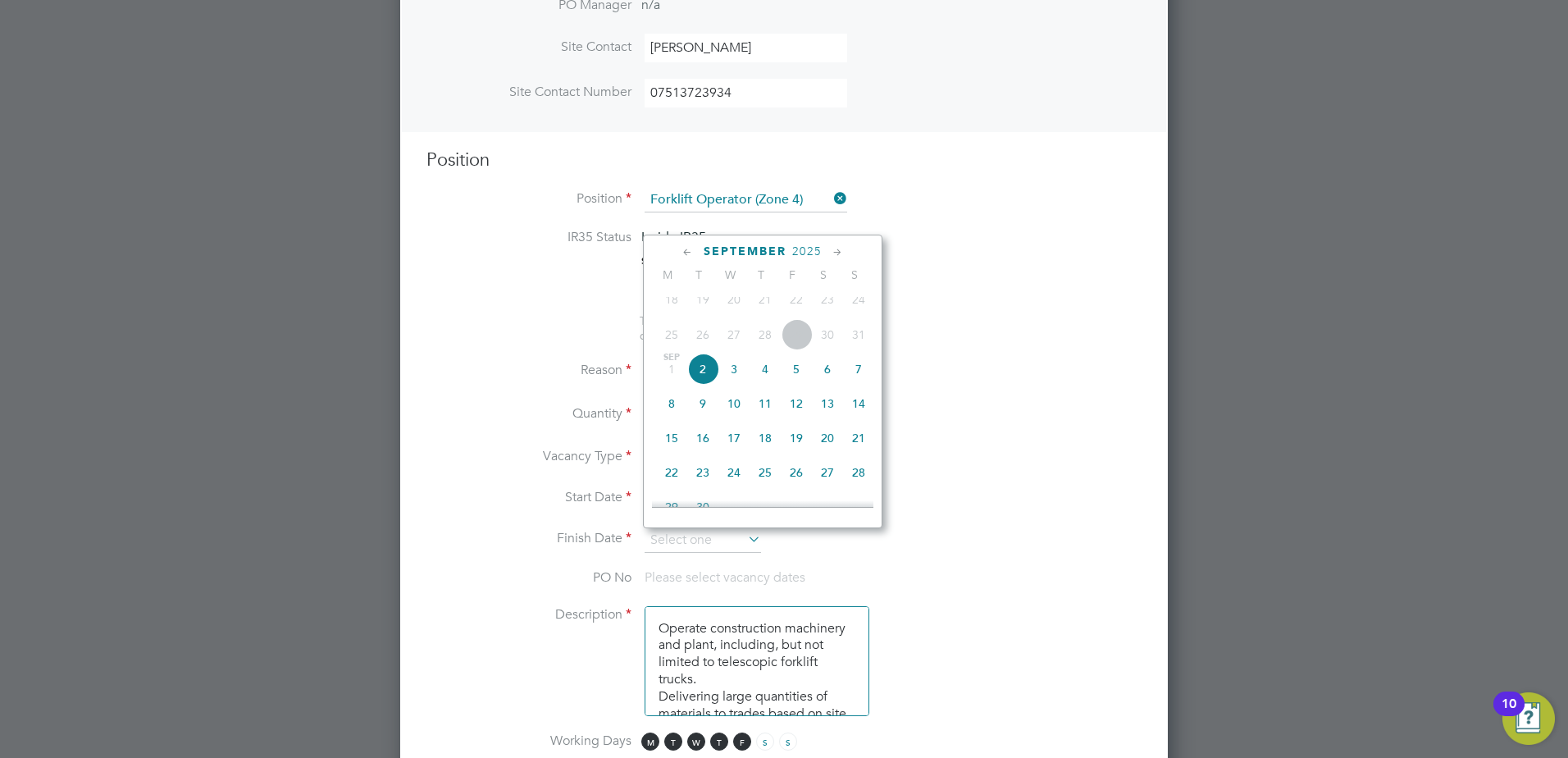
click at [705, 385] on span "2" at bounding box center [703, 369] width 31 height 31
type input "02 Sep 2025"
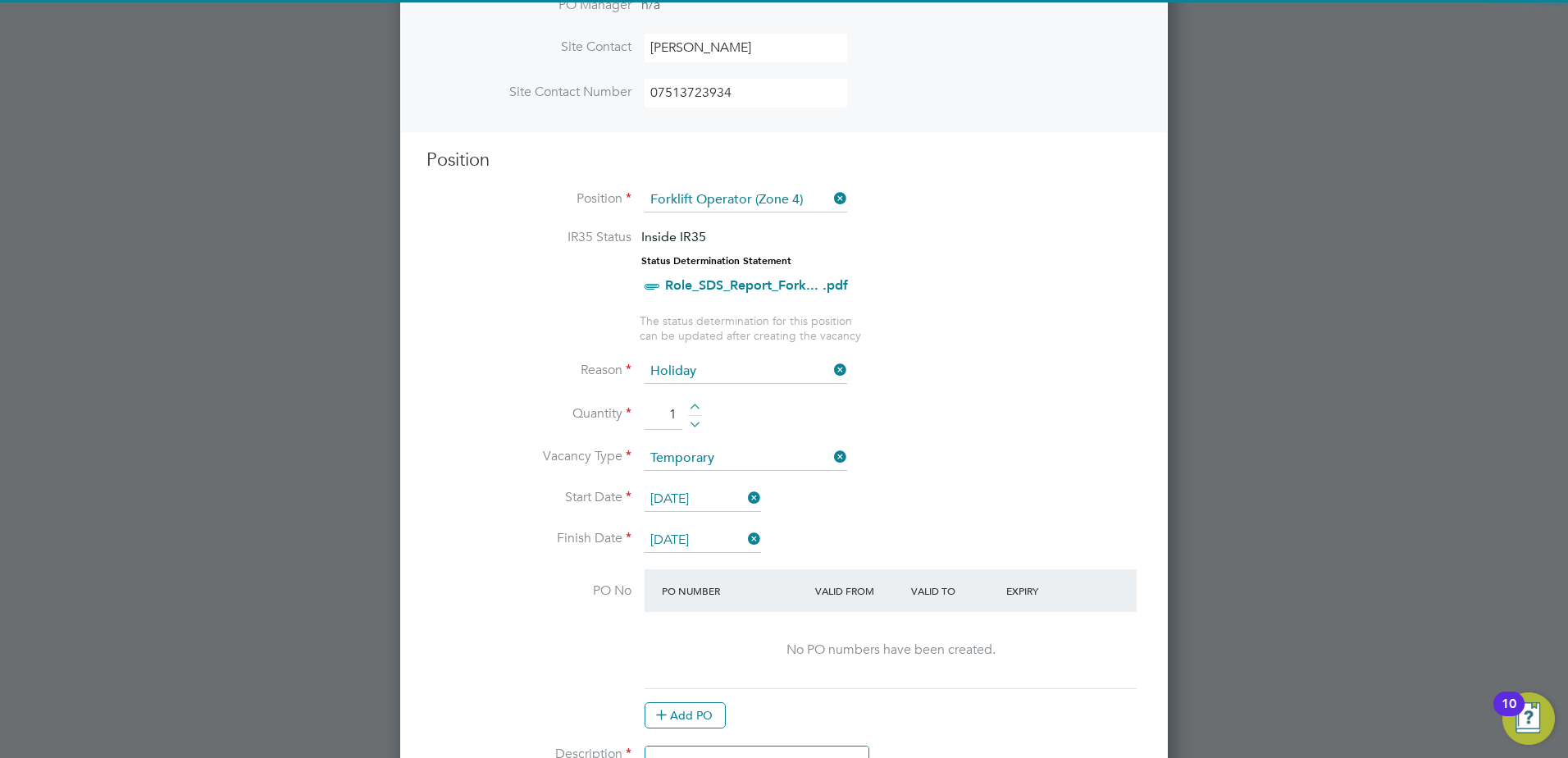
click at [957, 485] on li "Vacancy Type Temporary" at bounding box center [784, 466] width 715 height 41
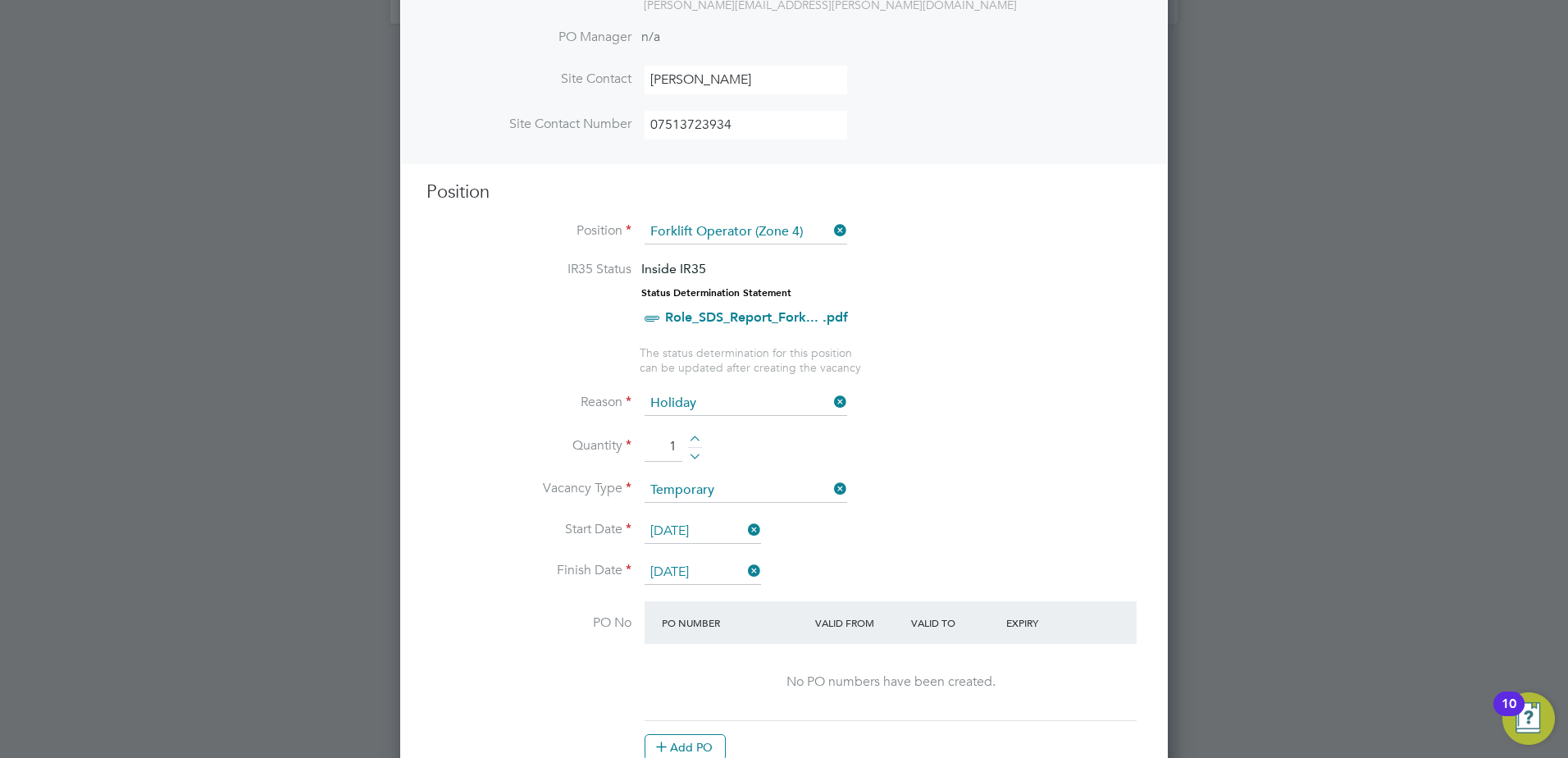
scroll to position [0, 0]
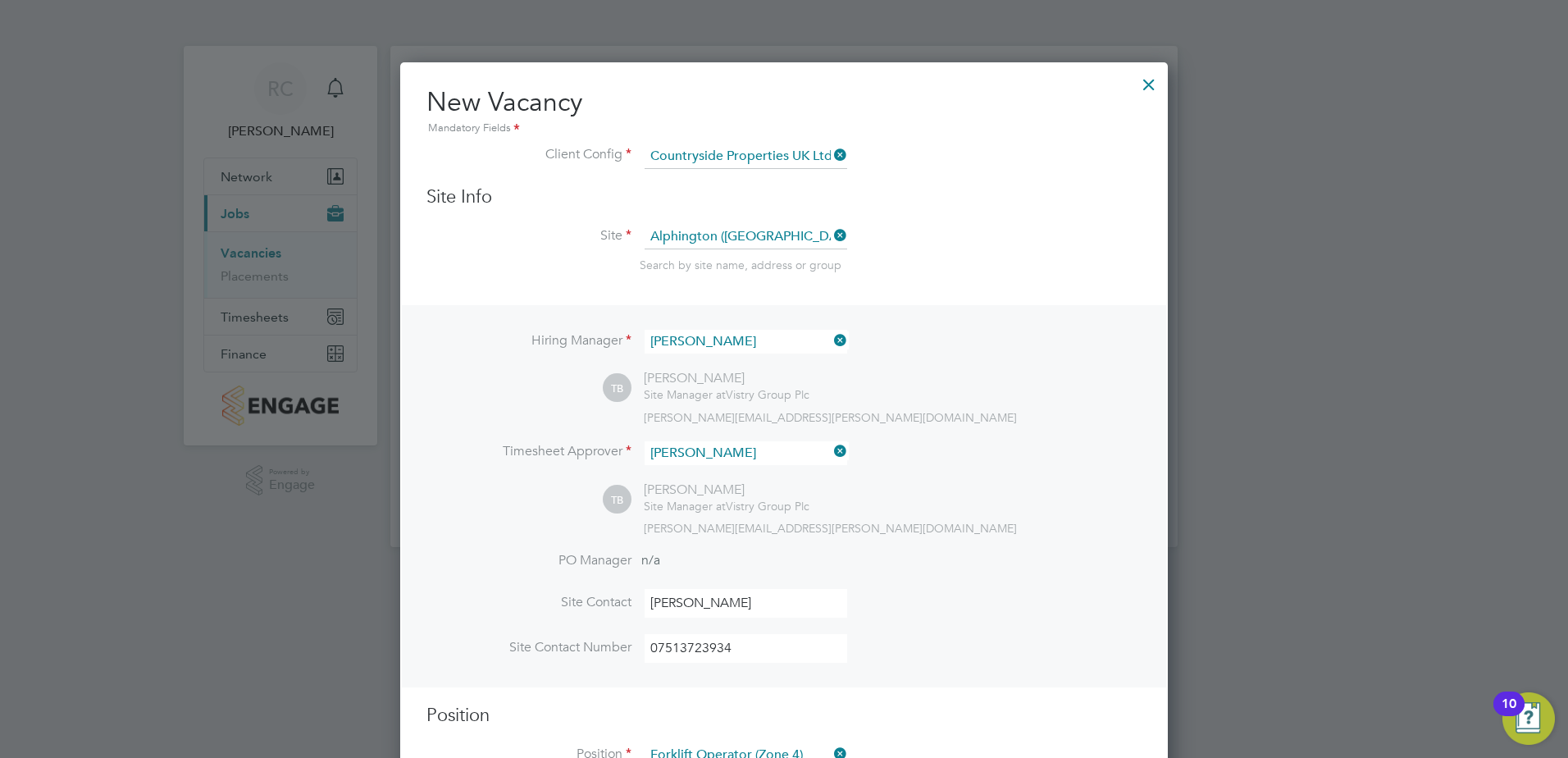
click at [1149, 84] on div at bounding box center [1149, 80] width 30 height 30
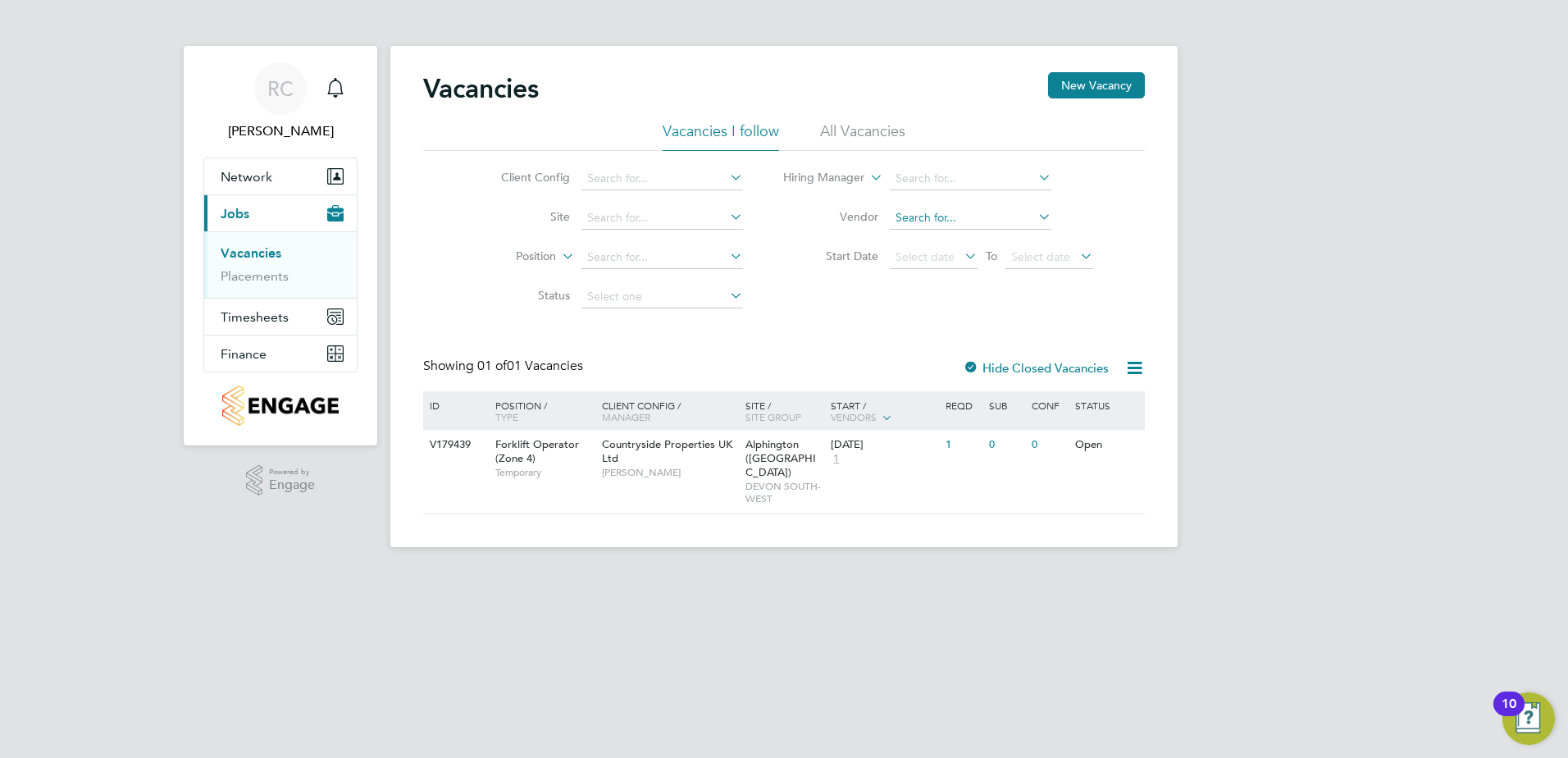
click at [964, 218] on input at bounding box center [971, 218] width 162 height 23
click at [982, 233] on li "Sphere Solutions Limited" at bounding box center [970, 240] width 164 height 23
type input "Sphere Solutions Limited"
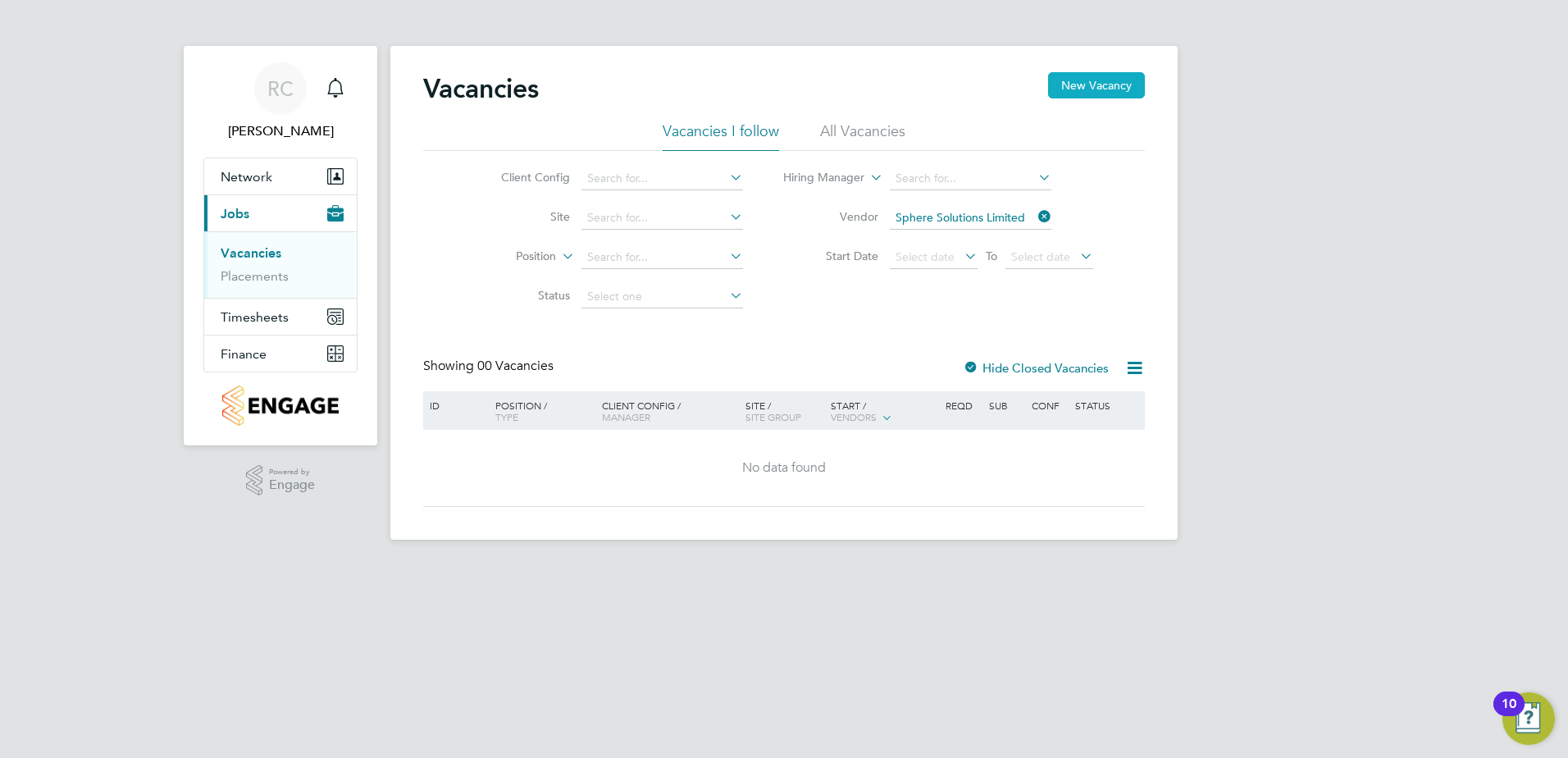
click at [1100, 87] on button "New Vacancy" at bounding box center [1096, 85] width 97 height 26
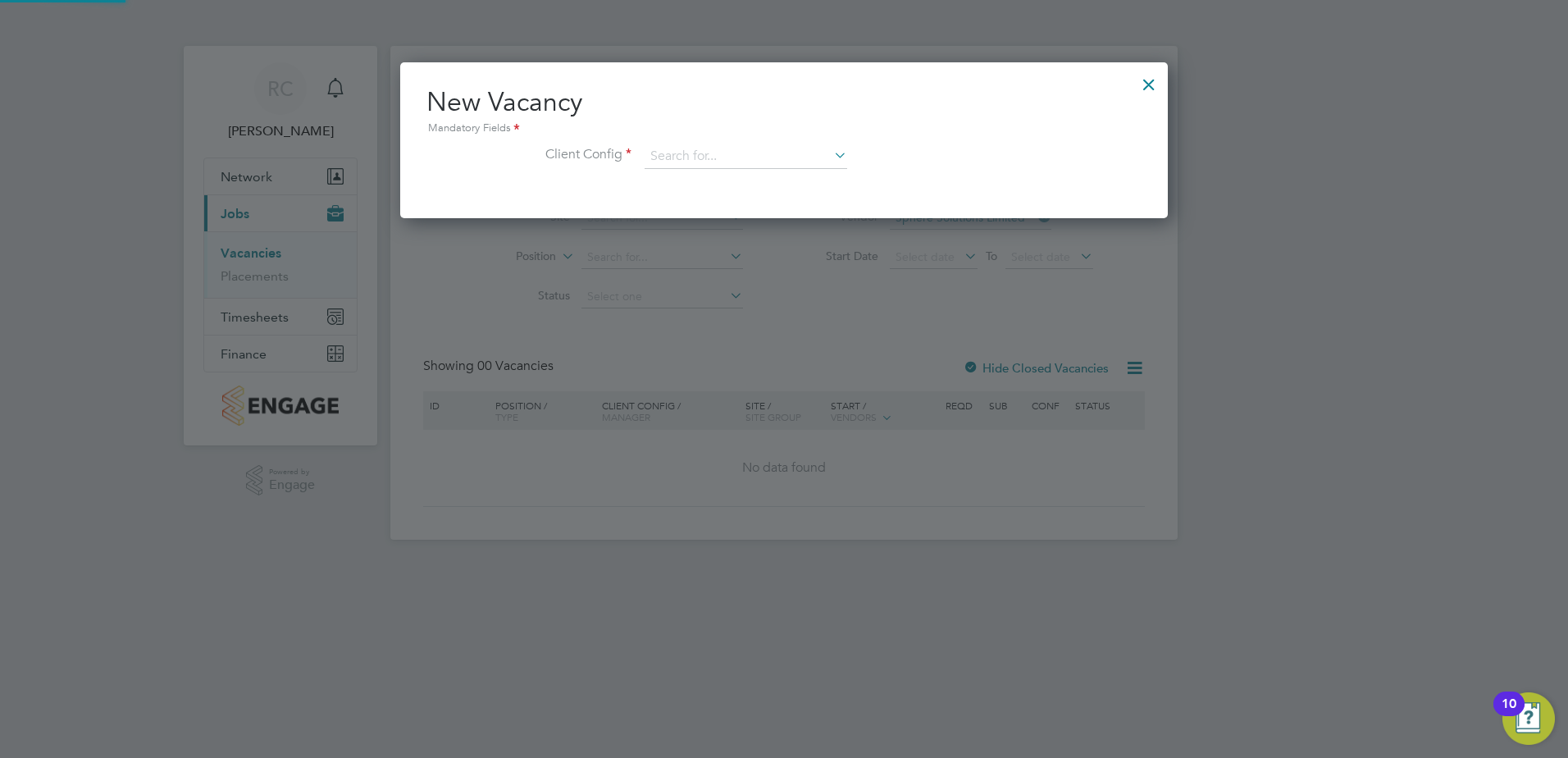
scroll to position [155, 768]
click at [1150, 79] on div at bounding box center [1149, 80] width 30 height 30
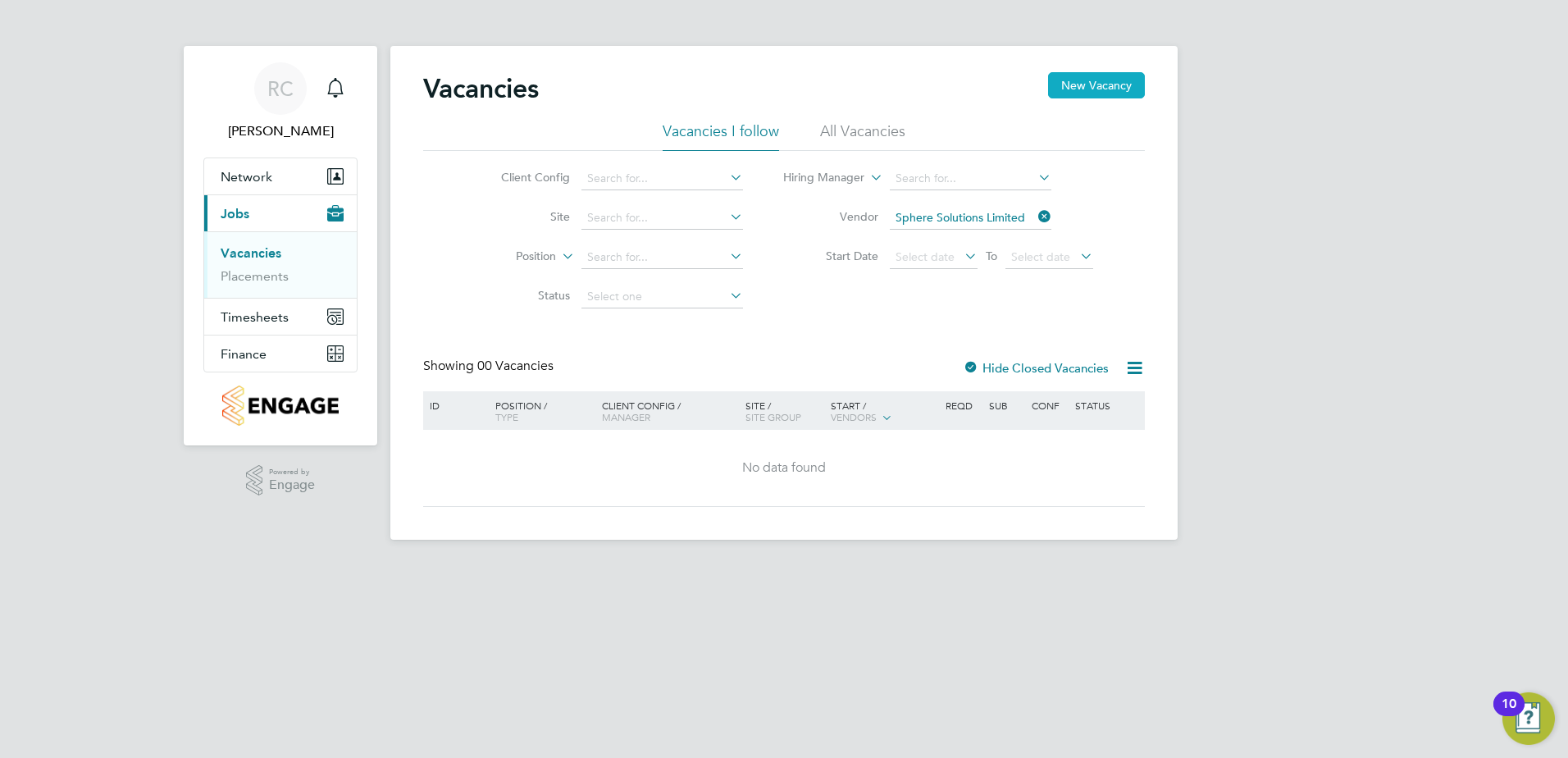
click at [1088, 86] on button "New Vacancy" at bounding box center [1096, 85] width 97 height 26
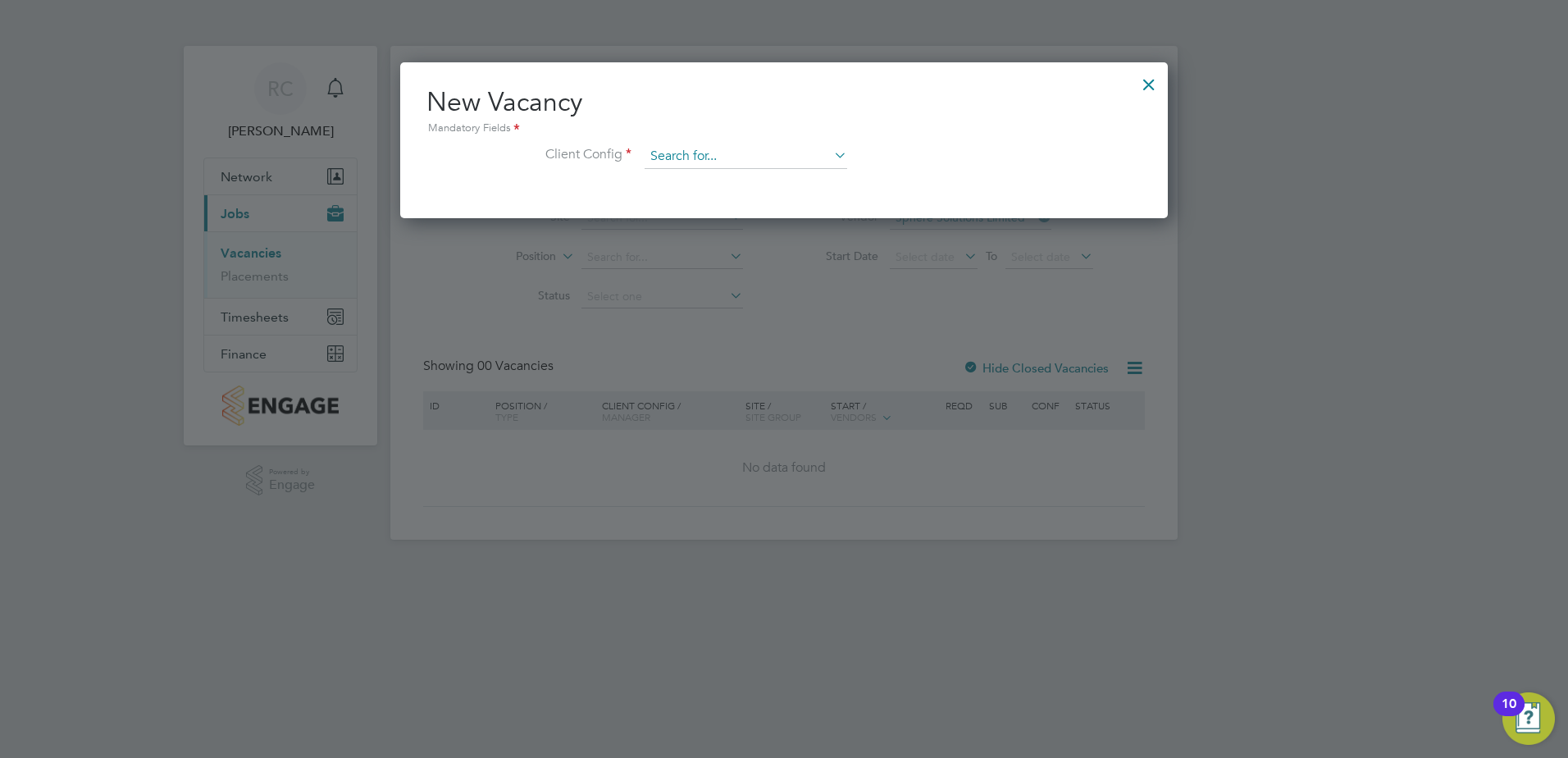
click at [823, 155] on input at bounding box center [746, 156] width 202 height 24
click at [835, 348] on li "Countryside Properties UK Ltd" at bounding box center [854, 358] width 420 height 23
type input "Countryside Properties UK Ltd"
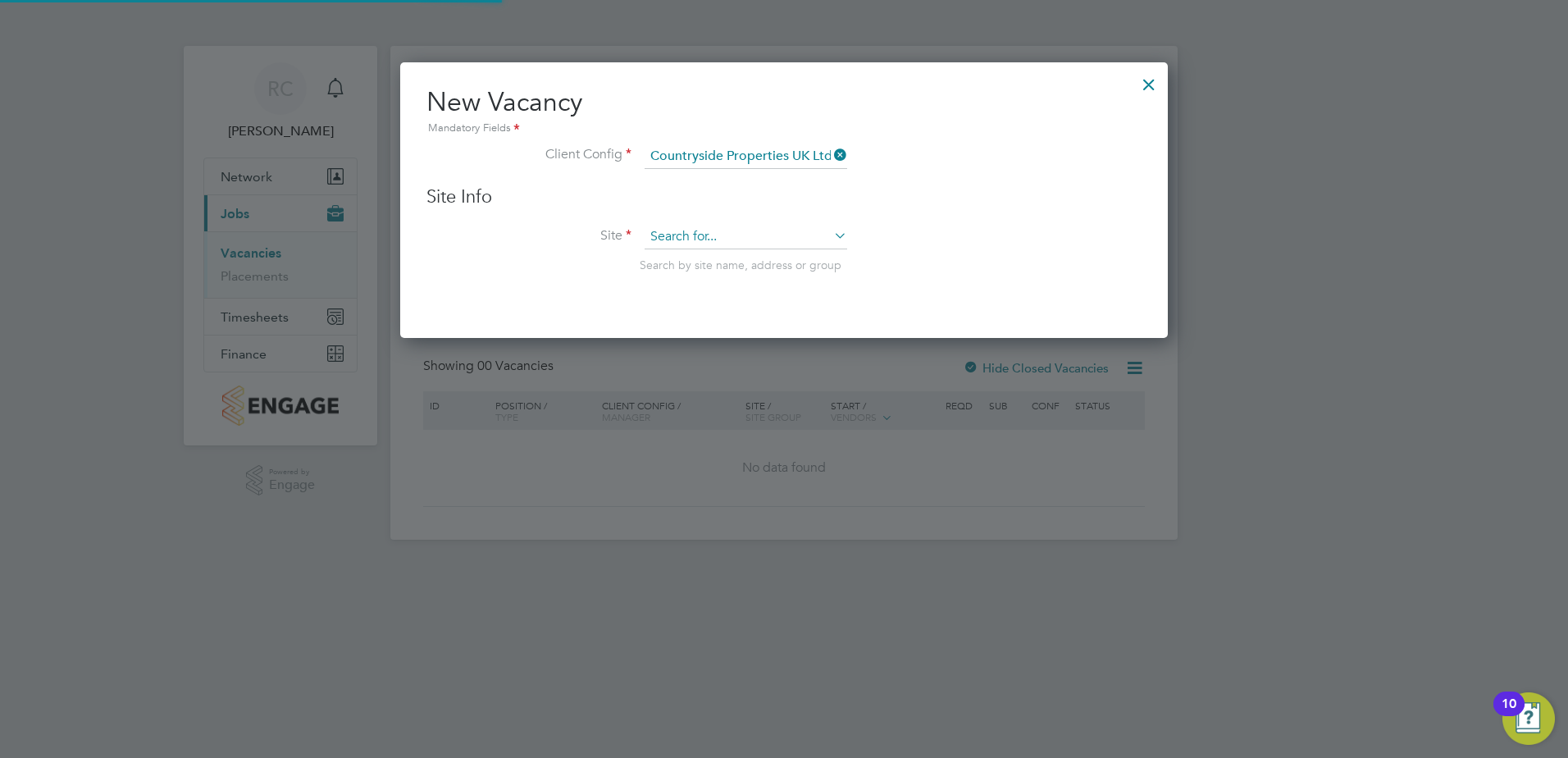
click at [822, 233] on input at bounding box center [746, 237] width 202 height 24
click at [765, 450] on li "Alphington ([GEOGRAPHIC_DATA])" at bounding box center [774, 461] width 259 height 23
type input "Alphington ([GEOGRAPHIC_DATA])"
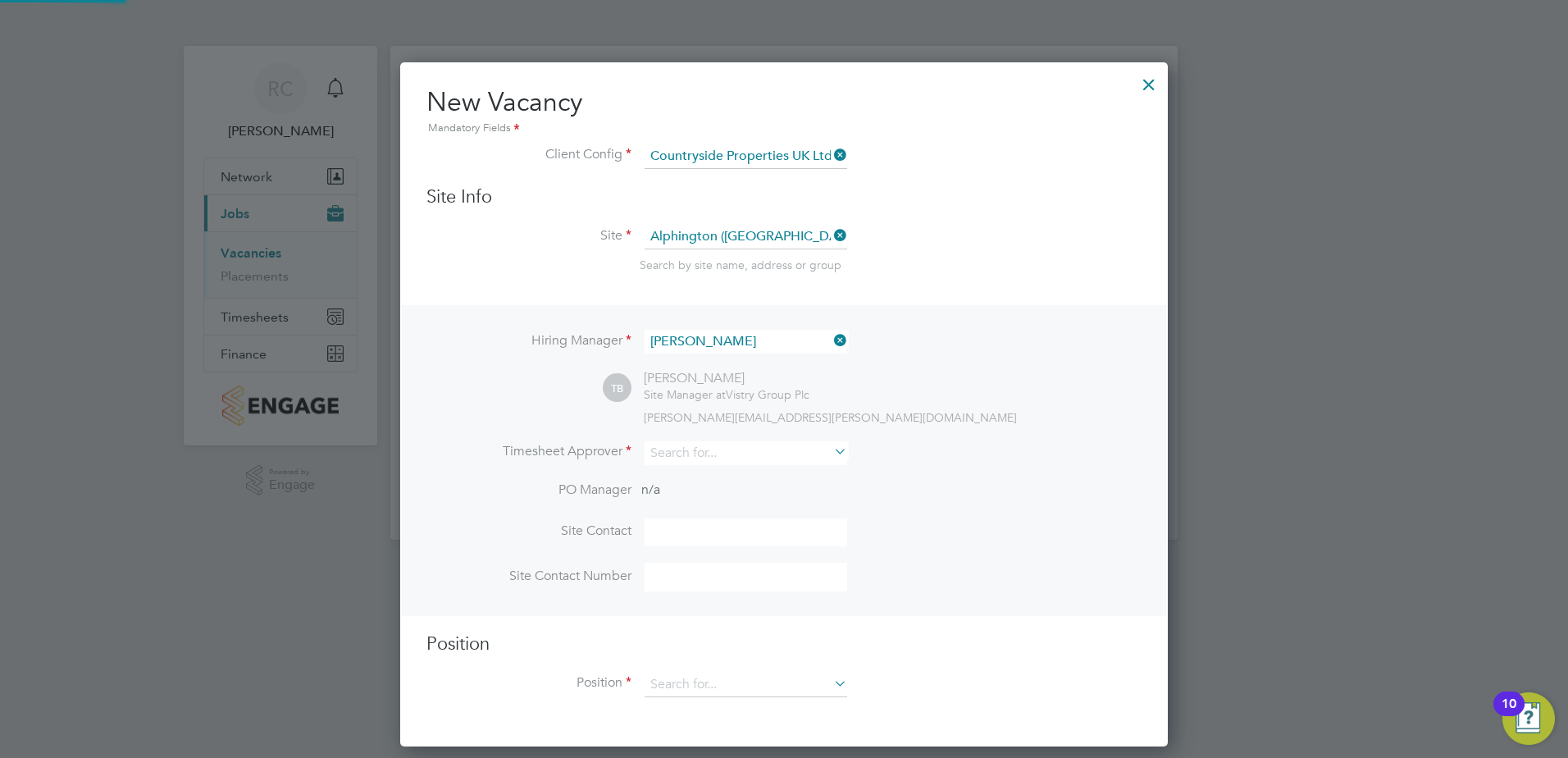
scroll to position [686, 768]
click at [788, 454] on input at bounding box center [746, 453] width 202 height 23
click at [702, 476] on li "Tom B arnett" at bounding box center [751, 477] width 213 height 23
type input "[PERSON_NAME]"
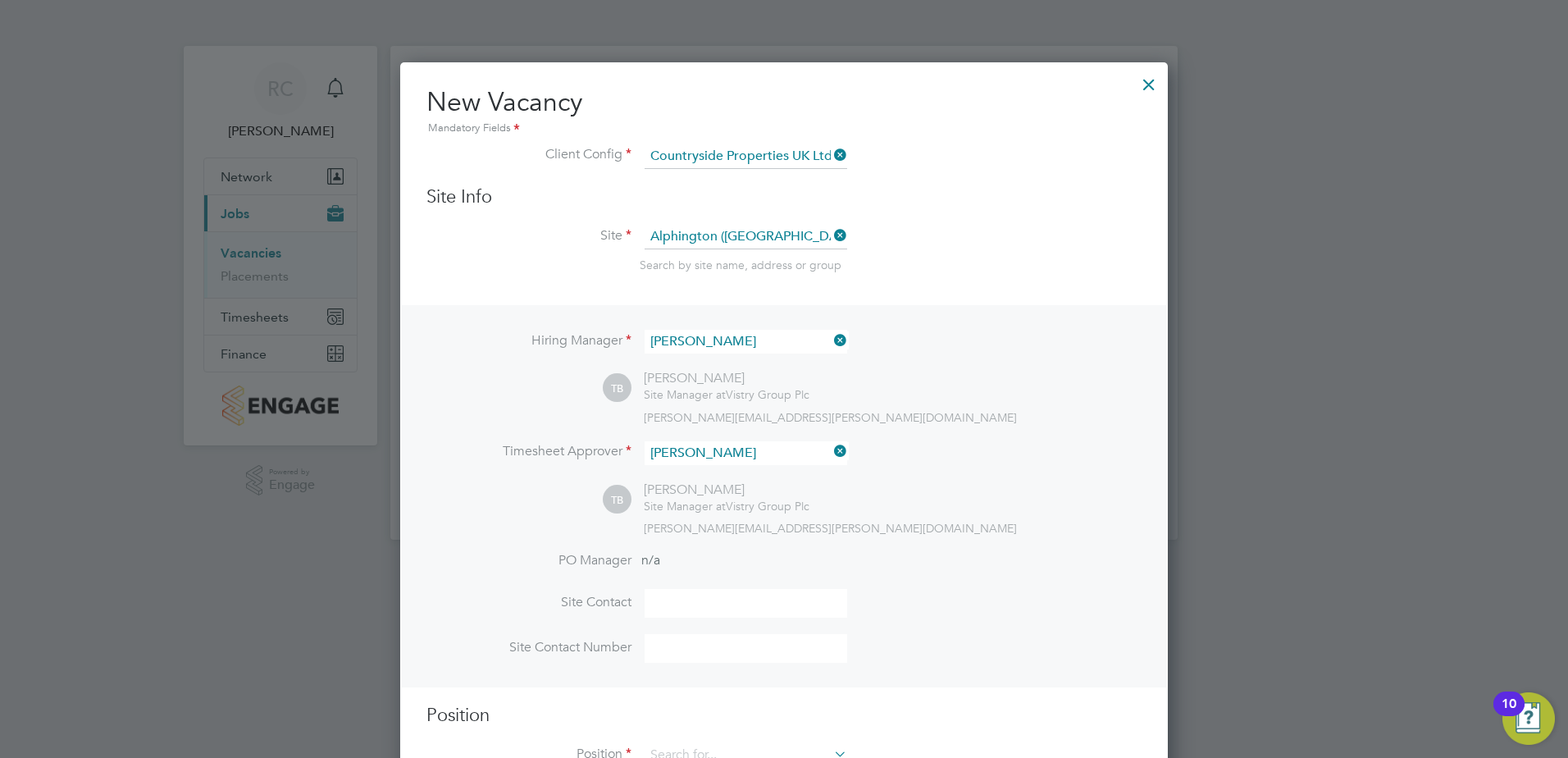
scroll to position [757, 768]
click at [681, 597] on input at bounding box center [746, 604] width 202 height 29
type input "[PERSON_NAME]"
type input "07513723934"
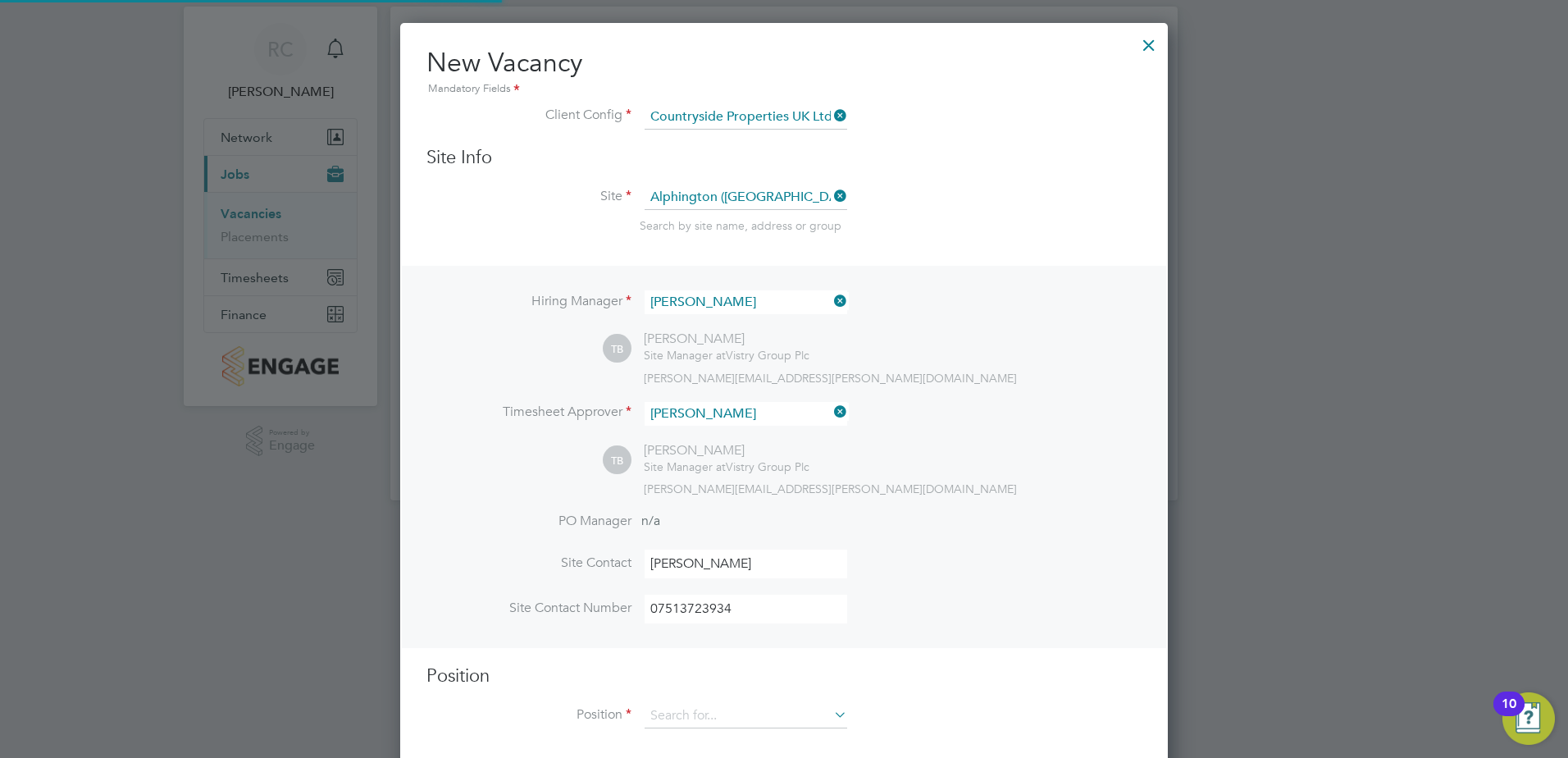
scroll to position [61, 0]
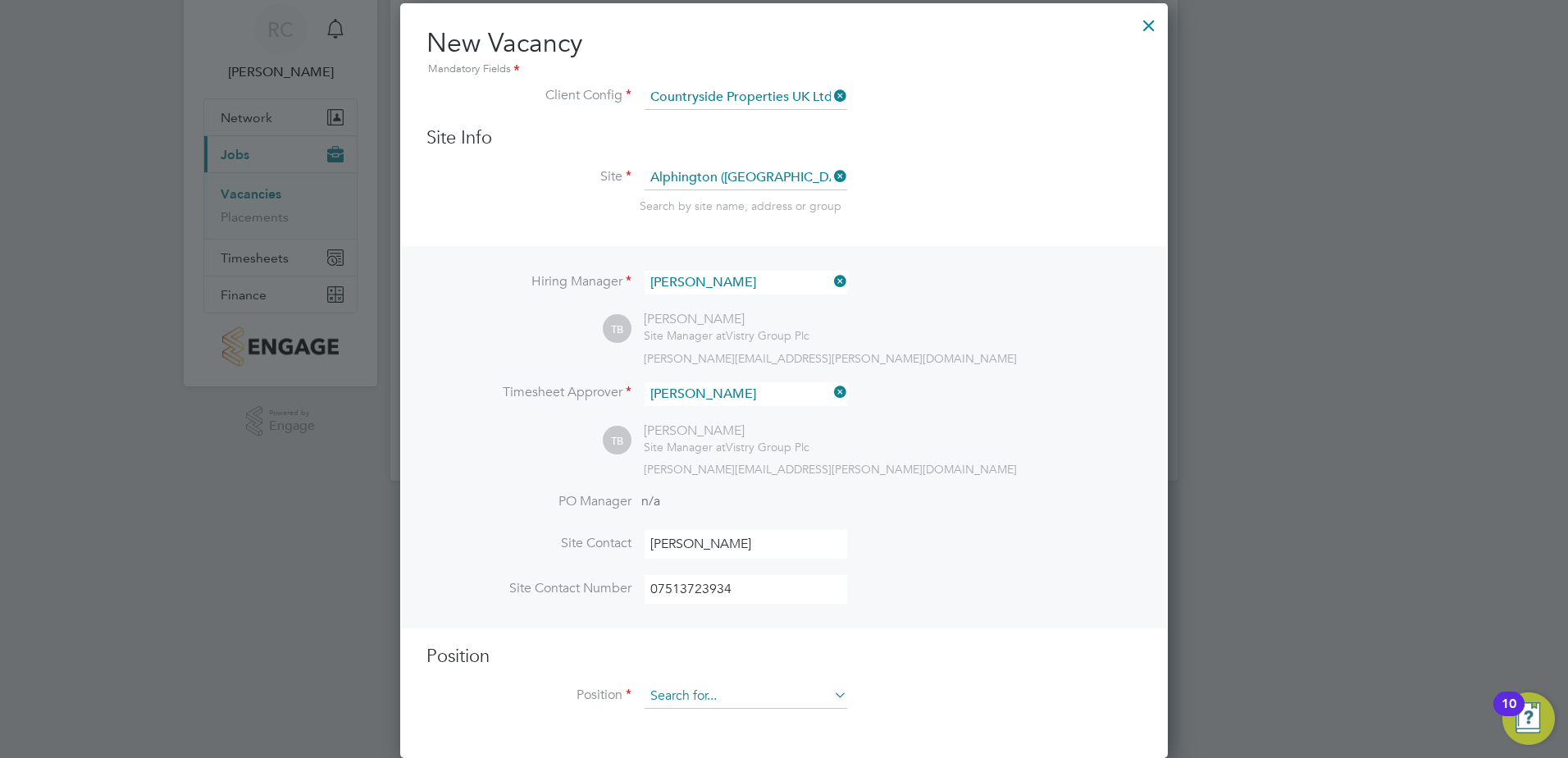
click at [806, 697] on input at bounding box center [746, 696] width 202 height 24
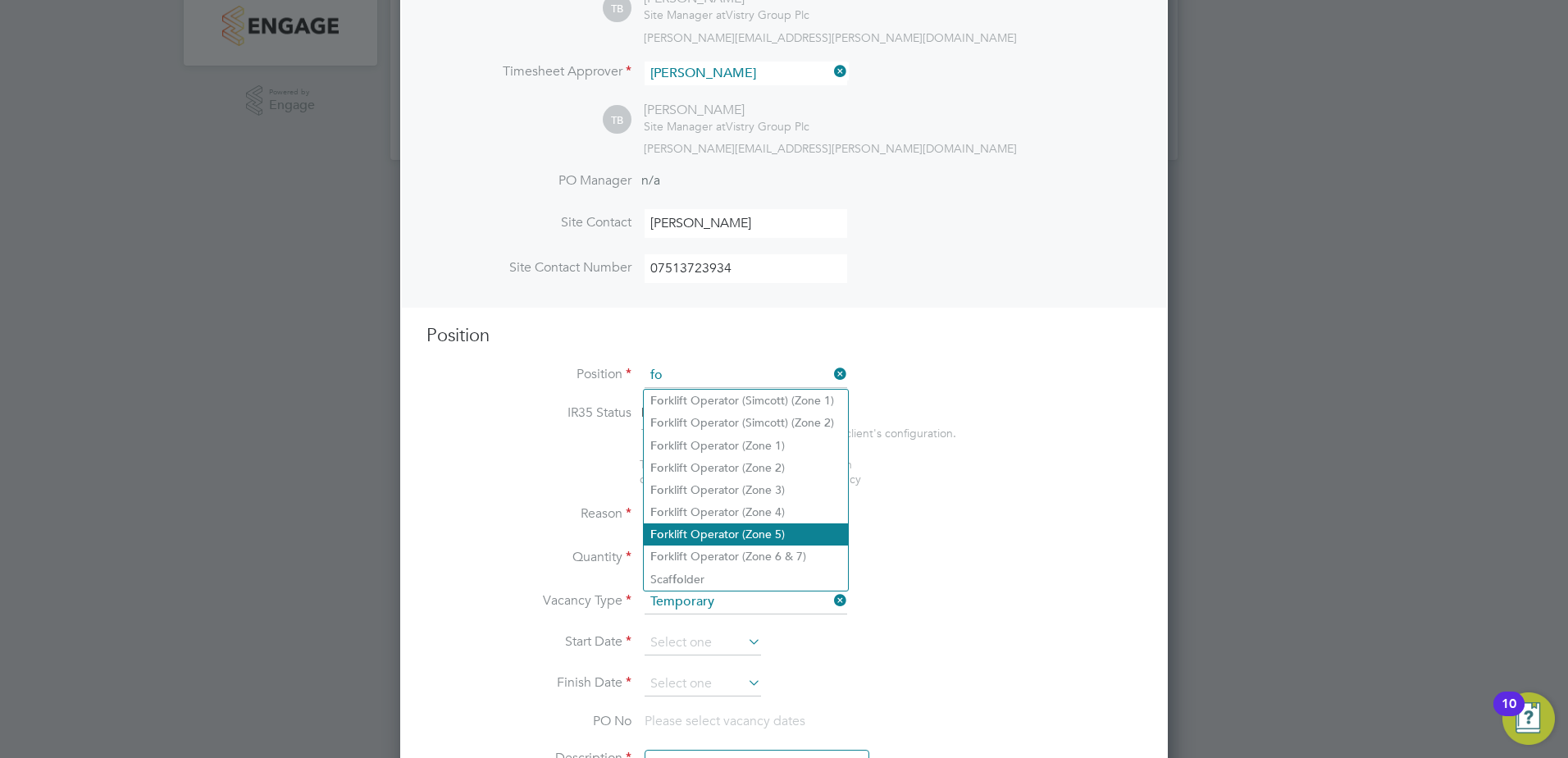
scroll to position [388, 0]
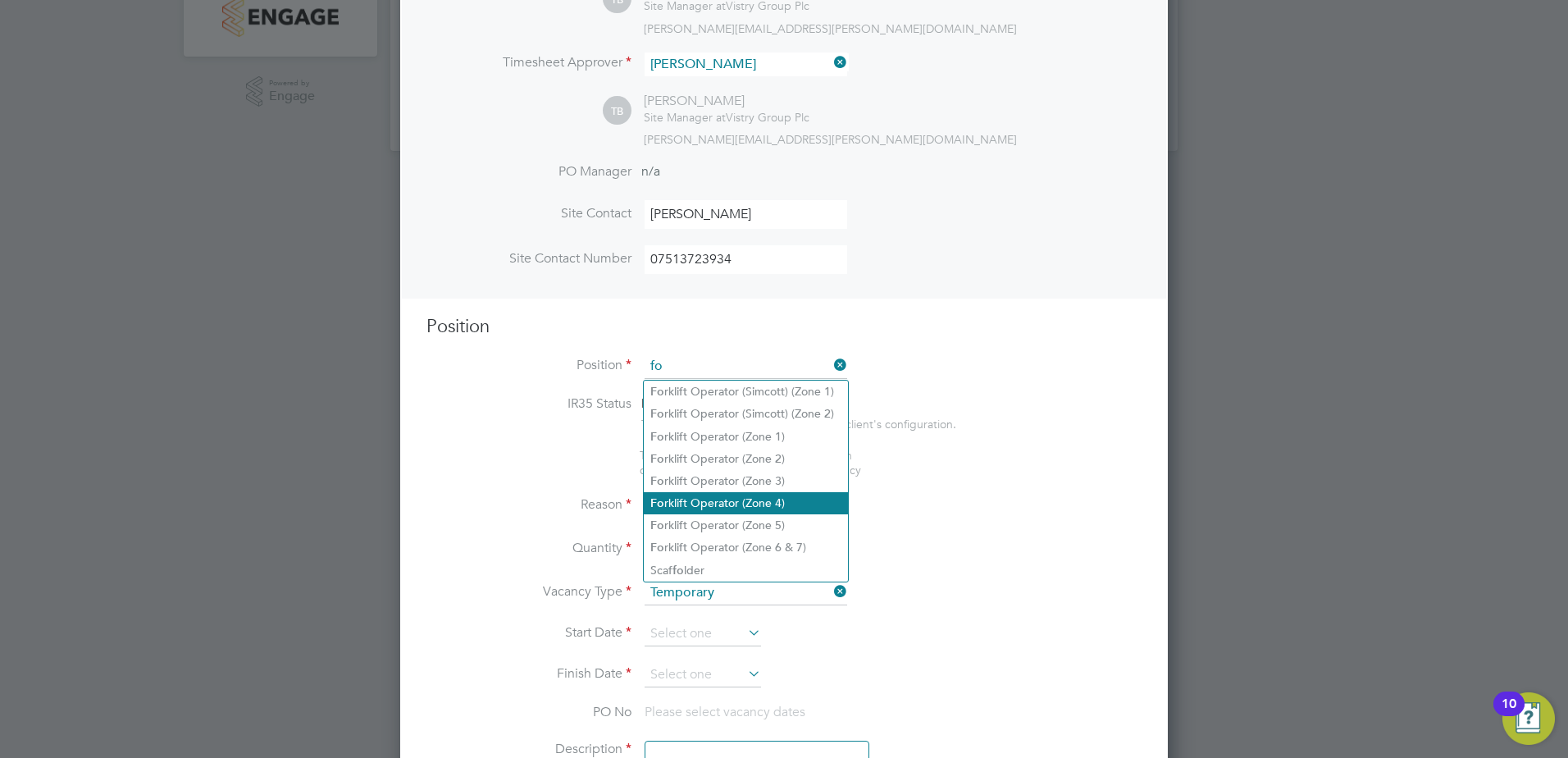
click at [795, 496] on li "Fo rklift Operator (Zone 4)" at bounding box center [746, 503] width 204 height 23
type input "Forklift Operator (Zone 4)"
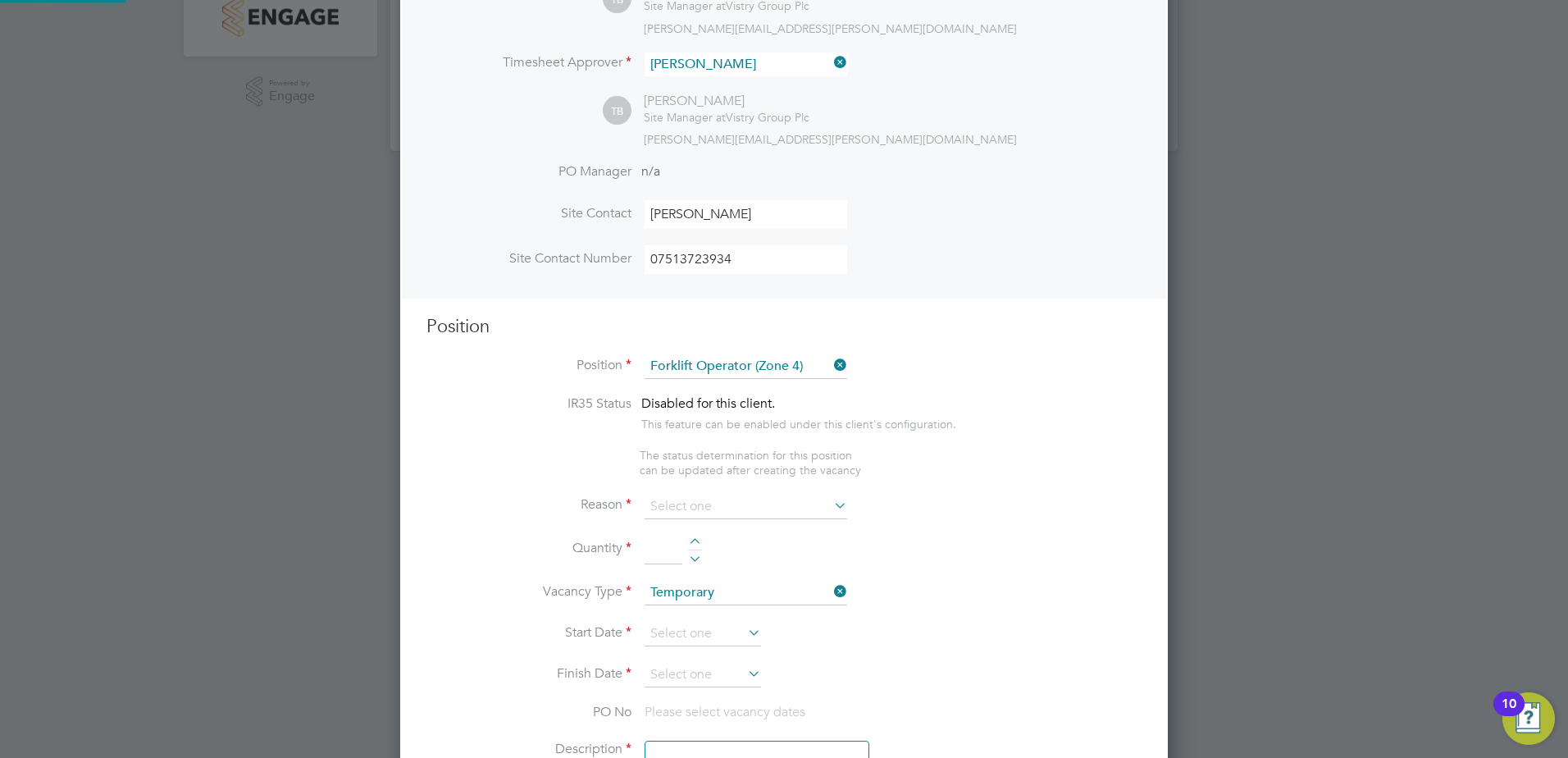
type textarea "Operate construction machinery and plant, including, but not limited to telesco…"
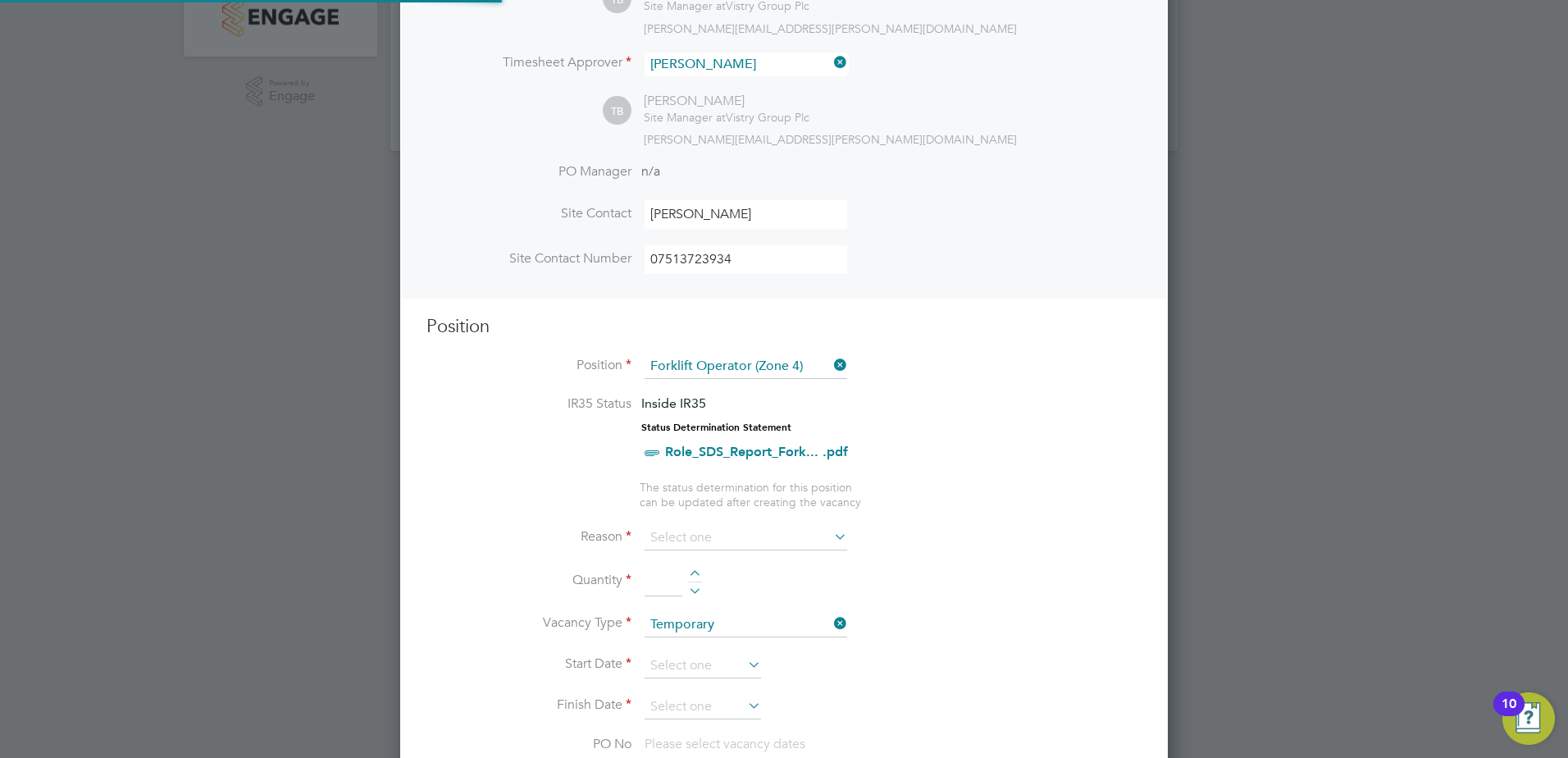
scroll to position [49, 86]
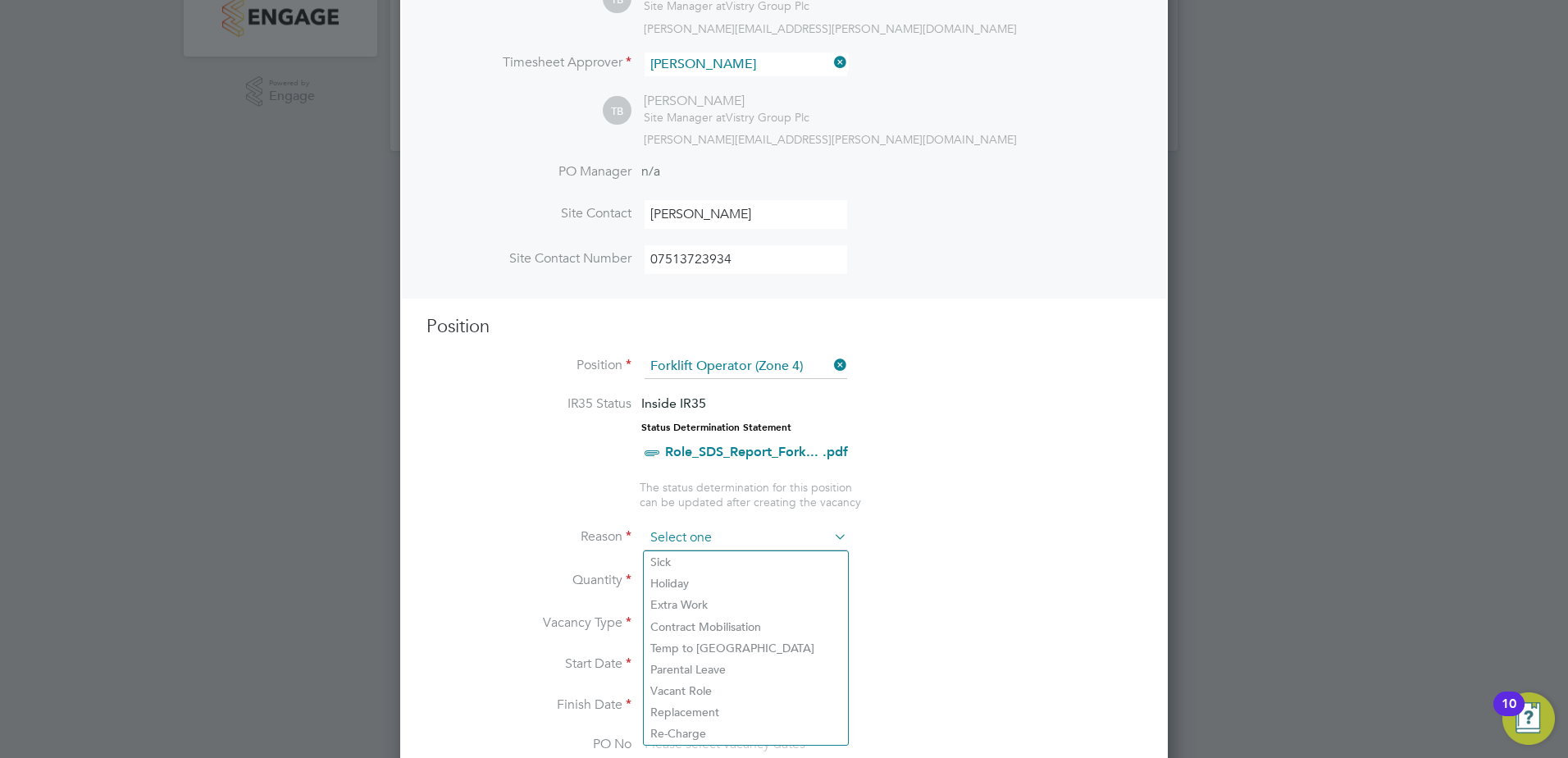
click at [822, 541] on input at bounding box center [746, 538] width 202 height 24
click at [714, 583] on li "Holiday" at bounding box center [746, 584] width 204 height 22
type input "Holiday"
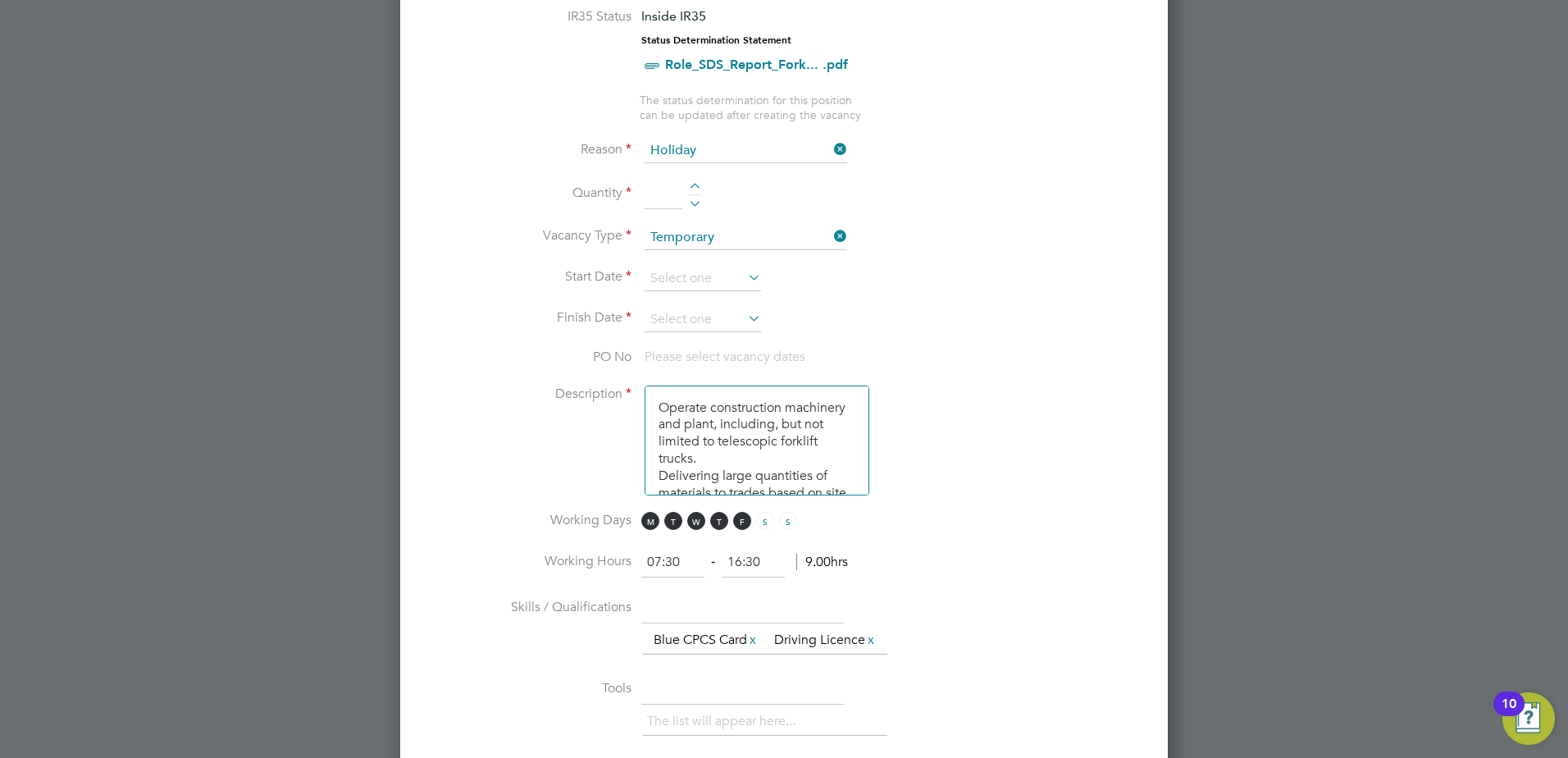
scroll to position [635, 0]
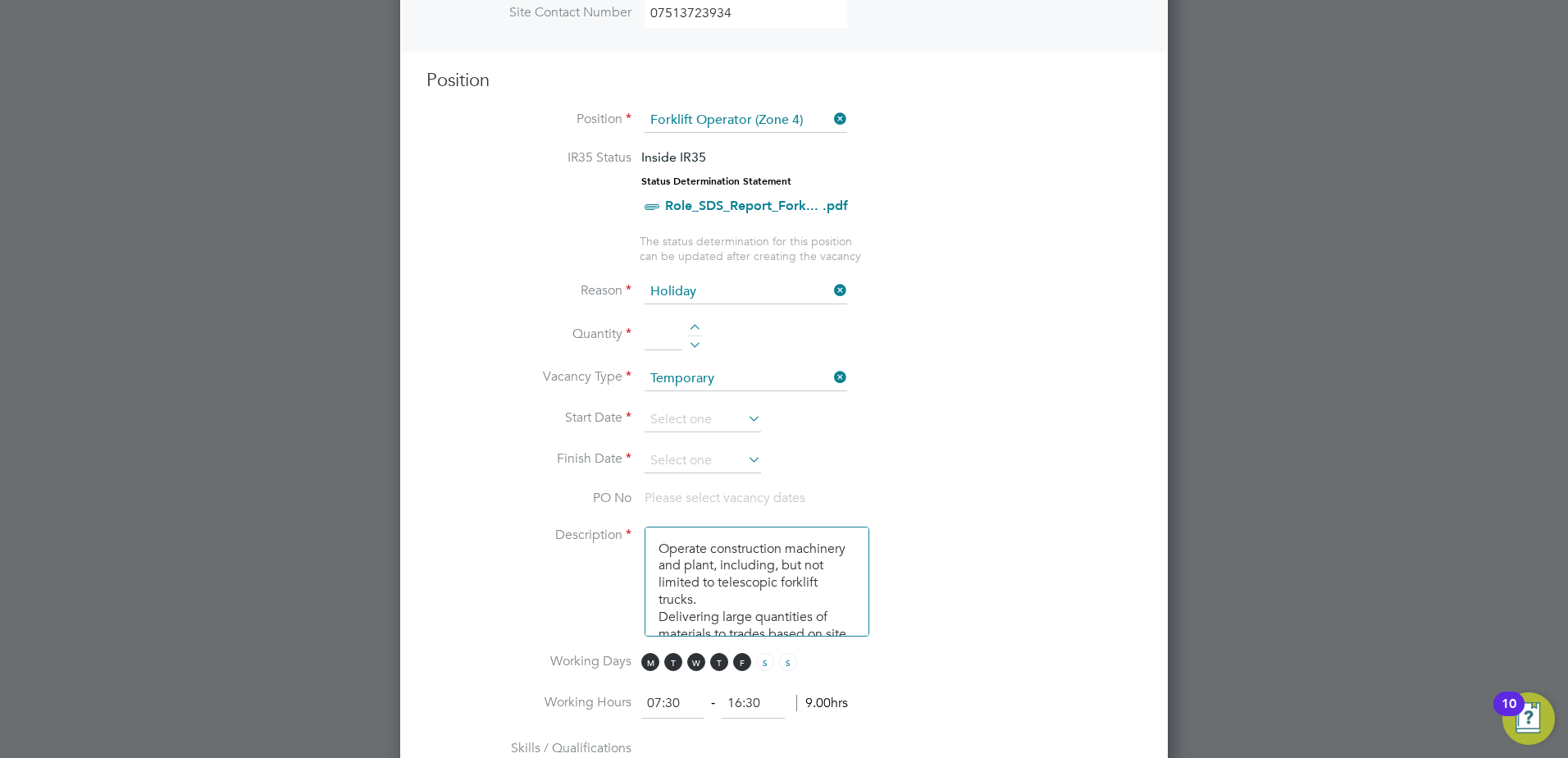
click at [745, 415] on icon at bounding box center [745, 417] width 0 height 23
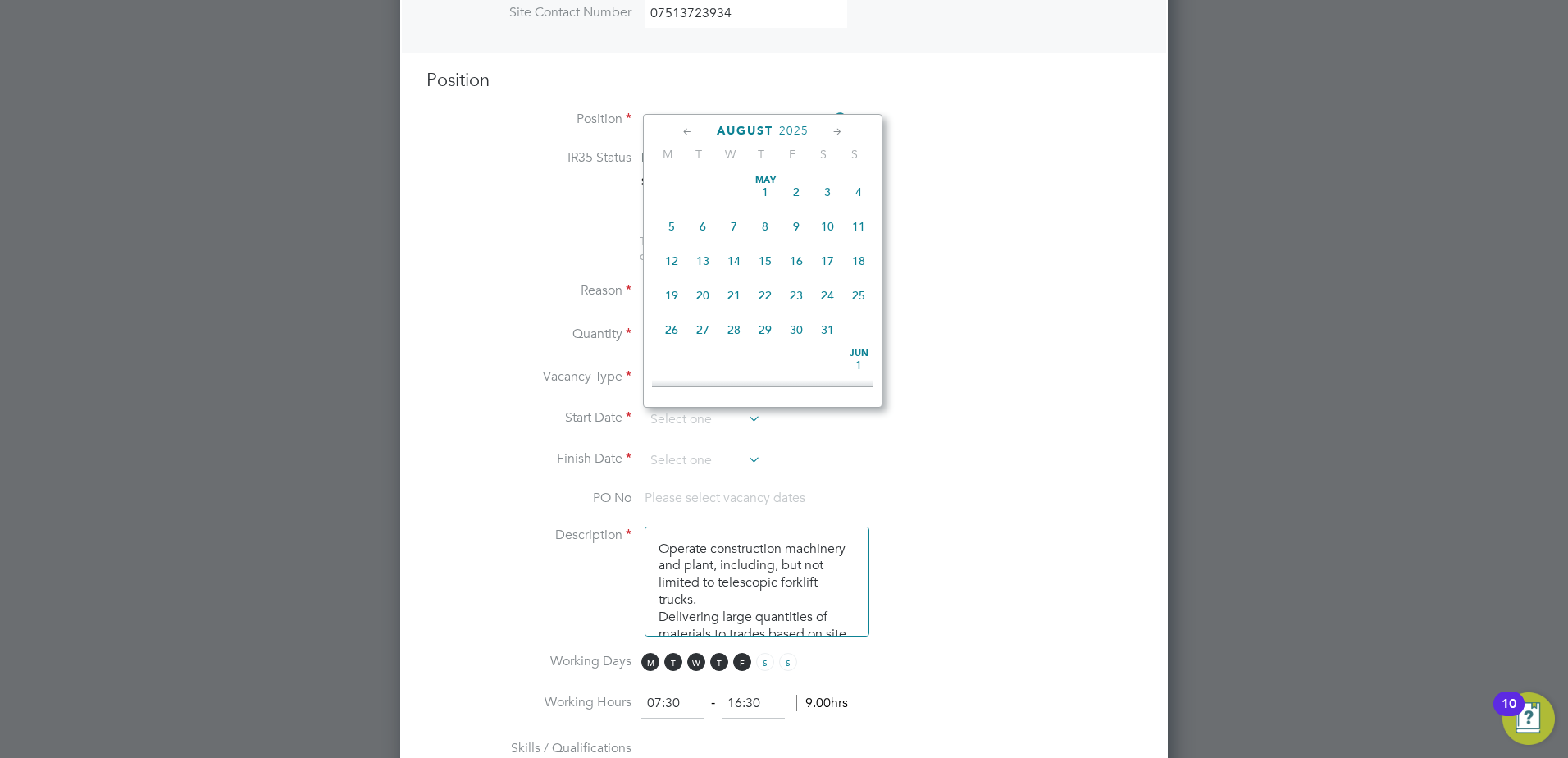
scroll to position [639, 0]
click at [700, 295] on span "2" at bounding box center [703, 279] width 31 height 31
type input "02 Sep 2025"
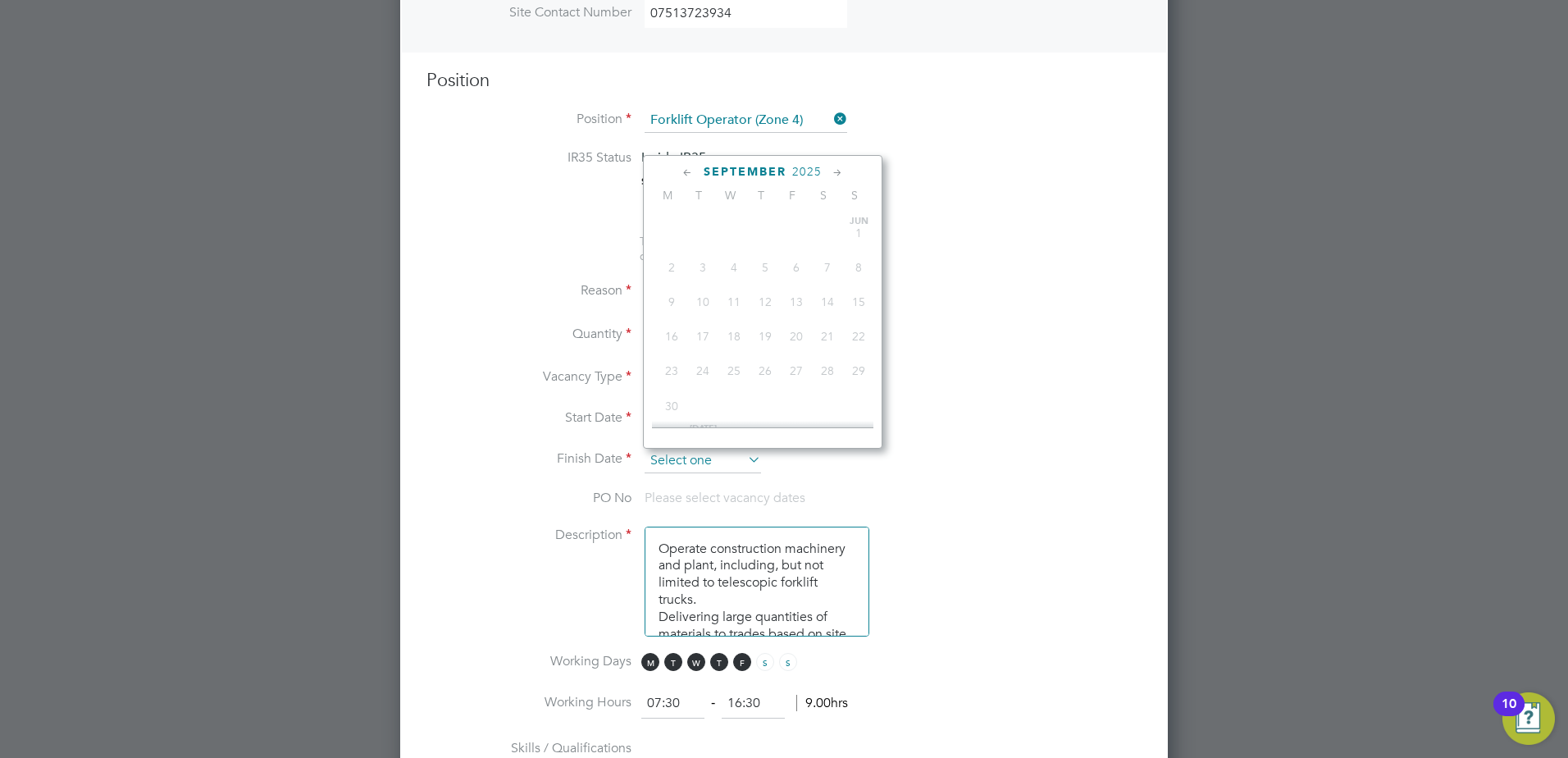
click at [743, 465] on input at bounding box center [702, 460] width 117 height 24
click at [705, 305] on span "2" at bounding box center [703, 289] width 31 height 31
type input "02 Sep 2025"
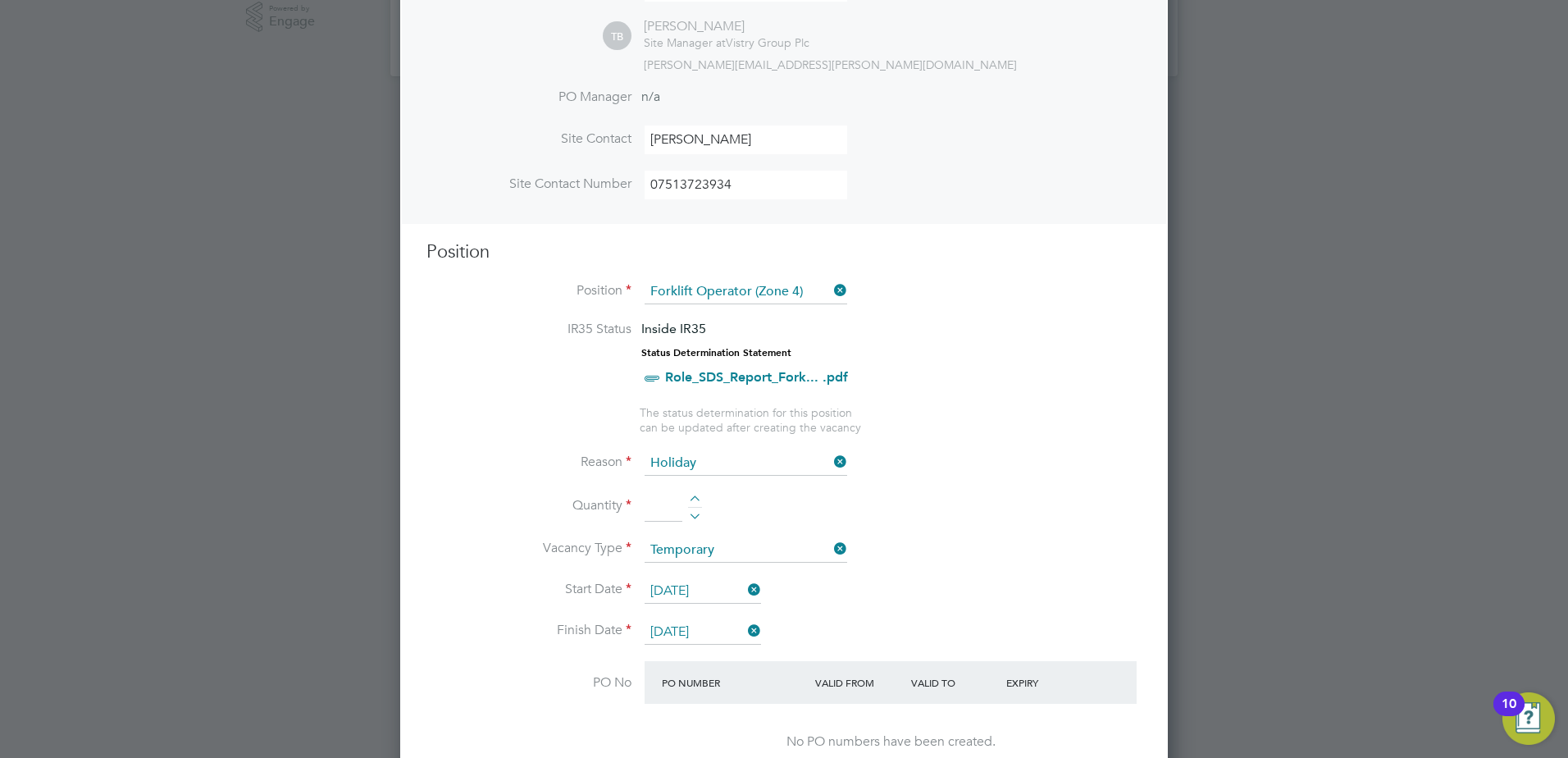
scroll to position [492, 0]
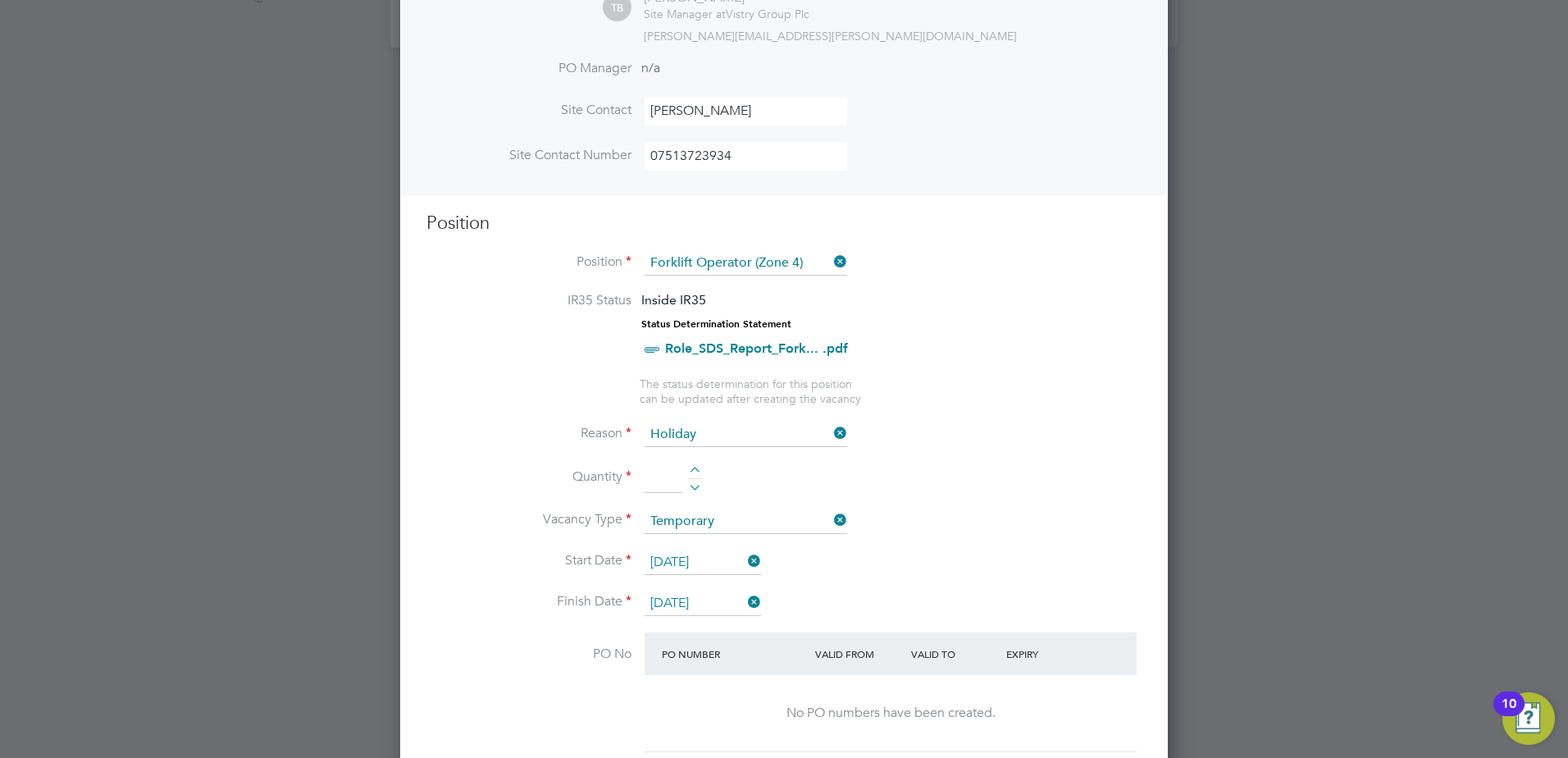
click at [690, 468] on div at bounding box center [695, 472] width 14 height 12
type input "1"
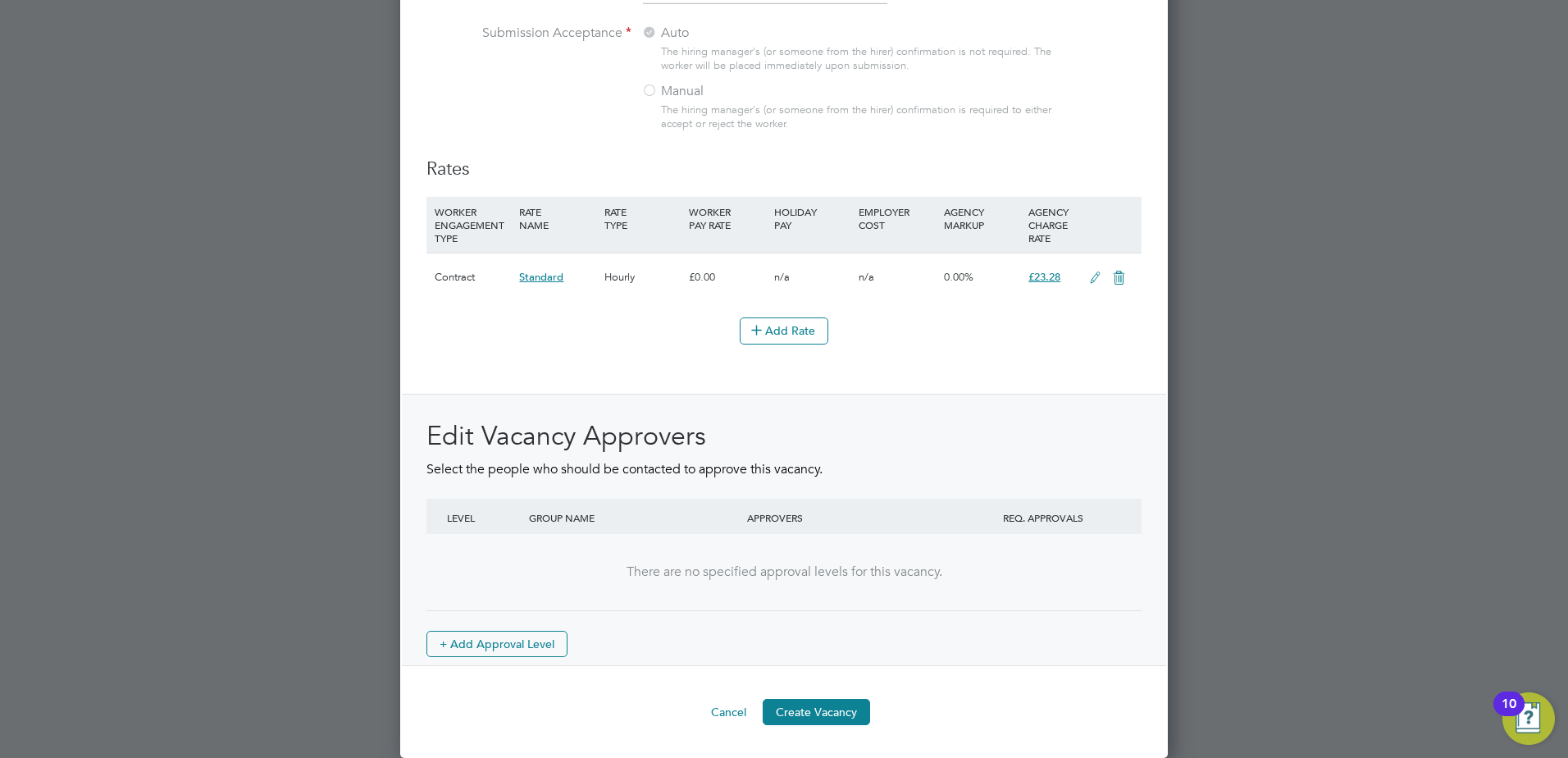
scroll to position [1835, 0]
click at [822, 715] on button "Create Vacancy" at bounding box center [816, 711] width 108 height 26
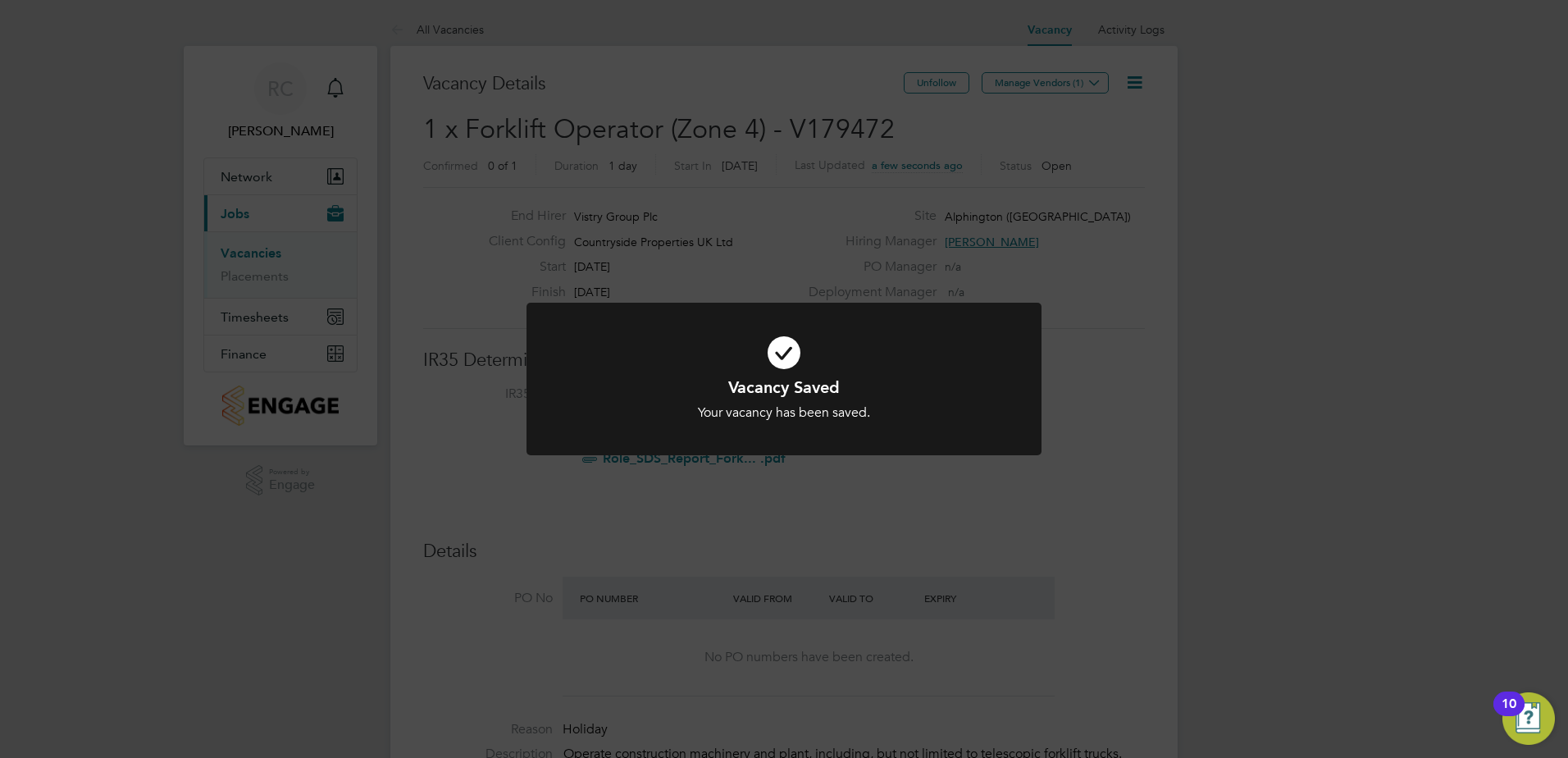
click at [939, 501] on div "Vacancy Saved Your vacancy has been saved. Cancel Okay" at bounding box center [784, 379] width 1568 height 758
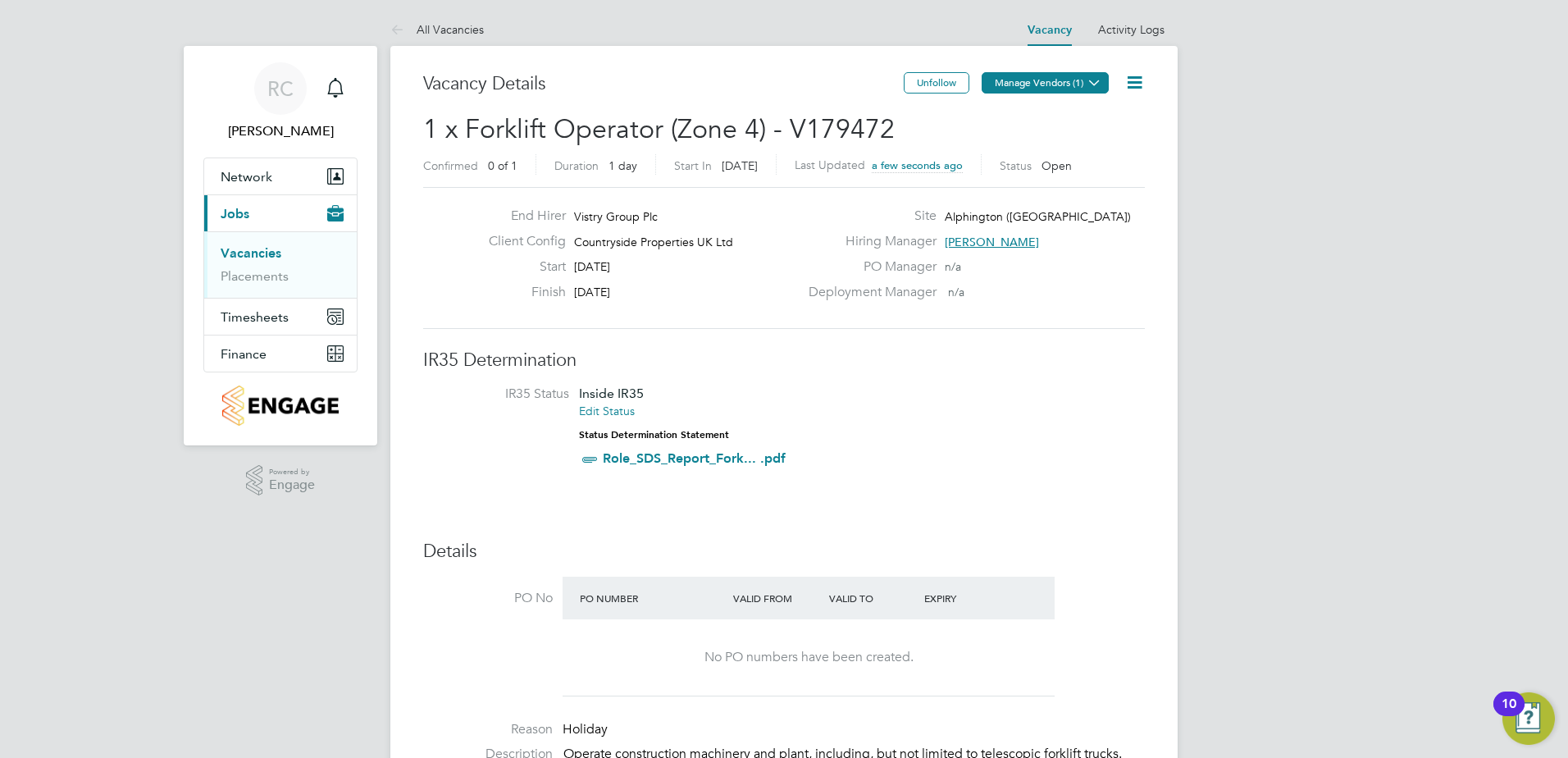
click at [1079, 84] on button "Manage Vendors (1)" at bounding box center [1045, 83] width 127 height 22
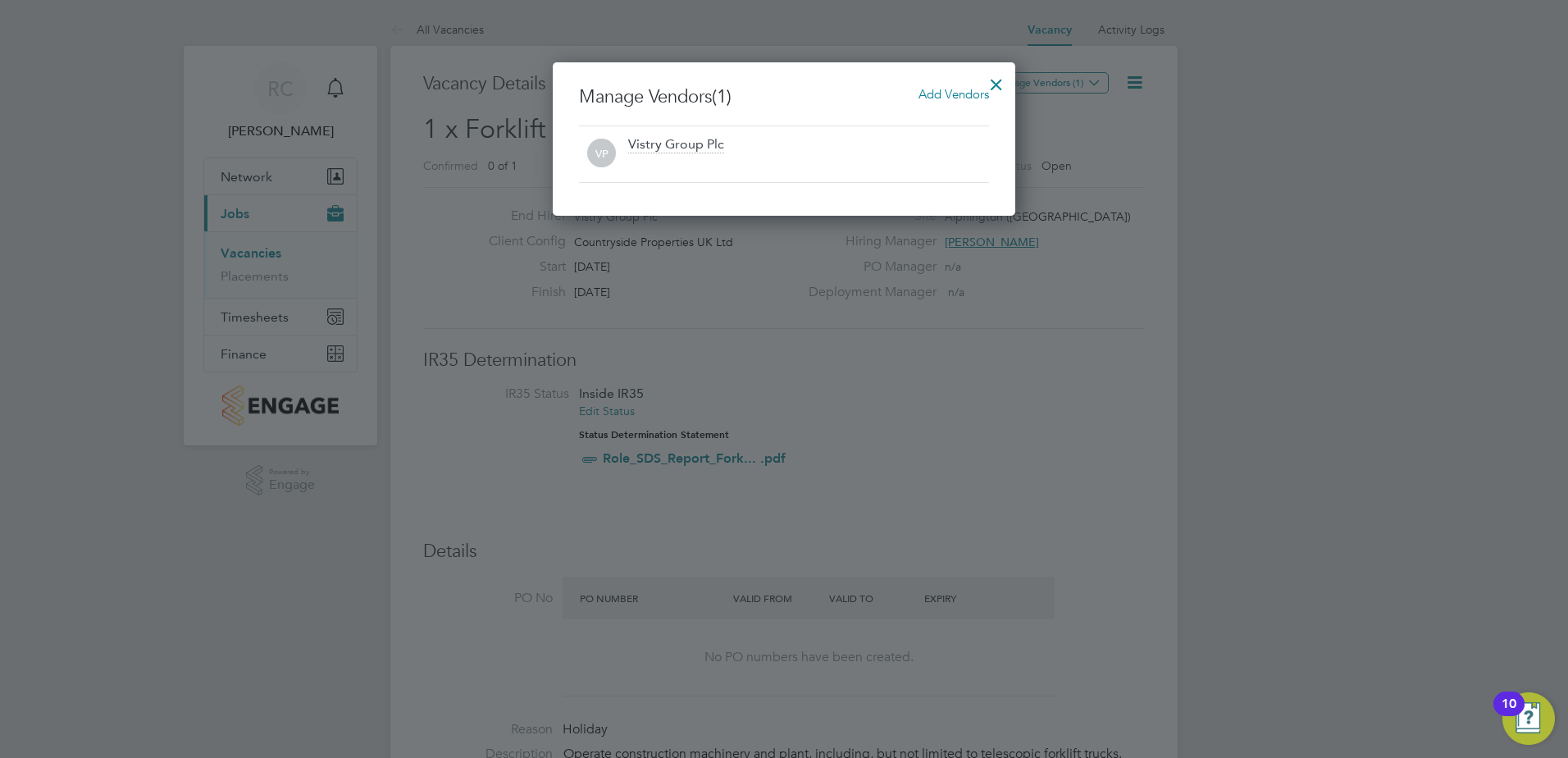
click at [962, 90] on span "Add Vendors" at bounding box center [954, 93] width 70 height 15
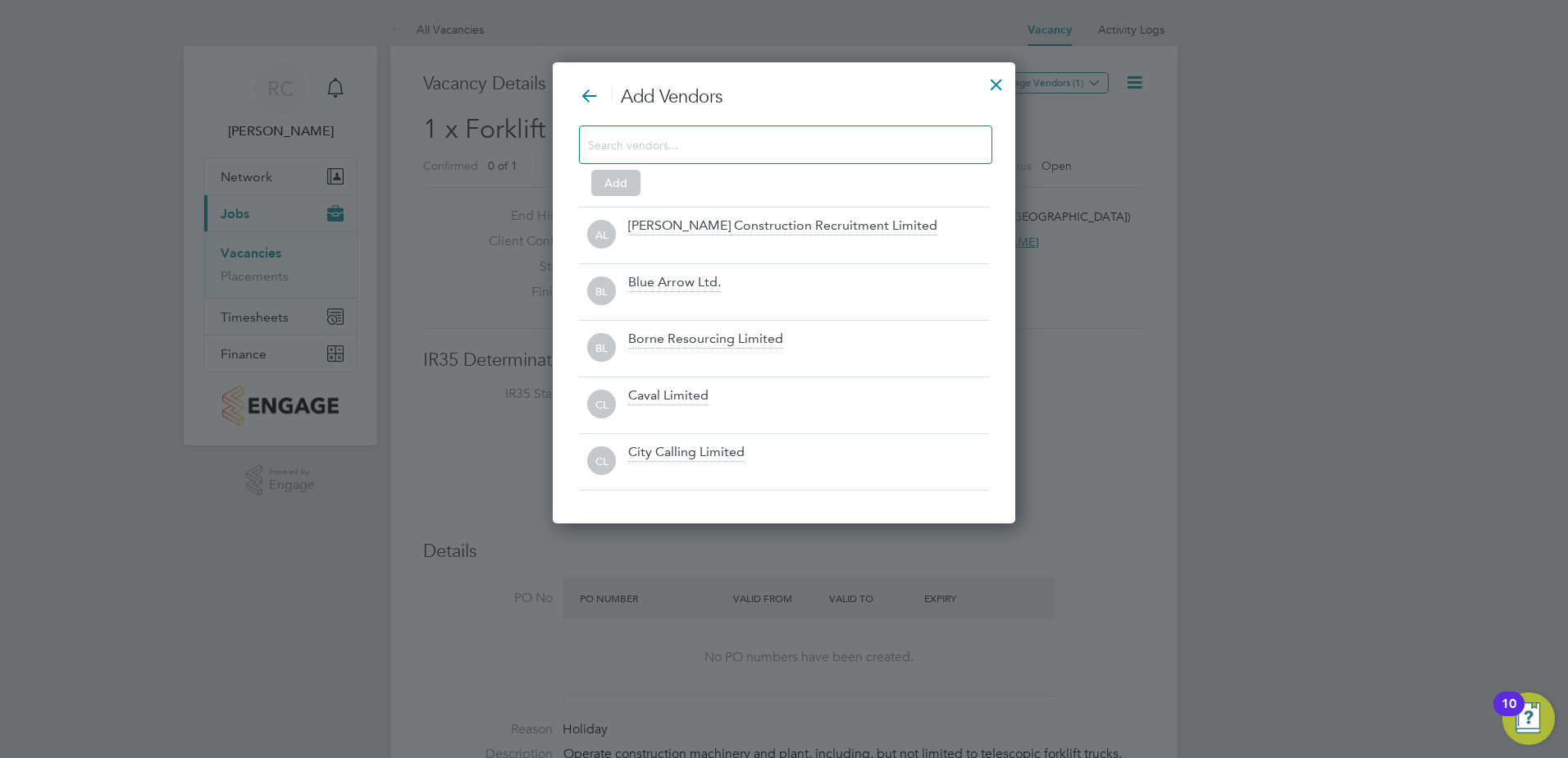
click at [714, 136] on input at bounding box center [773, 145] width 369 height 22
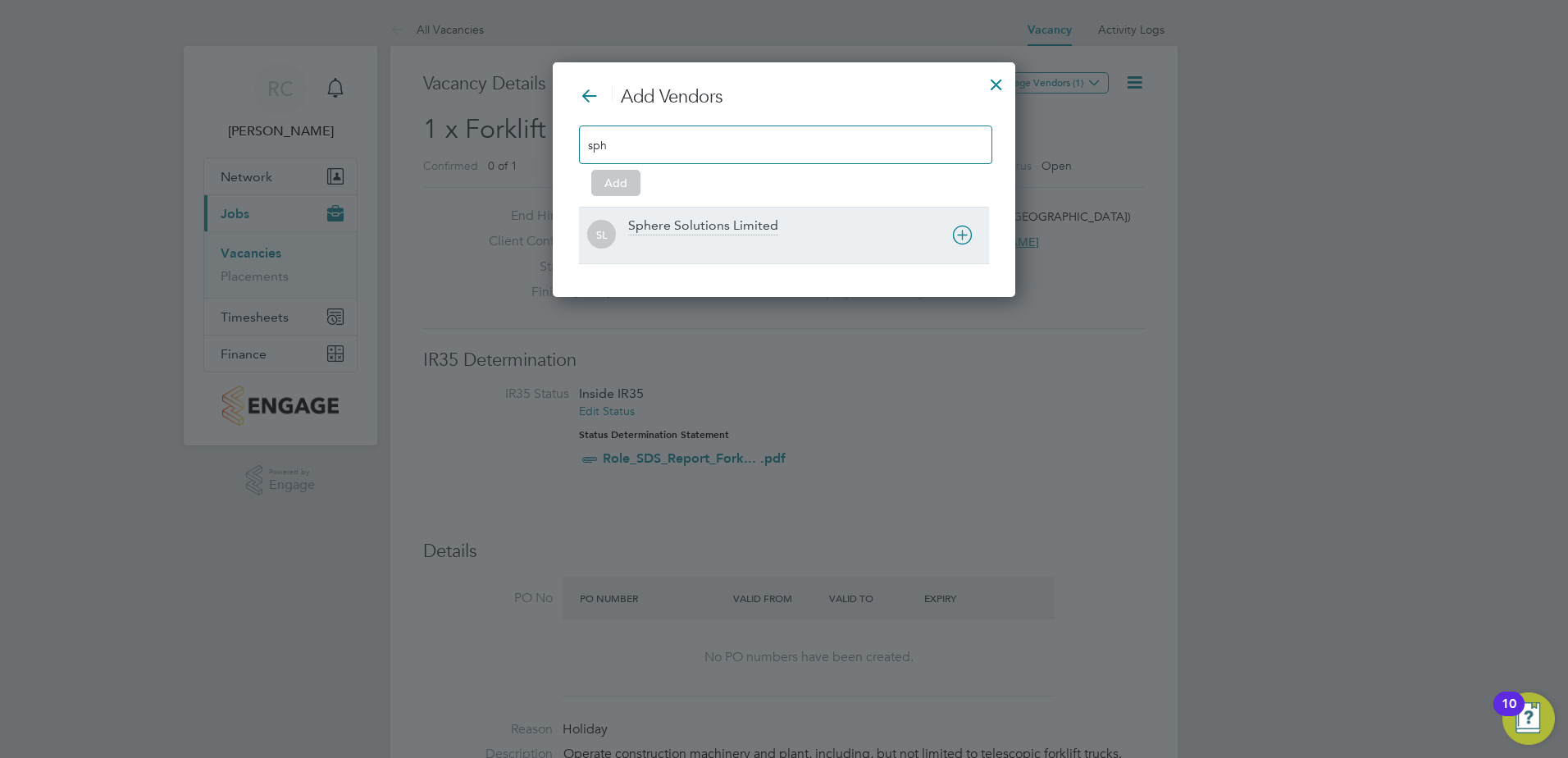
type input "sph"
click at [643, 228] on div "Sphere Solutions Limited" at bounding box center [703, 227] width 150 height 18
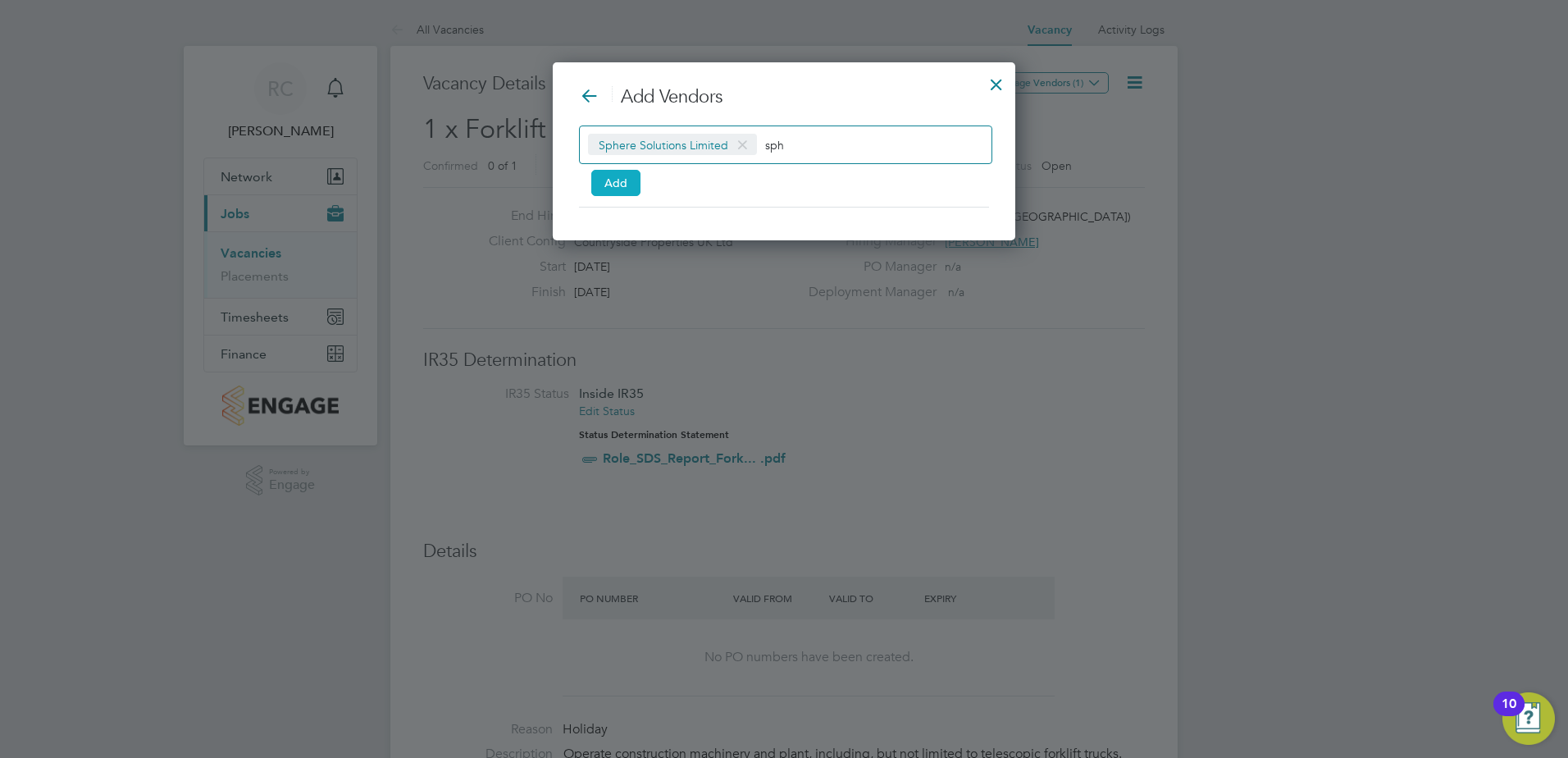
click at [626, 187] on button "Add" at bounding box center [615, 182] width 49 height 26
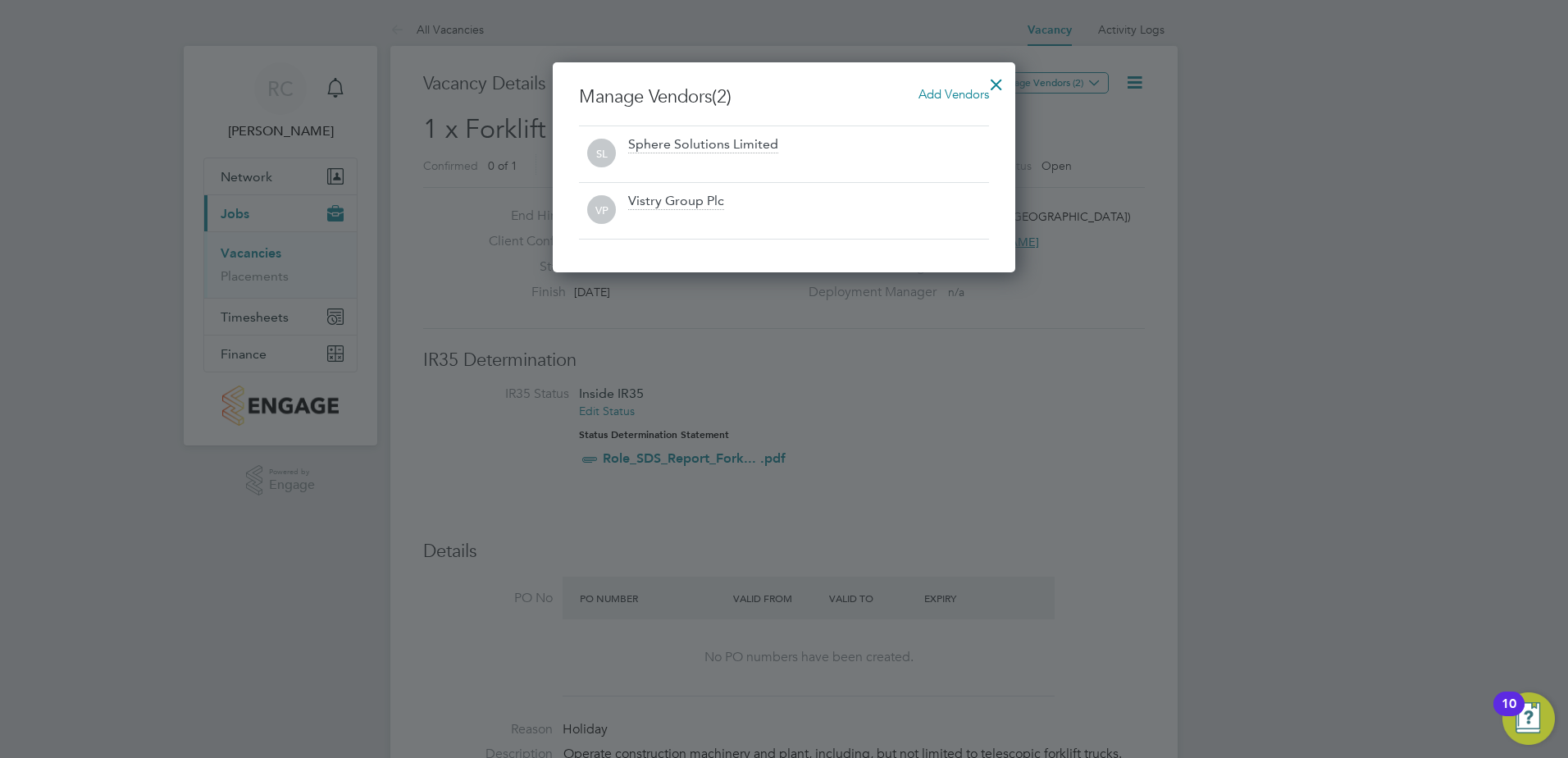
click at [1001, 82] on div at bounding box center [996, 80] width 30 height 30
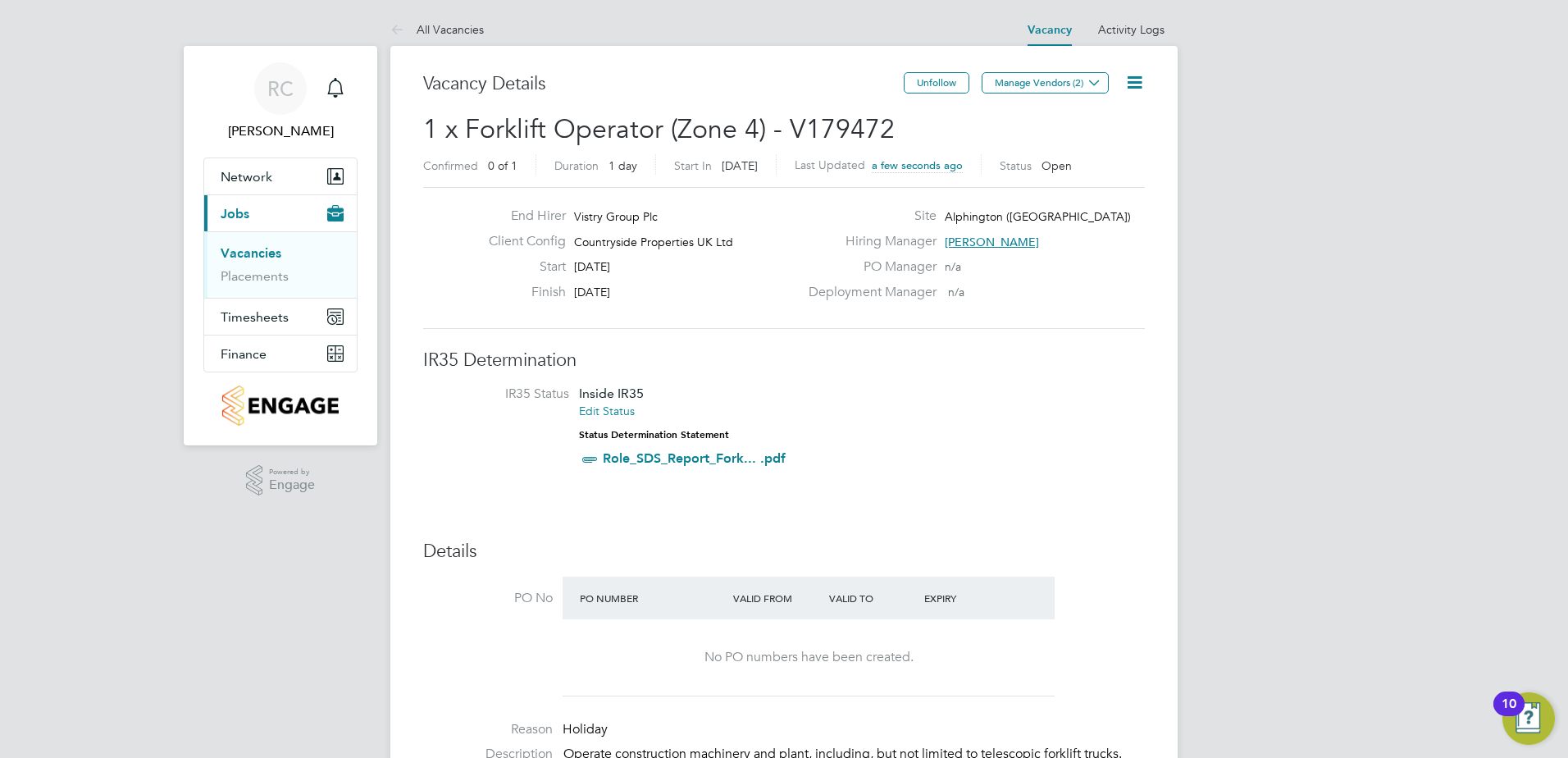
click at [255, 253] on link "Vacancies" at bounding box center [250, 252] width 61 height 15
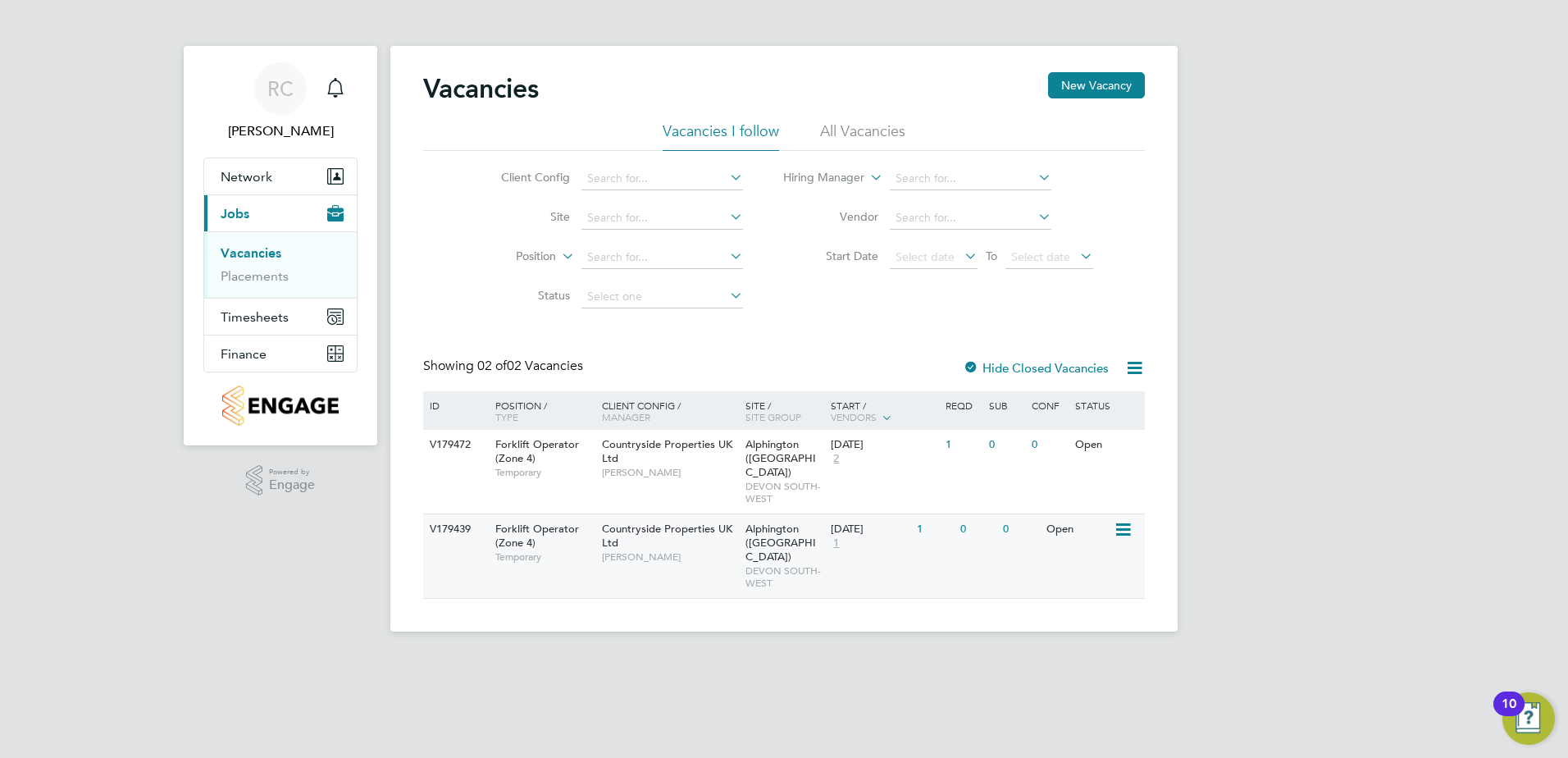
click at [888, 538] on div "22 Aug 2025 1" at bounding box center [869, 536] width 86 height 44
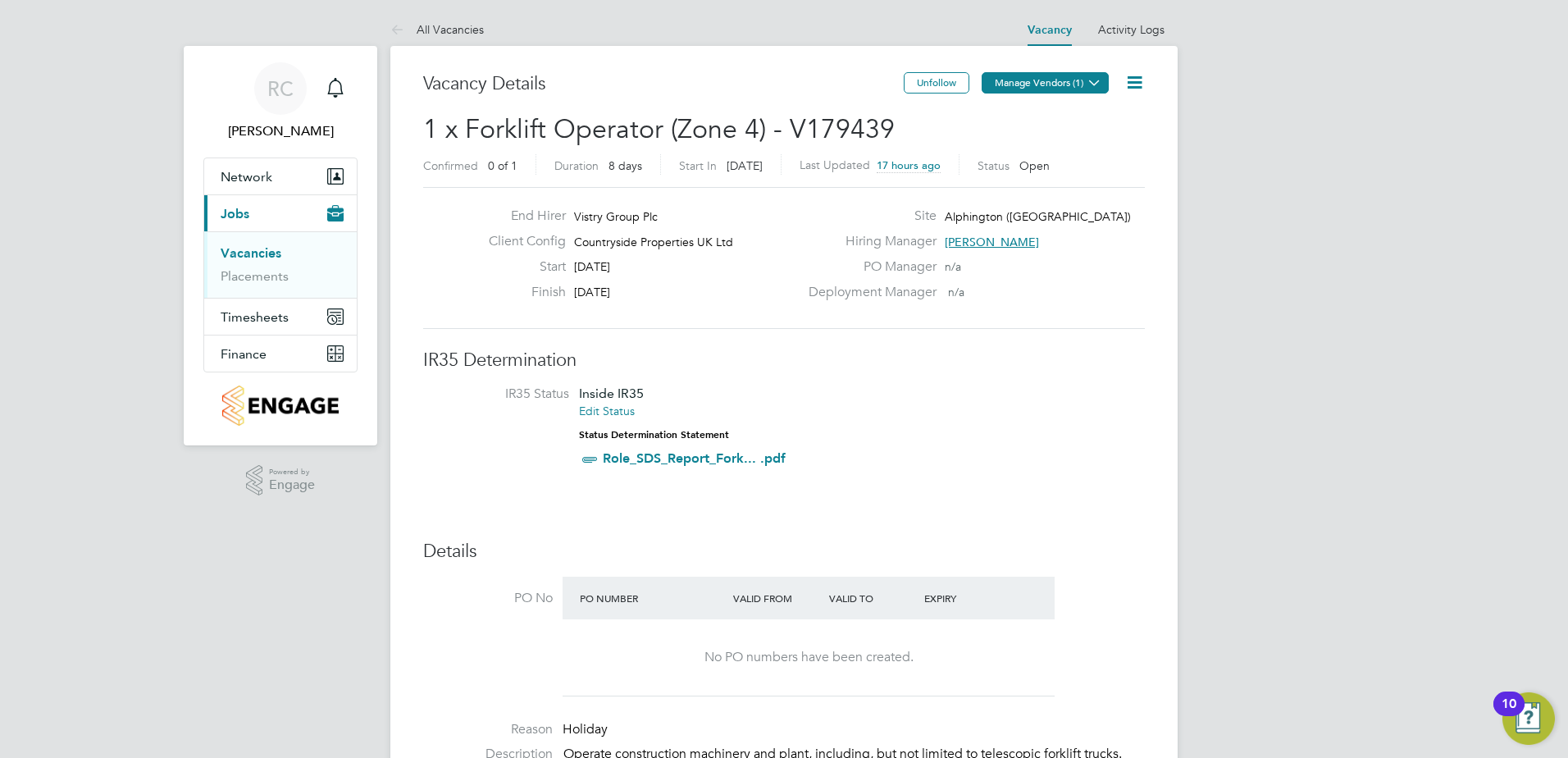
click at [1068, 86] on button "Manage Vendors (1)" at bounding box center [1045, 83] width 127 height 22
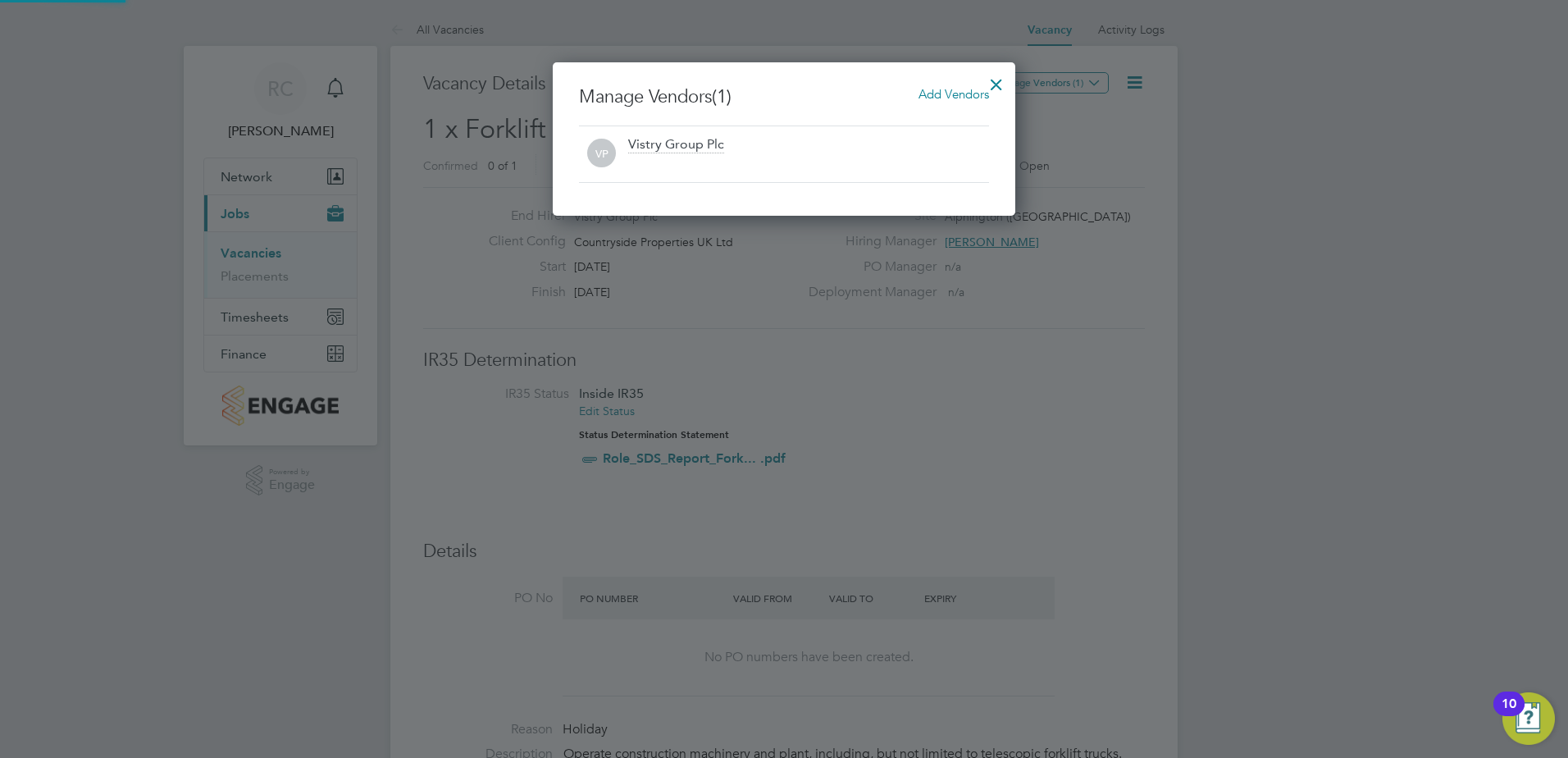
scroll to position [154, 464]
click at [969, 98] on span "Add Vendors" at bounding box center [954, 93] width 70 height 15
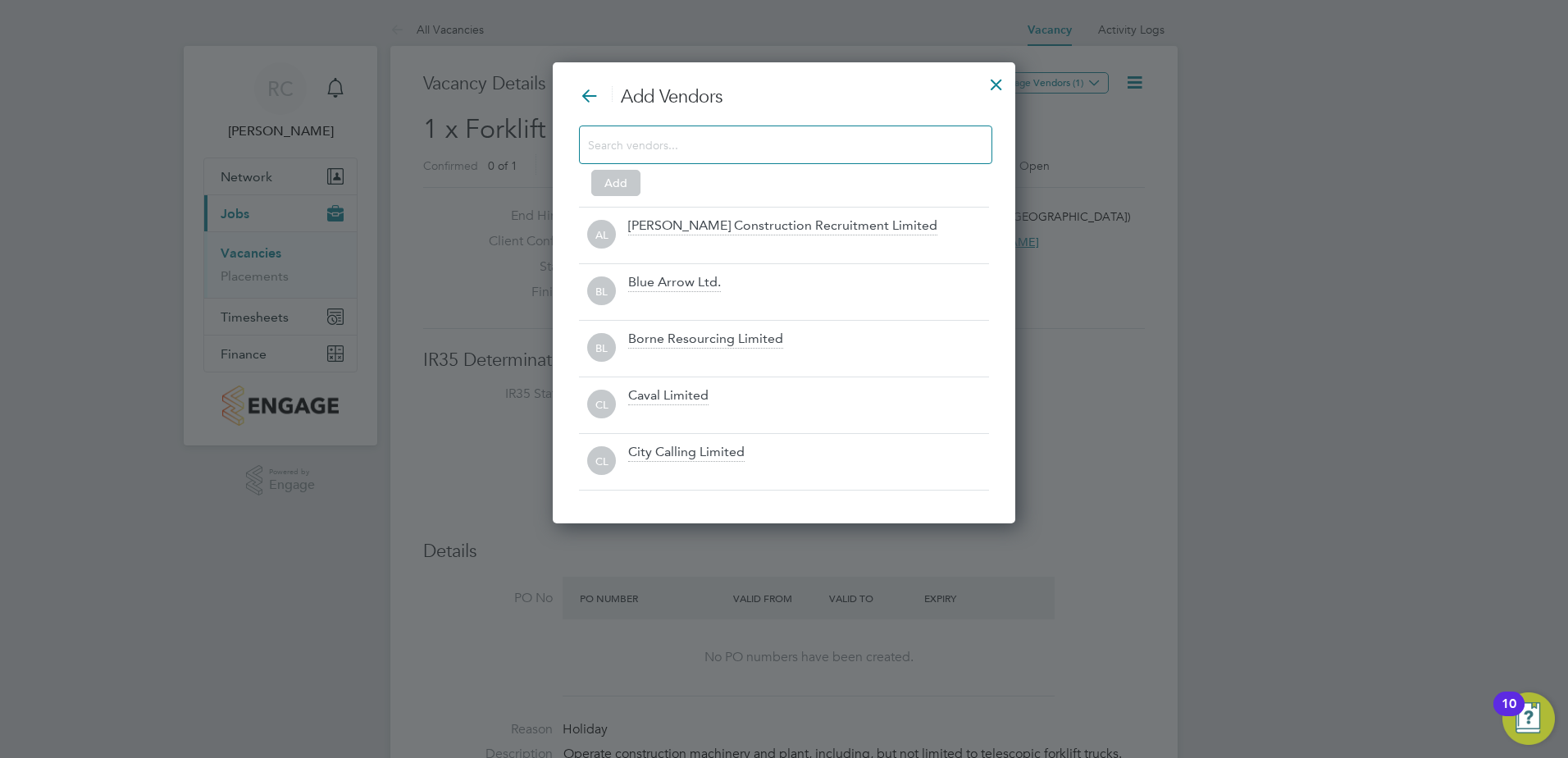
scroll to position [462, 464]
click at [736, 136] on input at bounding box center [773, 145] width 369 height 22
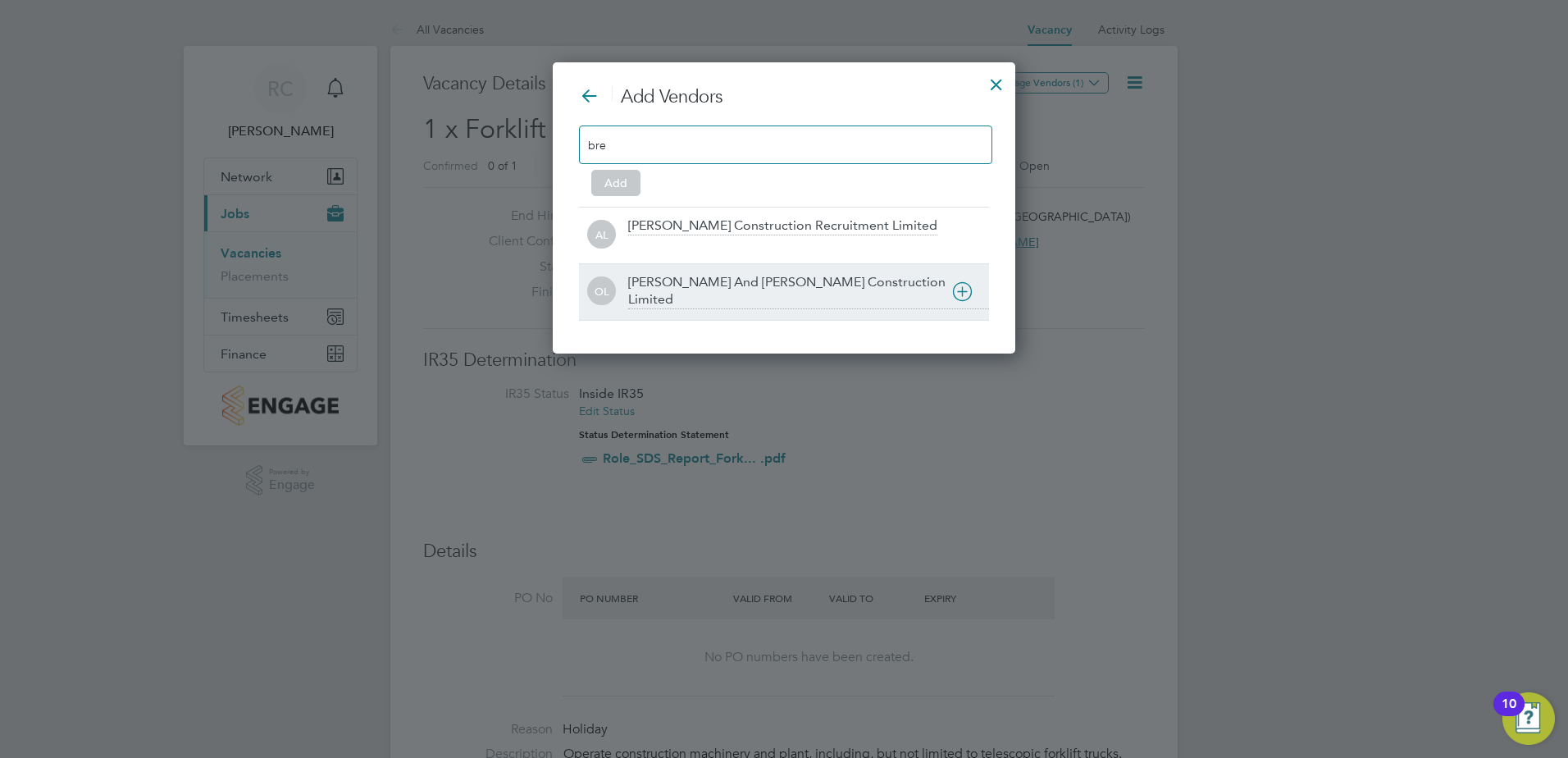
type input "bre"
click at [813, 288] on div "[PERSON_NAME] And [PERSON_NAME] Construction Limited" at bounding box center [808, 291] width 361 height 35
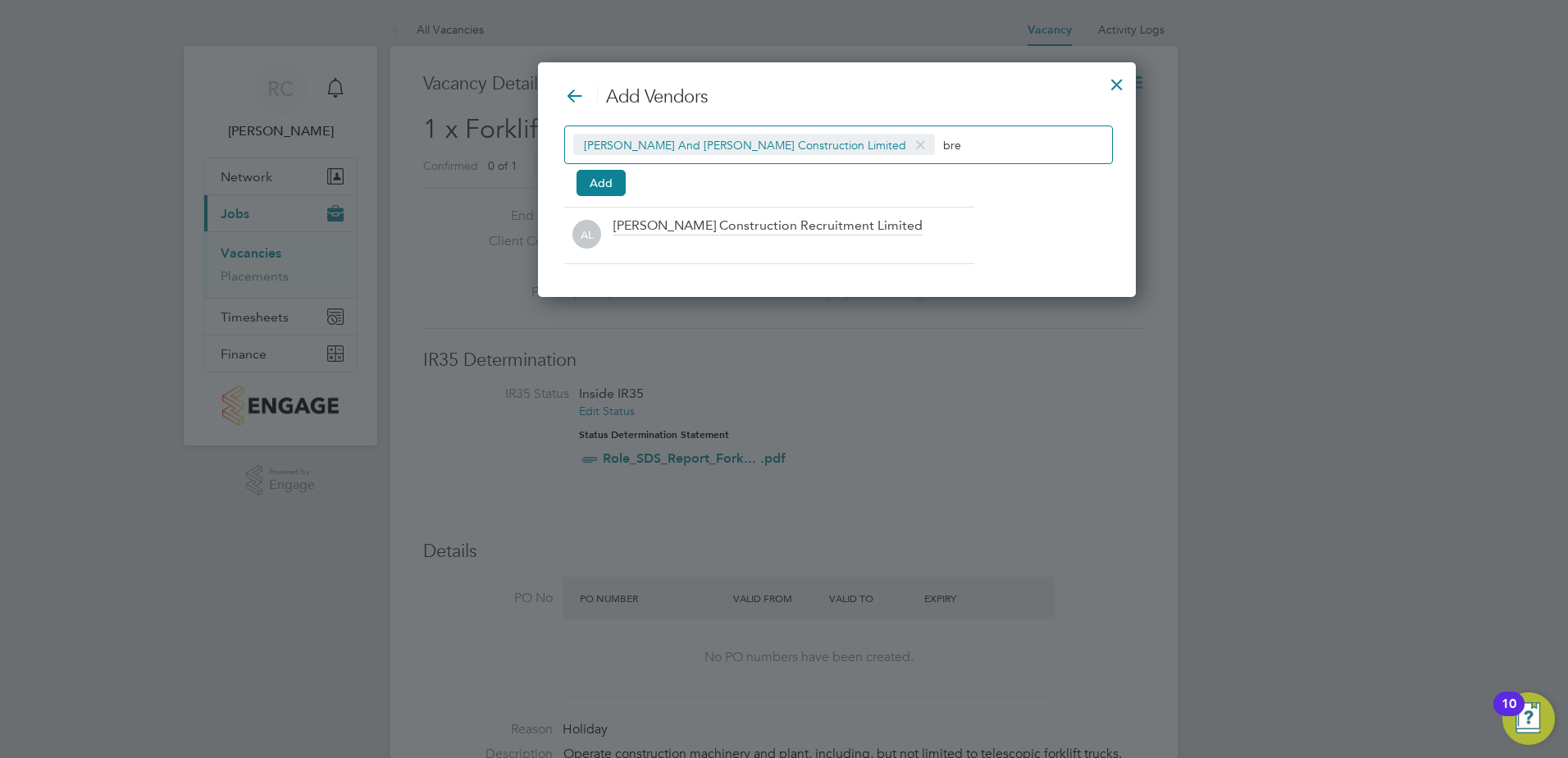
click at [944, 146] on input "bre" at bounding box center [994, 145] width 102 height 22
type input "b"
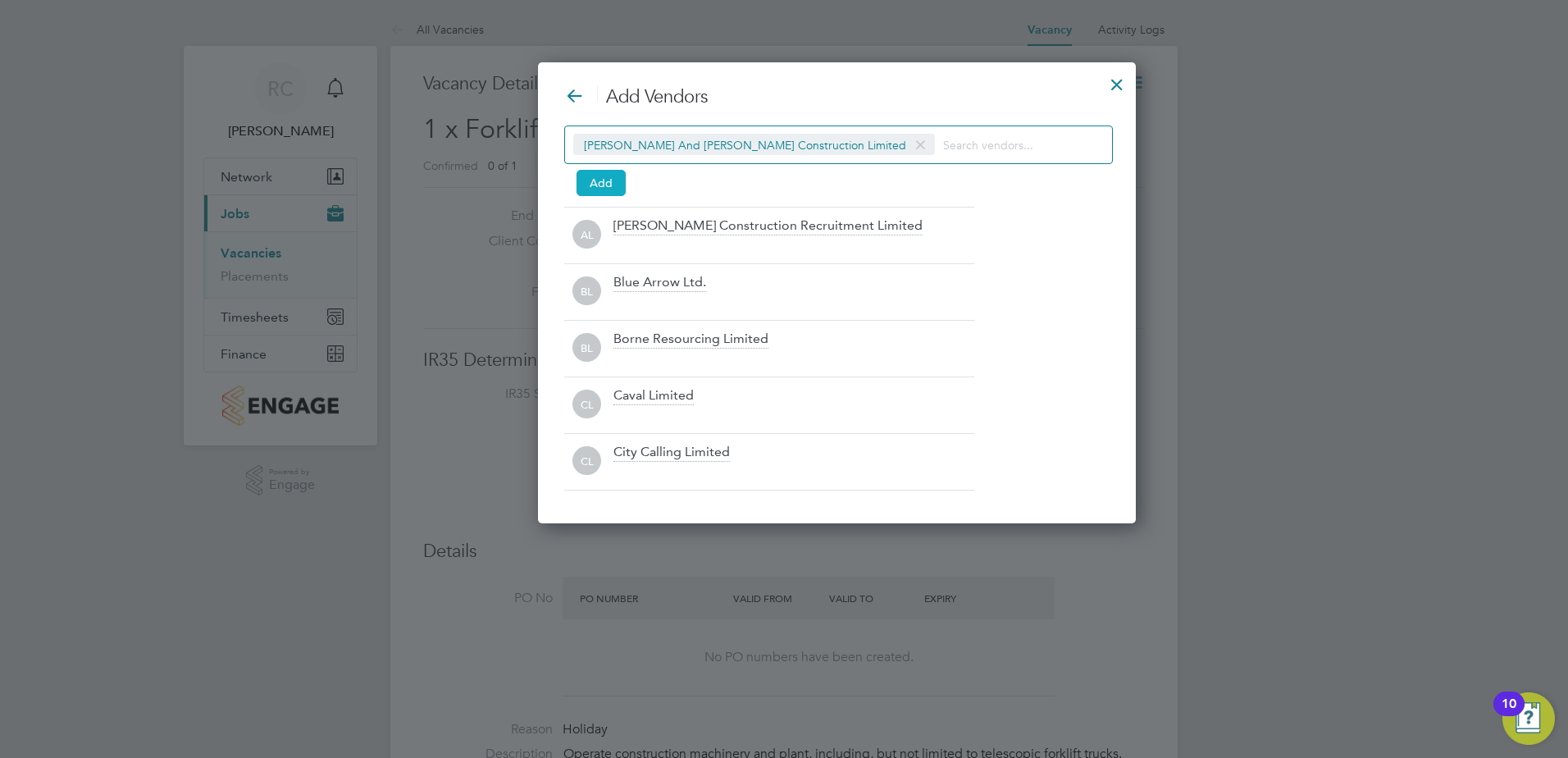
click at [609, 185] on button "Add" at bounding box center [601, 182] width 49 height 26
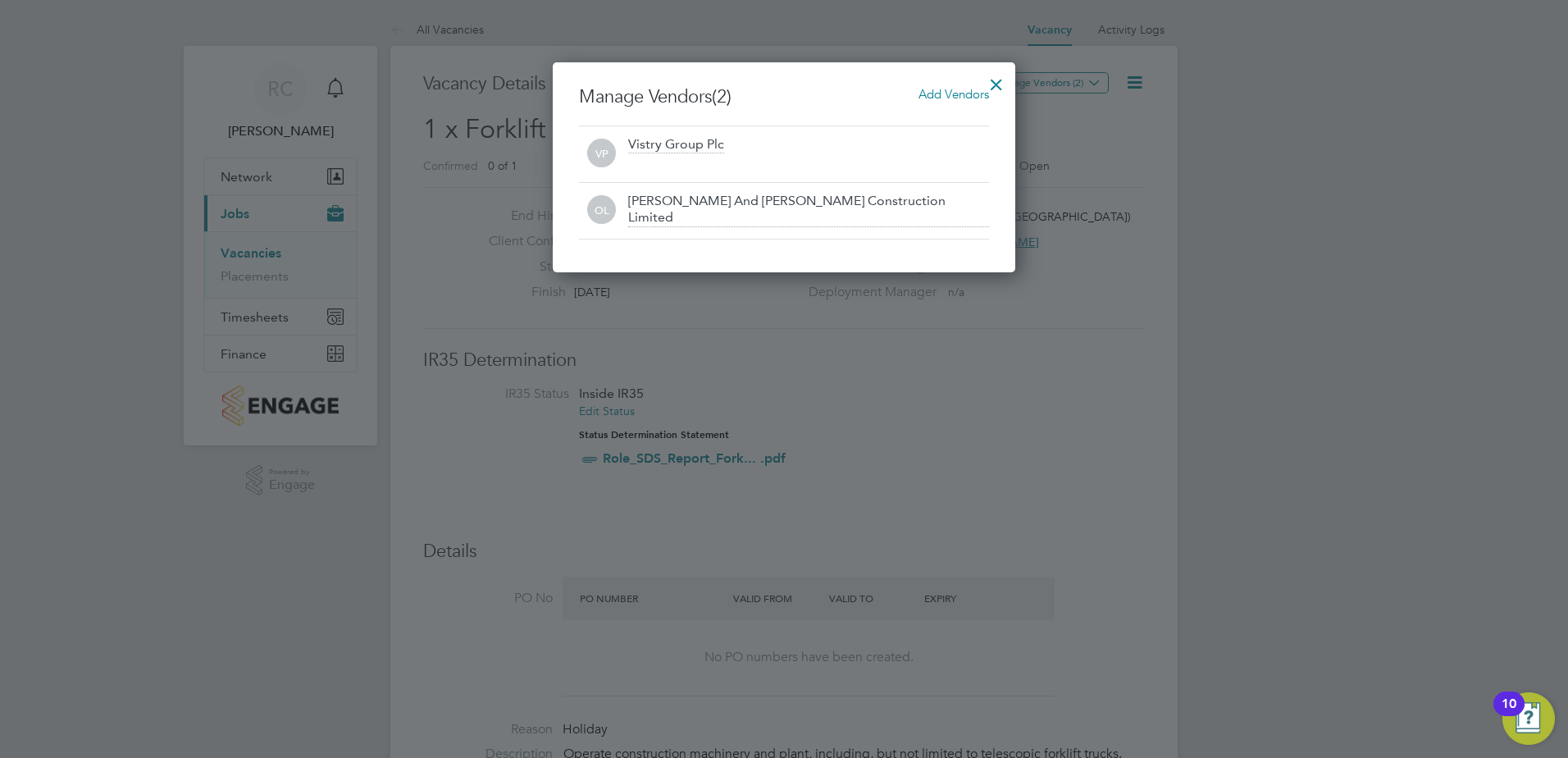
click at [989, 88] on div at bounding box center [996, 80] width 30 height 30
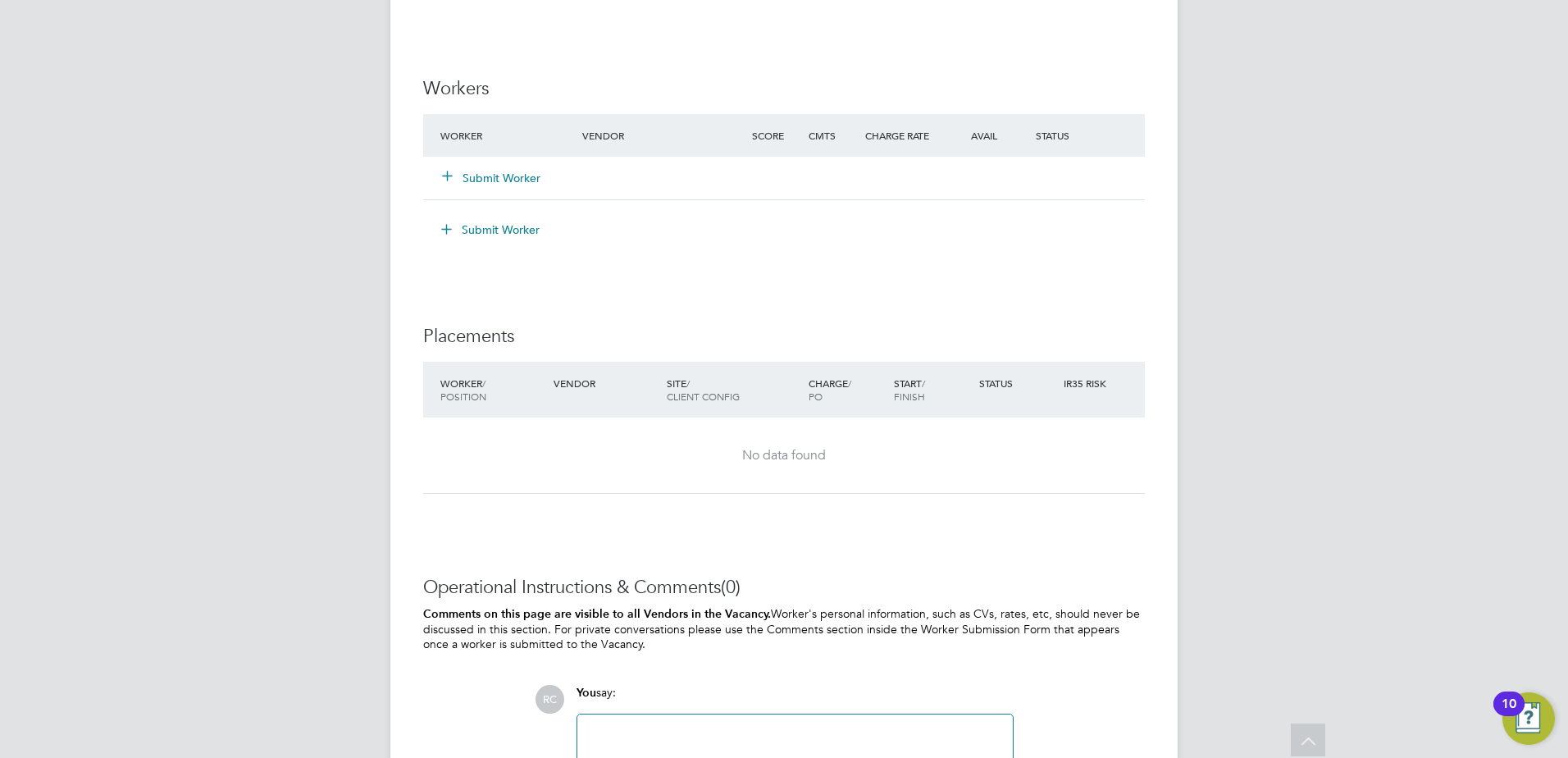
scroll to position [1522, 0]
